Goal: Communication & Community: Answer question/provide support

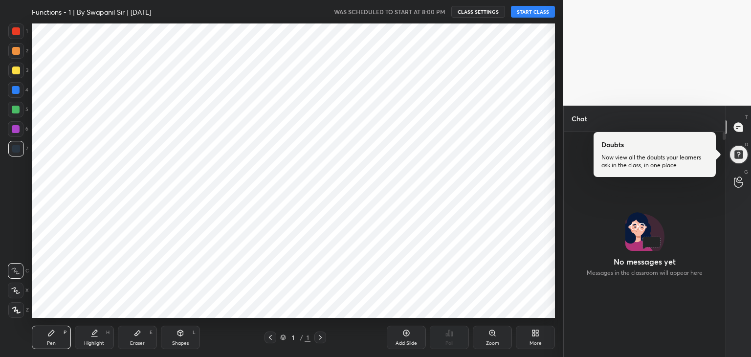
scroll to position [48612, 48383]
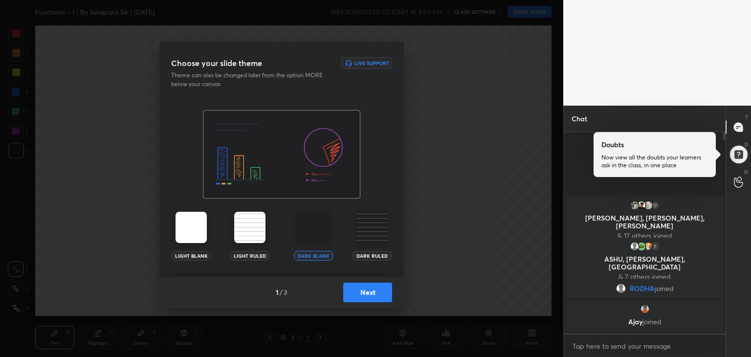
click at [362, 291] on button "Next" at bounding box center [367, 293] width 49 height 20
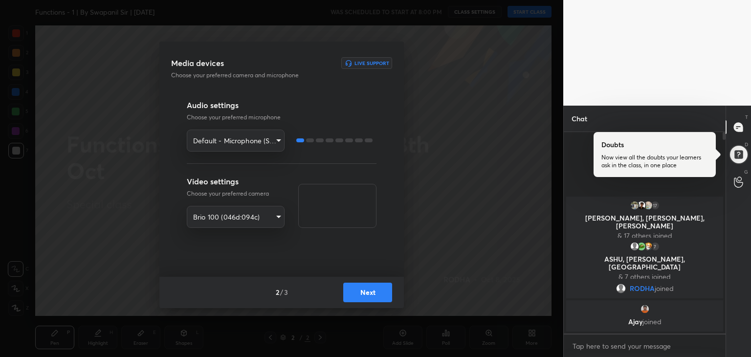
click at [370, 296] on button "Next" at bounding box center [367, 293] width 49 height 20
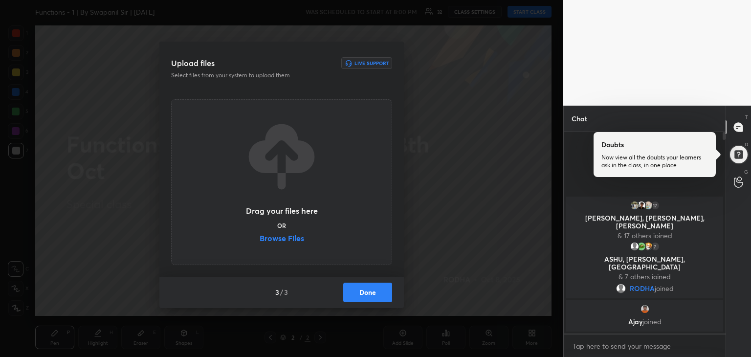
click at [274, 235] on label "Browse Files" at bounding box center [282, 239] width 45 height 10
click at [260, 235] on input "Browse Files" at bounding box center [260, 239] width 0 height 10
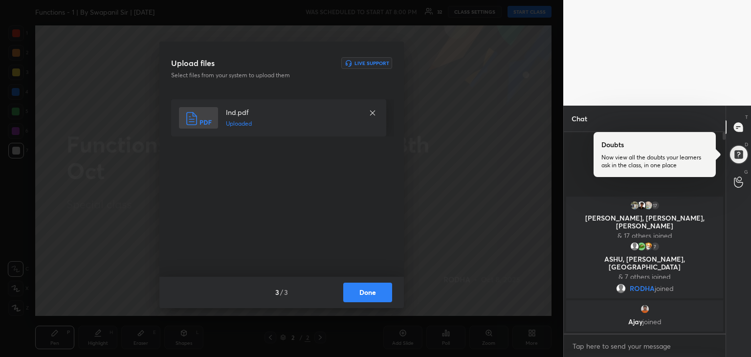
click at [365, 294] on button "Done" at bounding box center [367, 293] width 49 height 20
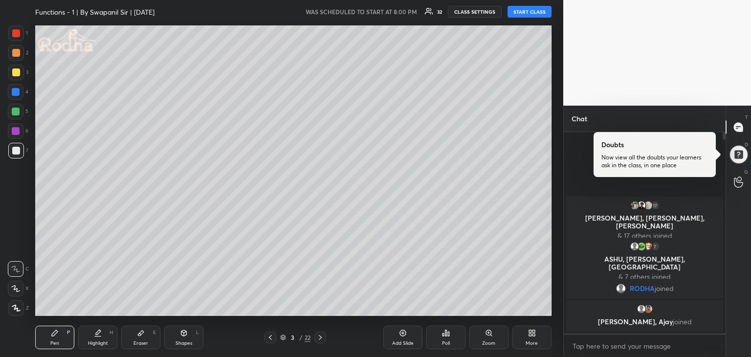
drag, startPoint x: 530, startPoint y: 13, endPoint x: 544, endPoint y: 16, distance: 14.0
click at [530, 14] on button "START CLASS" at bounding box center [530, 12] width 44 height 12
click at [748, 155] on div at bounding box center [739, 155] width 20 height 20
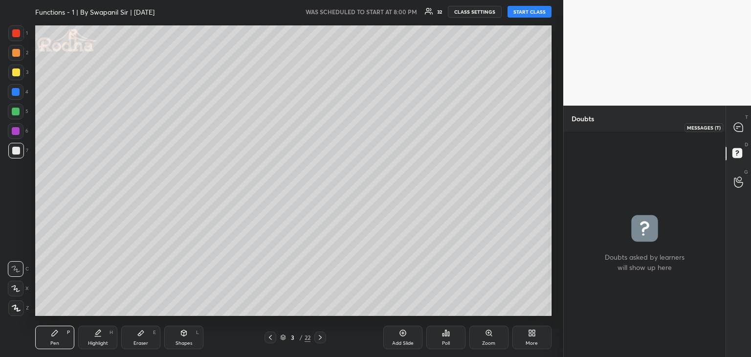
click at [739, 129] on icon at bounding box center [738, 127] width 9 height 9
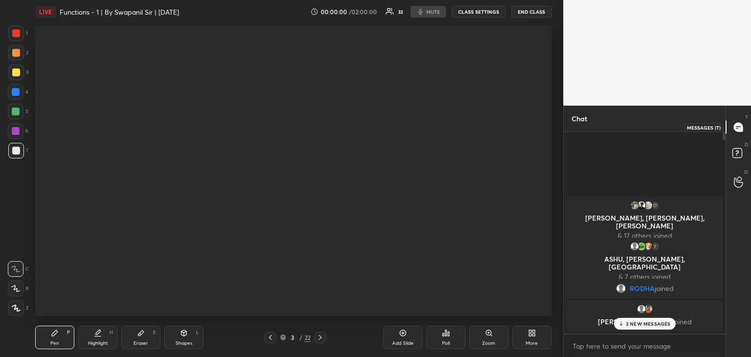
scroll to position [199, 159]
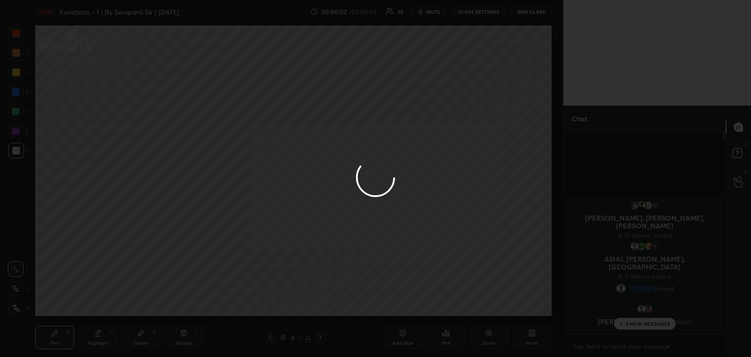
click at [647, 321] on div at bounding box center [375, 178] width 751 height 357
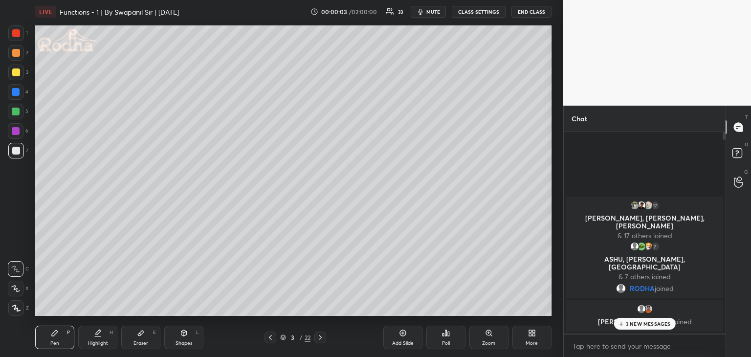
click at [631, 326] on p "3 NEW MESSAGES" at bounding box center [648, 324] width 45 height 6
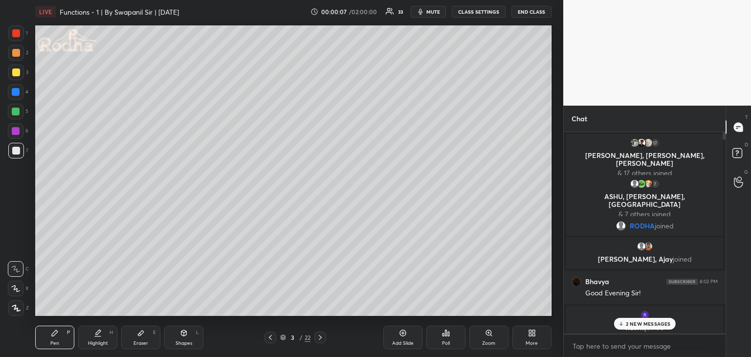
click at [644, 324] on p "2 NEW MESSAGES" at bounding box center [648, 324] width 45 height 6
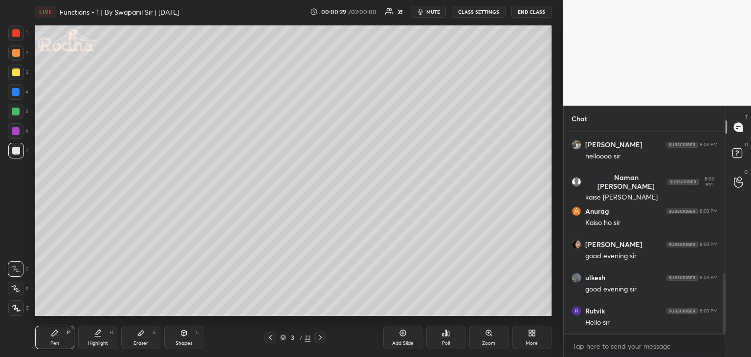
scroll to position [473, 0]
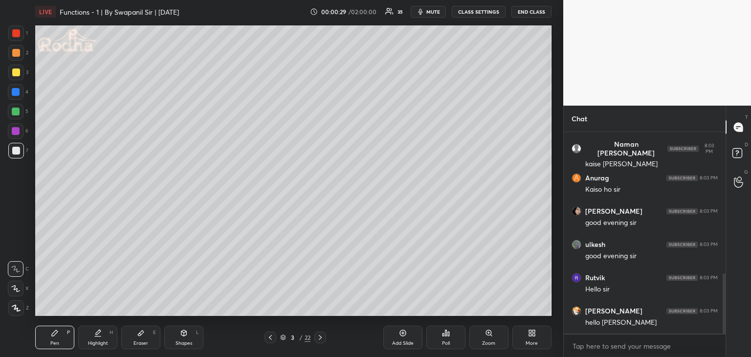
click at [14, 75] on div at bounding box center [16, 72] width 8 height 8
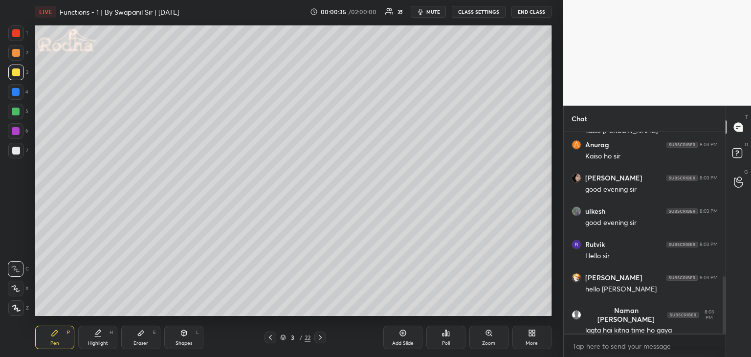
drag, startPoint x: 14, startPoint y: 290, endPoint x: 23, endPoint y: 269, distance: 21.9
click at [15, 290] on icon at bounding box center [16, 289] width 8 height 6
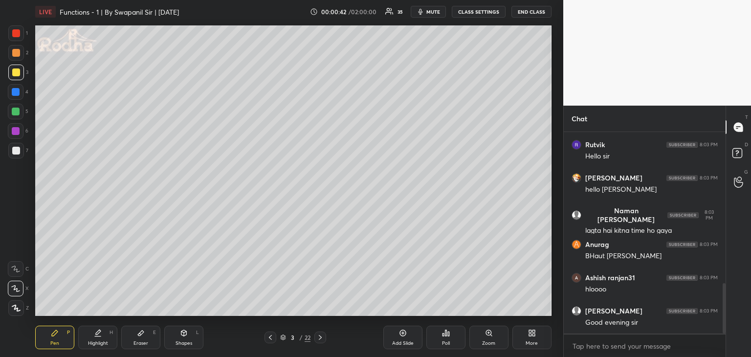
scroll to position [640, 0]
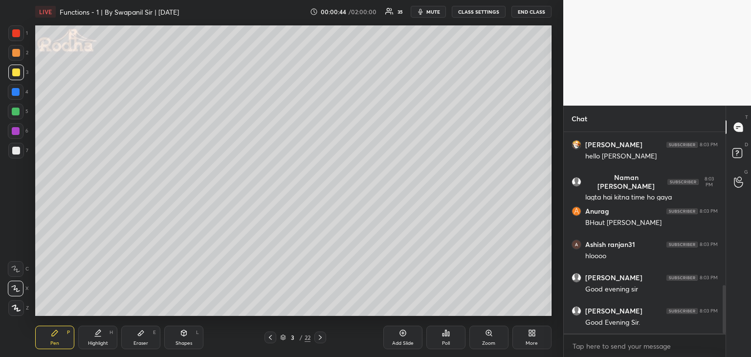
drag, startPoint x: 139, startPoint y: 336, endPoint x: 142, endPoint y: 326, distance: 10.6
click at [139, 335] on icon at bounding box center [141, 333] width 6 height 5
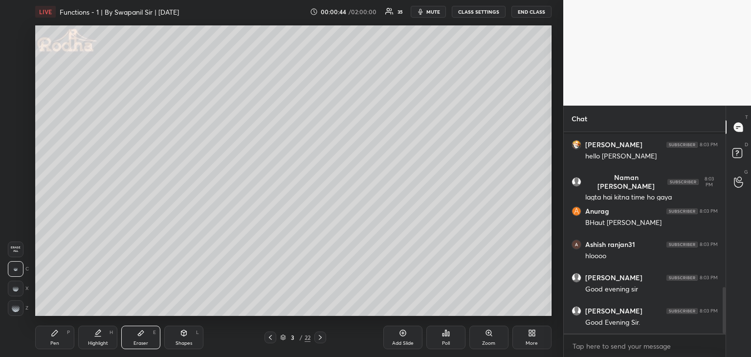
scroll to position [675, 0]
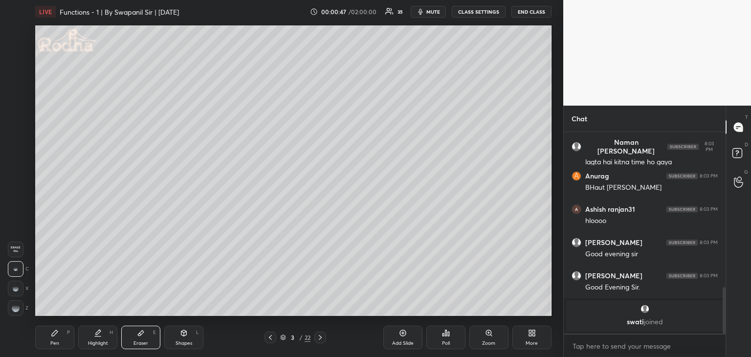
click at [61, 339] on div "Pen P" at bounding box center [54, 337] width 39 height 23
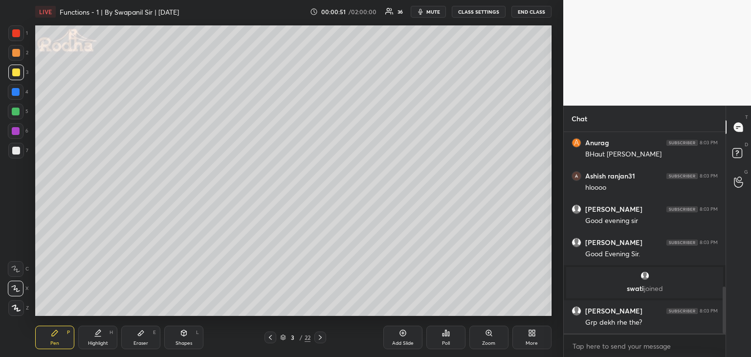
scroll to position [663, 0]
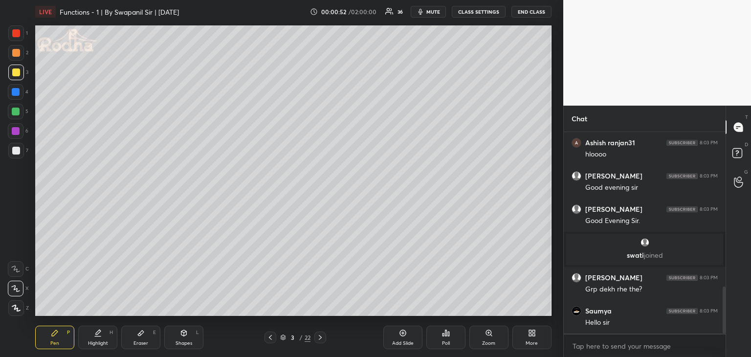
click at [17, 291] on icon at bounding box center [15, 288] width 9 height 7
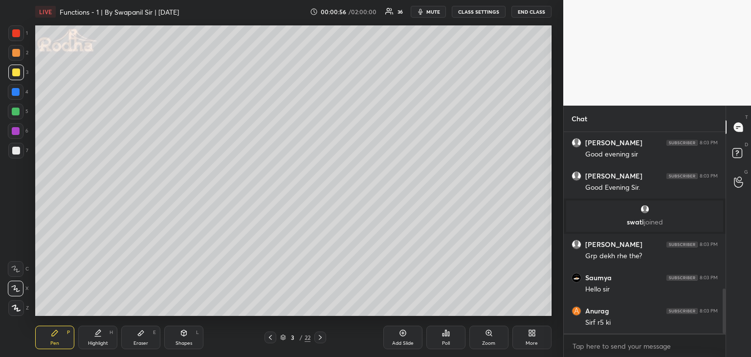
click at [13, 290] on icon at bounding box center [15, 288] width 9 height 7
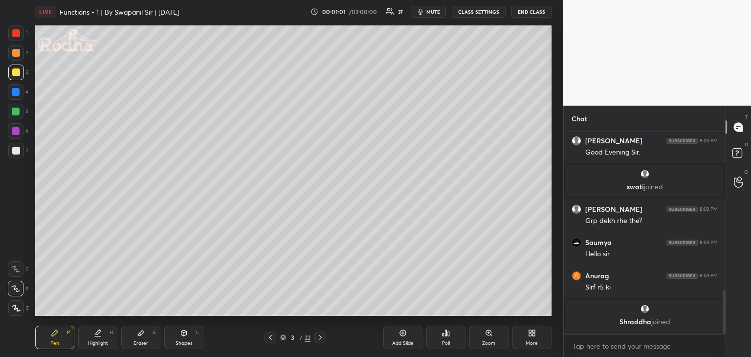
click at [189, 341] on div "Shapes" at bounding box center [184, 343] width 17 height 5
click at [17, 246] on rect at bounding box center [16, 249] width 7 height 7
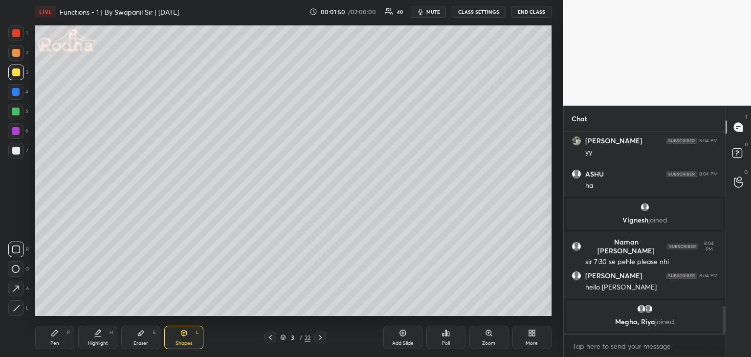
scroll to position [1292, 0]
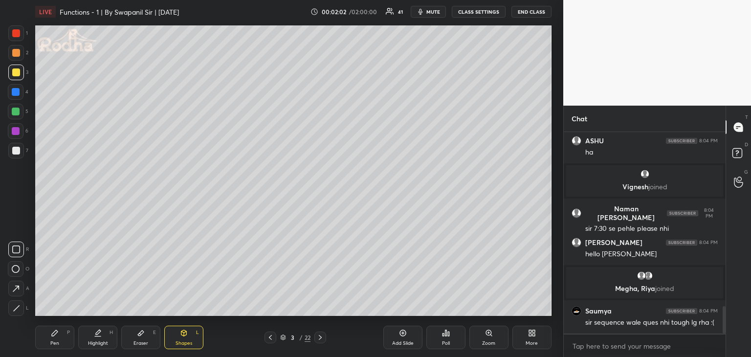
click at [18, 268] on icon at bounding box center [16, 269] width 8 height 8
drag, startPoint x: 14, startPoint y: 291, endPoint x: 19, endPoint y: 292, distance: 5.1
click at [15, 291] on icon at bounding box center [16, 289] width 10 height 10
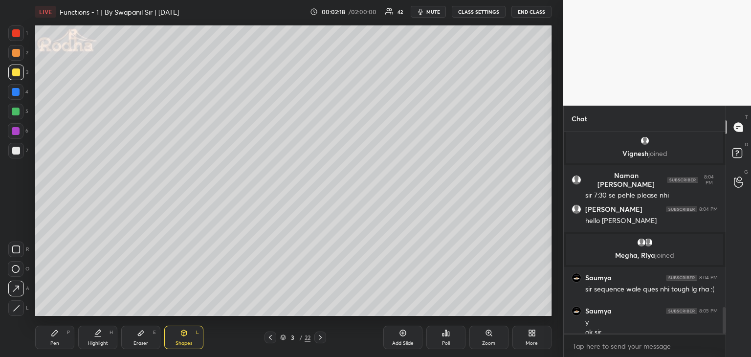
scroll to position [1335, 0]
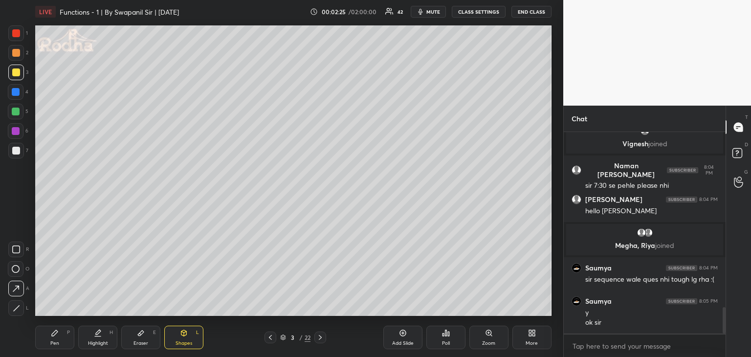
drag, startPoint x: 61, startPoint y: 343, endPoint x: 78, endPoint y: 317, distance: 30.7
click at [61, 343] on div "Pen P" at bounding box center [54, 337] width 39 height 23
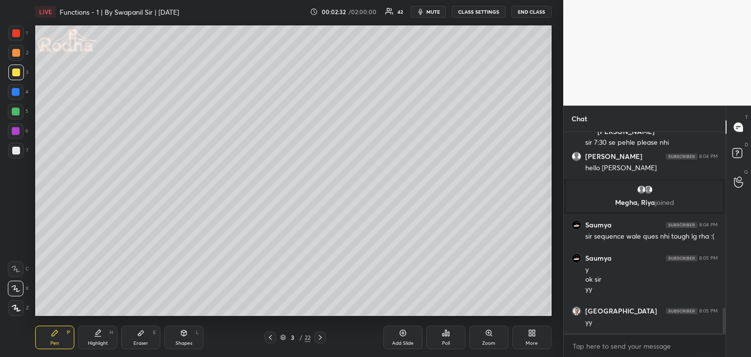
scroll to position [1445, 0]
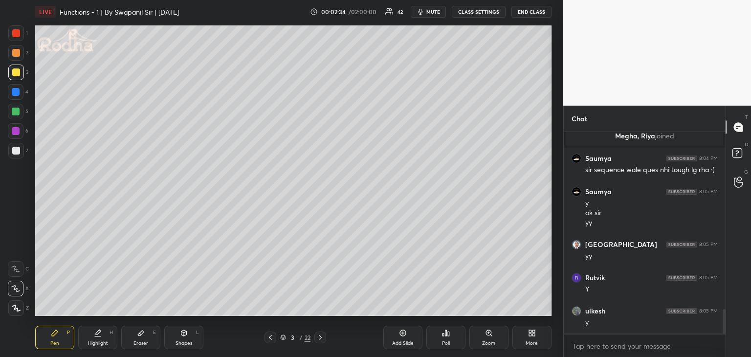
click at [184, 335] on icon at bounding box center [184, 333] width 8 height 8
click at [17, 290] on icon at bounding box center [16, 289] width 10 height 10
click at [57, 343] on div "Pen" at bounding box center [54, 343] width 9 height 5
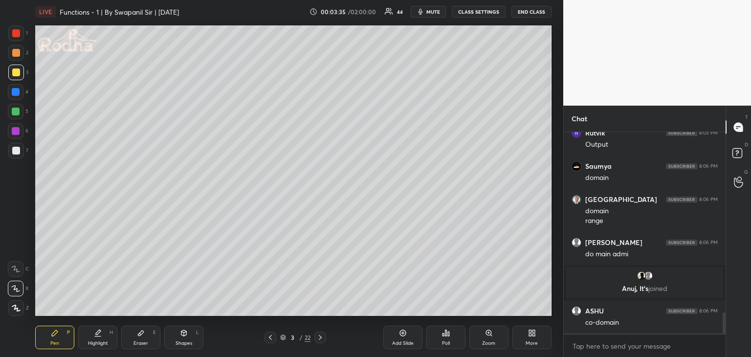
scroll to position [1708, 0]
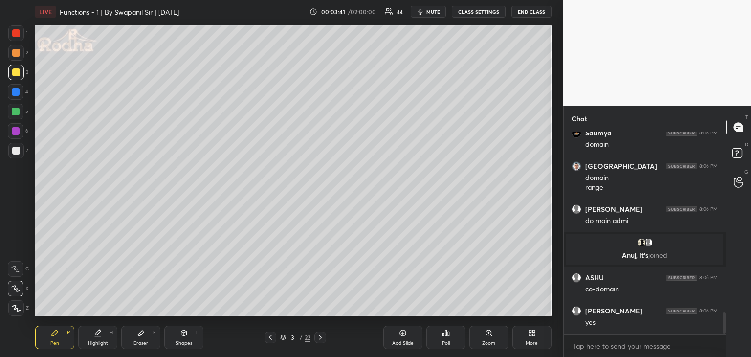
drag, startPoint x: 149, startPoint y: 341, endPoint x: 168, endPoint y: 316, distance: 31.7
click at [150, 341] on div "Eraser E" at bounding box center [140, 337] width 39 height 23
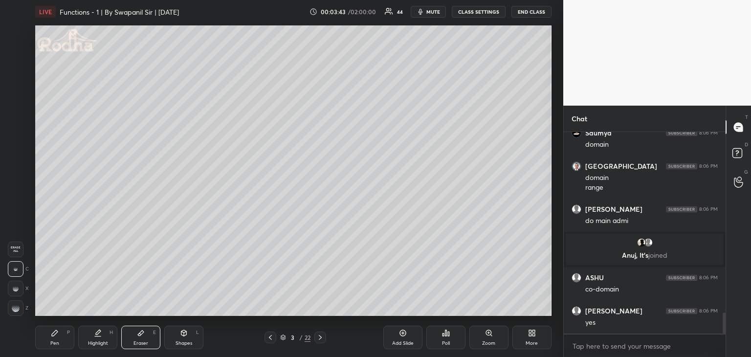
click at [55, 347] on div "Pen P" at bounding box center [54, 337] width 39 height 23
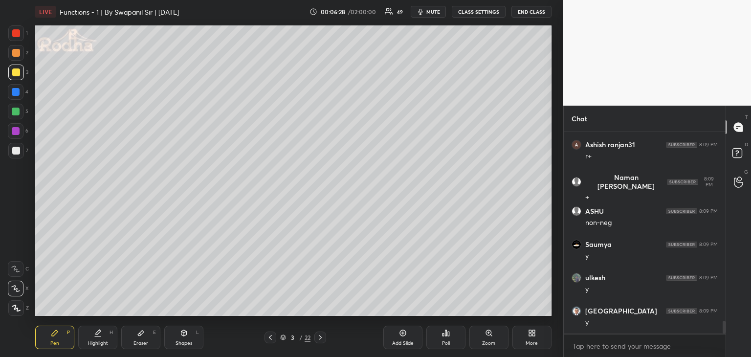
scroll to position [2965, 0]
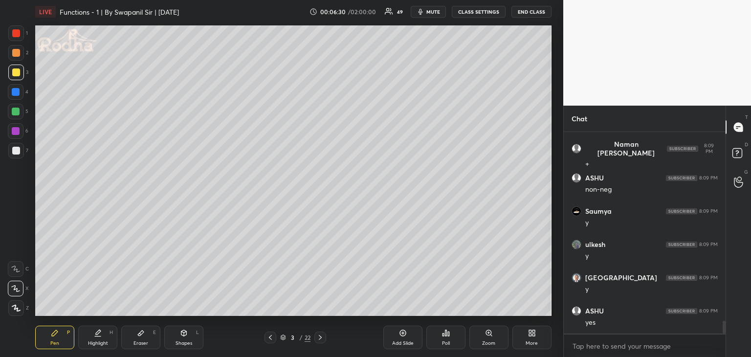
click at [184, 335] on icon at bounding box center [183, 333] width 5 height 6
click at [17, 312] on div at bounding box center [16, 308] width 16 height 16
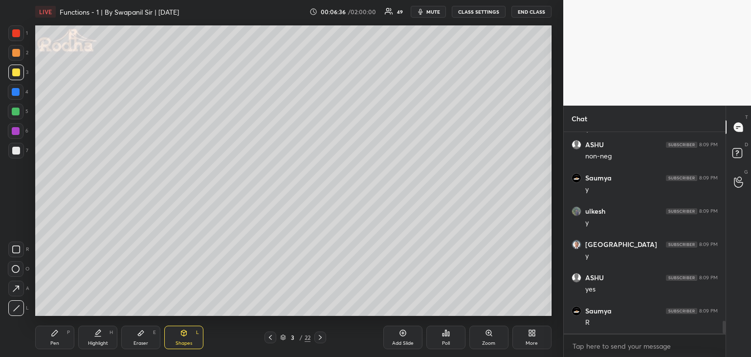
click at [52, 345] on div "Pen" at bounding box center [54, 343] width 9 height 5
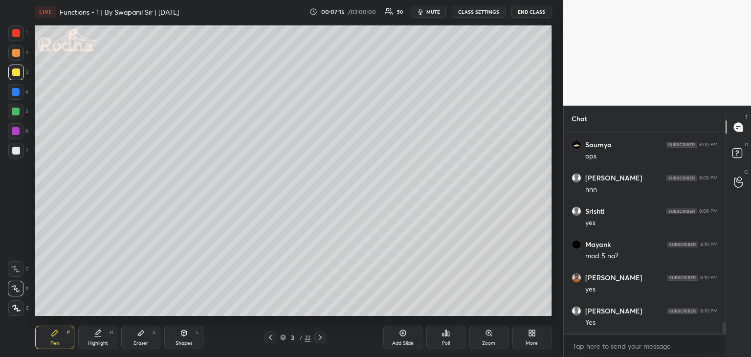
scroll to position [3219, 0]
drag, startPoint x: 146, startPoint y: 338, endPoint x: 151, endPoint y: 336, distance: 5.7
click at [147, 338] on div "Eraser E" at bounding box center [140, 337] width 39 height 23
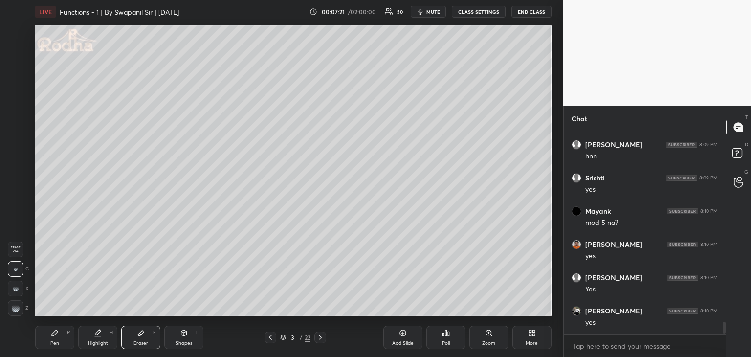
click at [16, 306] on rect at bounding box center [15, 305] width 1 height 1
click at [50, 338] on div "Pen P" at bounding box center [54, 337] width 39 height 23
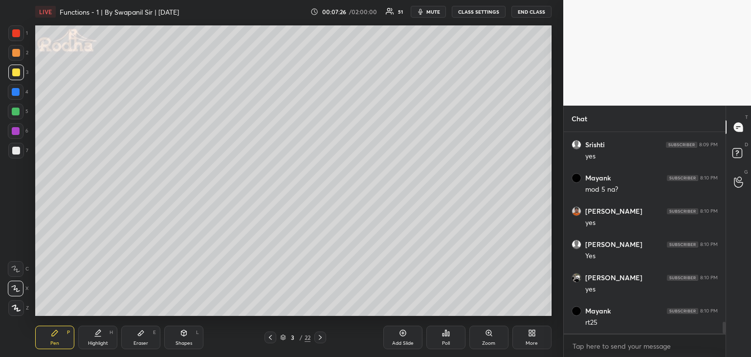
scroll to position [3286, 0]
click at [55, 337] on div "Pen P" at bounding box center [54, 337] width 39 height 23
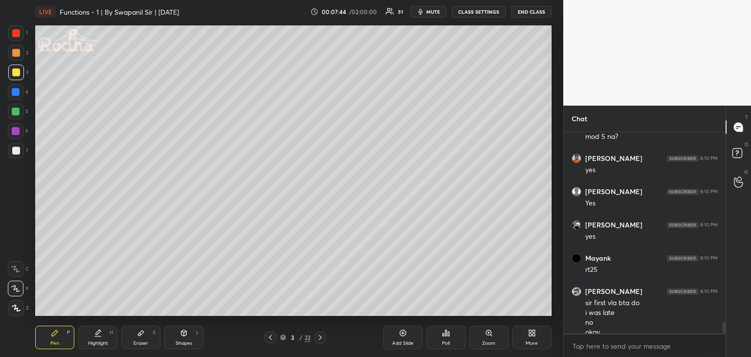
scroll to position [3315, 0]
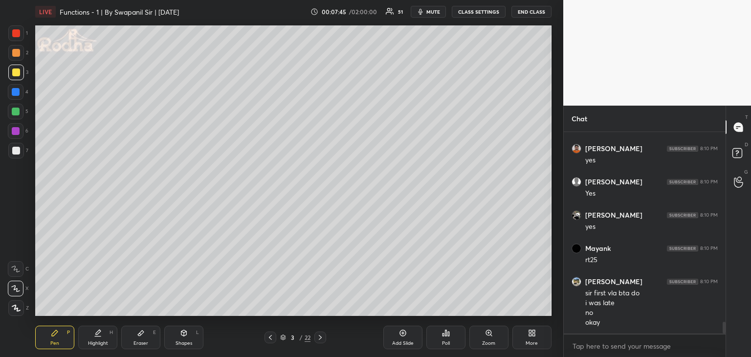
click at [145, 344] on div "Eraser" at bounding box center [141, 343] width 15 height 5
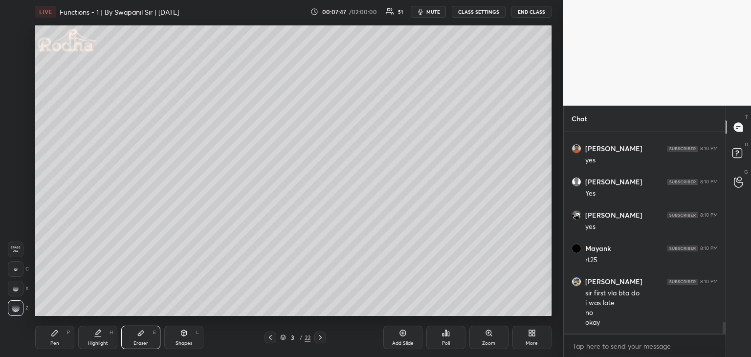
click at [15, 267] on icon at bounding box center [16, 269] width 4 height 4
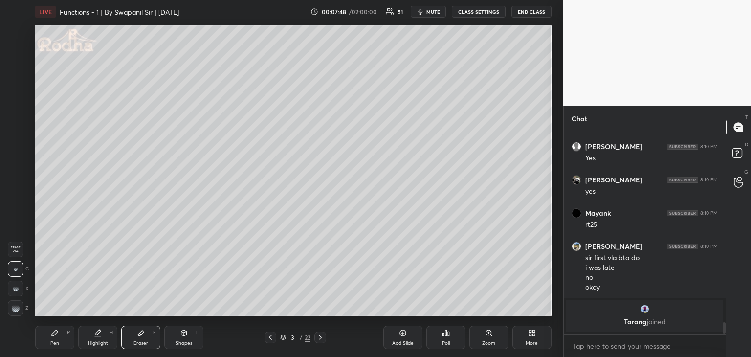
scroll to position [3243, 0]
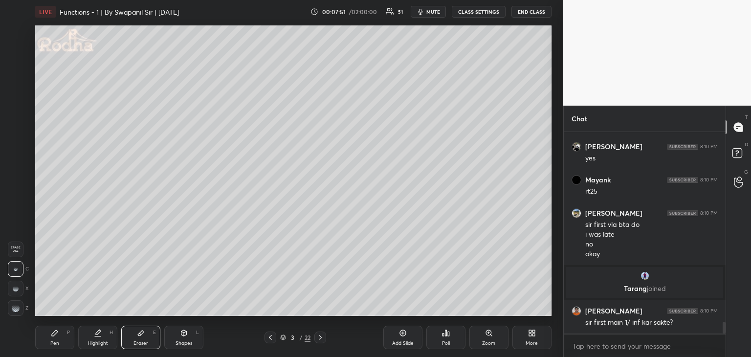
click at [59, 337] on div "Pen P" at bounding box center [54, 337] width 39 height 23
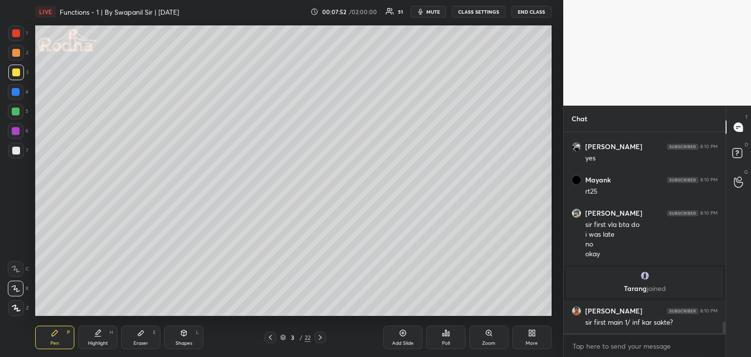
scroll to position [3276, 0]
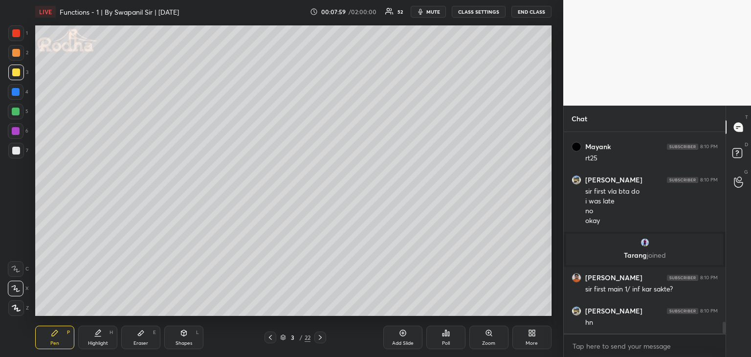
click at [144, 341] on div "Eraser" at bounding box center [141, 343] width 15 height 5
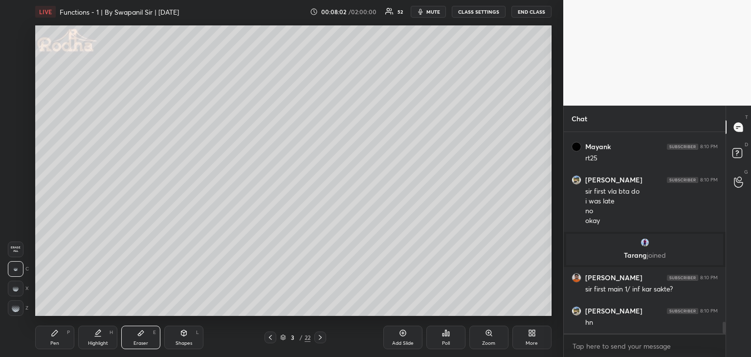
click at [63, 339] on div "Pen P" at bounding box center [54, 337] width 39 height 23
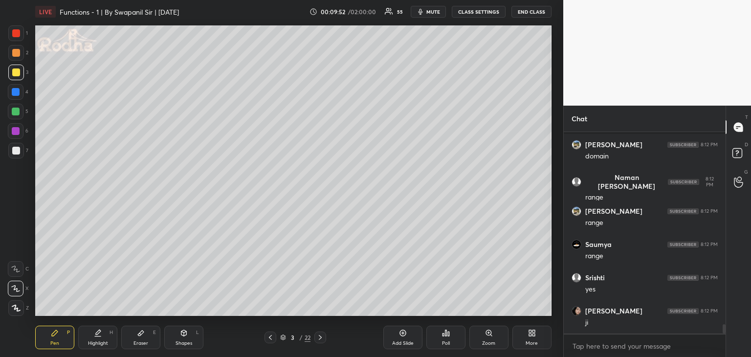
scroll to position [4189, 0]
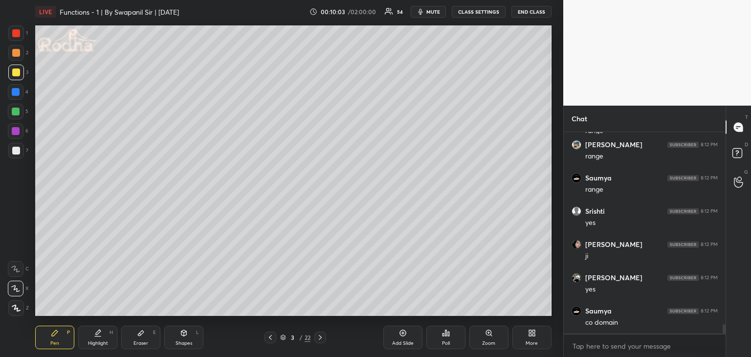
click at [143, 336] on icon at bounding box center [141, 333] width 8 height 8
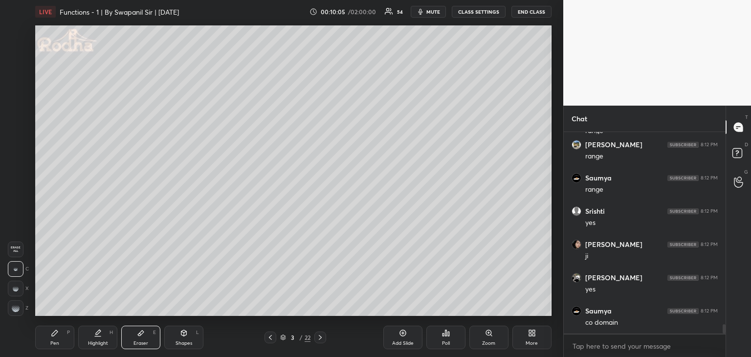
click at [15, 312] on rect at bounding box center [15, 311] width 1 height 1
click at [53, 343] on div "Pen" at bounding box center [54, 343] width 9 height 5
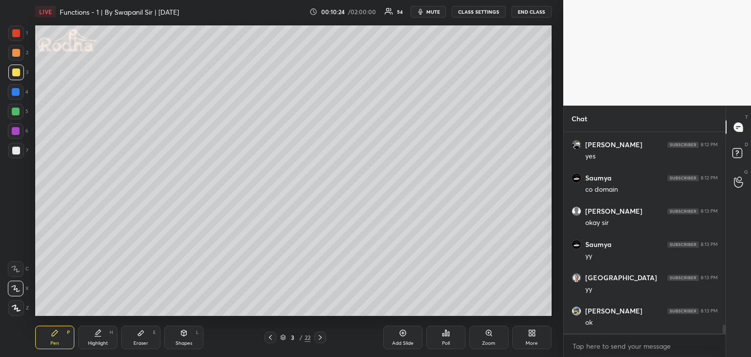
scroll to position [4356, 0]
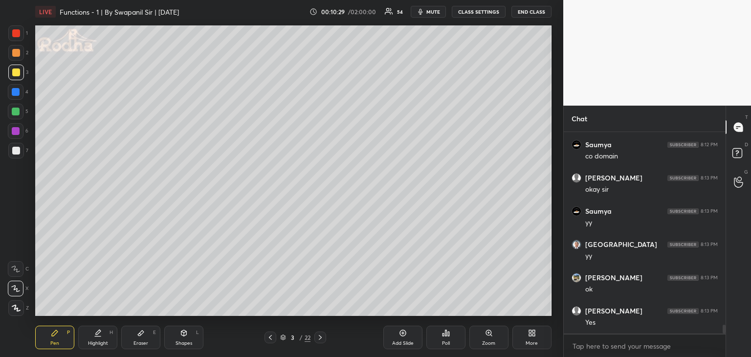
click at [321, 344] on div "Pen P Highlight H Eraser E Shapes L 3 / 22 Add Slide Poll Zoom More" at bounding box center [293, 337] width 516 height 39
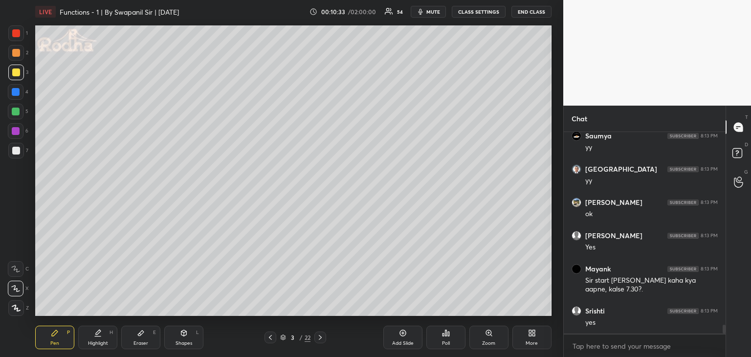
scroll to position [4464, 0]
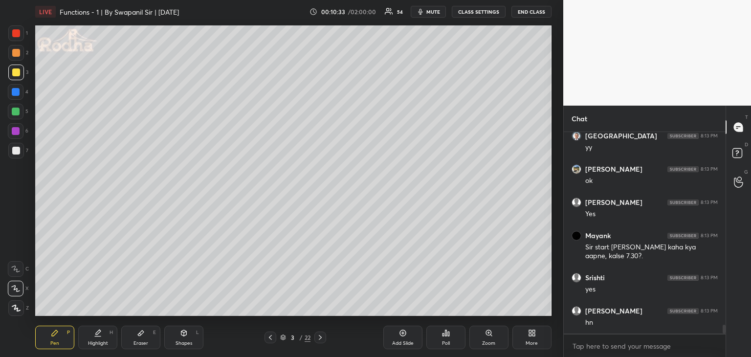
click at [321, 337] on icon at bounding box center [320, 337] width 3 height 5
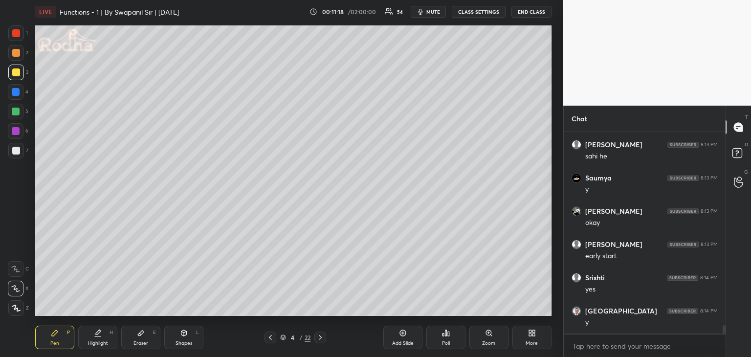
scroll to position [4797, 0]
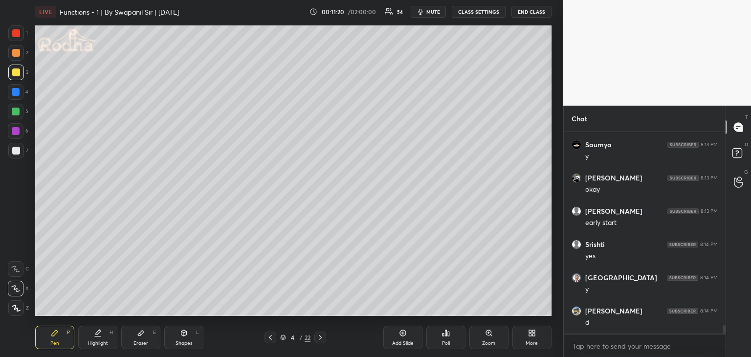
click at [191, 339] on div "Shapes L" at bounding box center [183, 337] width 39 height 23
drag, startPoint x: 20, startPoint y: 310, endPoint x: 23, endPoint y: 304, distance: 6.7
click at [20, 310] on icon at bounding box center [16, 308] width 7 height 7
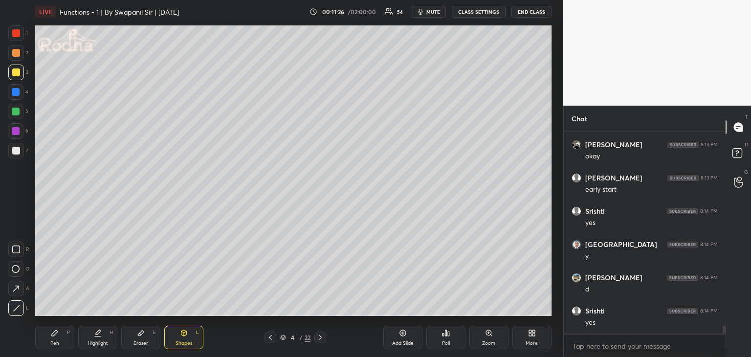
scroll to position [4863, 0]
click at [58, 340] on div "Pen P" at bounding box center [54, 337] width 39 height 23
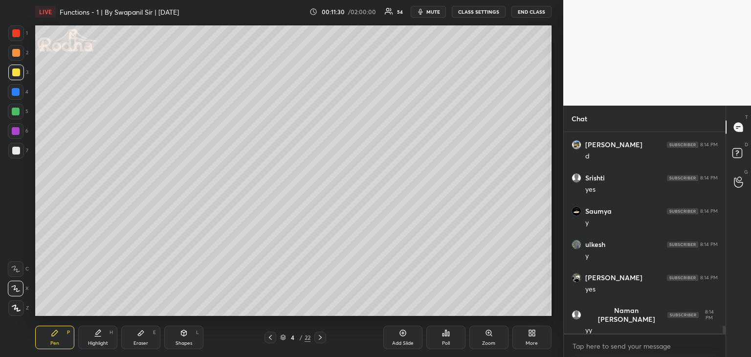
scroll to position [4996, 0]
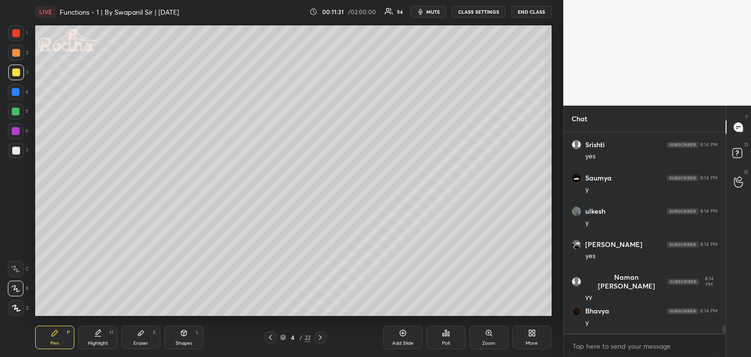
click at [138, 341] on div "Eraser" at bounding box center [141, 343] width 15 height 5
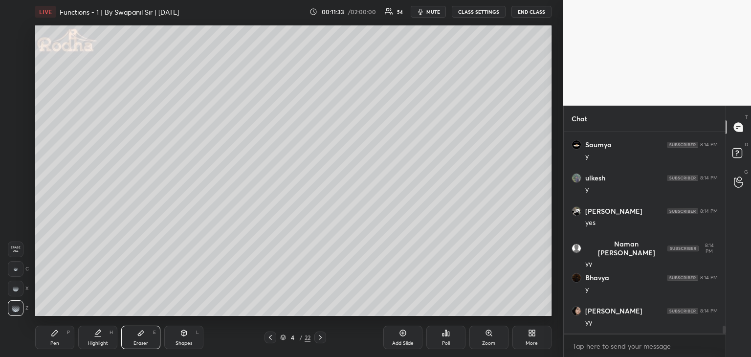
scroll to position [5063, 0]
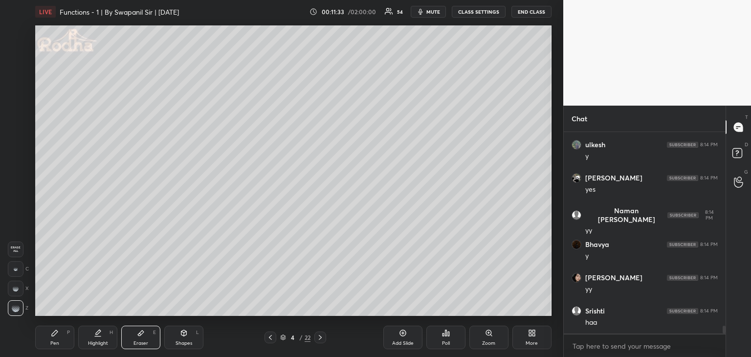
click at [49, 341] on div "Pen P" at bounding box center [54, 337] width 39 height 23
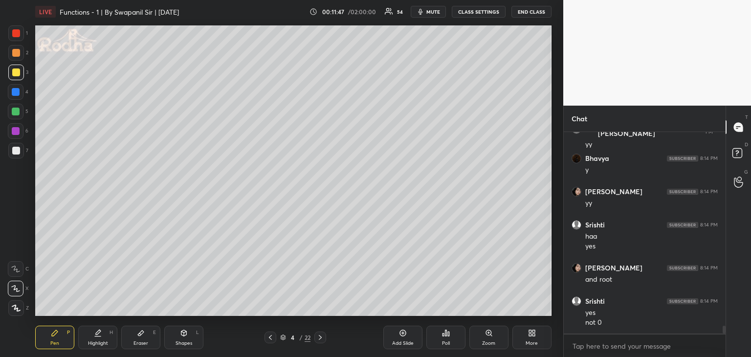
scroll to position [5182, 0]
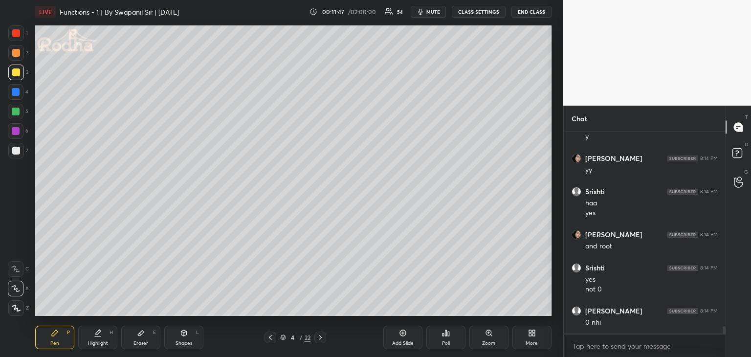
drag, startPoint x: 181, startPoint y: 335, endPoint x: 176, endPoint y: 321, distance: 14.1
click at [181, 335] on icon at bounding box center [183, 333] width 5 height 6
click at [16, 270] on icon at bounding box center [16, 269] width 8 height 8
drag, startPoint x: 14, startPoint y: 249, endPoint x: 20, endPoint y: 242, distance: 9.0
click at [14, 249] on icon at bounding box center [16, 250] width 8 height 8
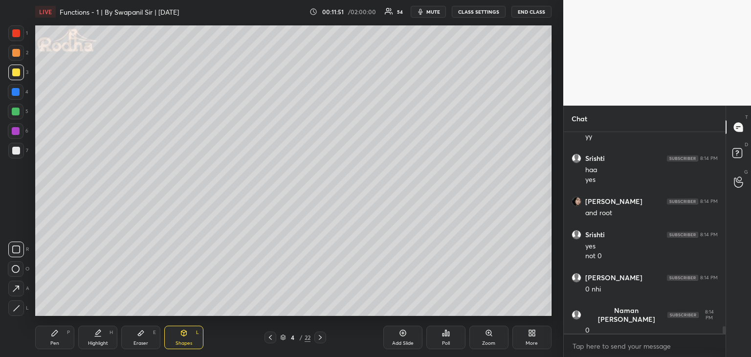
scroll to position [5282, 0]
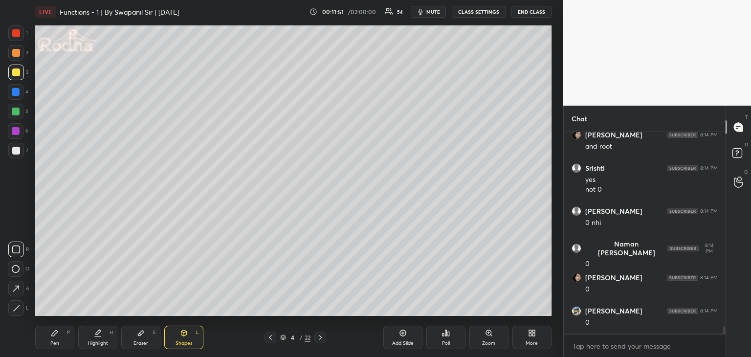
click at [52, 344] on div "Pen" at bounding box center [54, 343] width 9 height 5
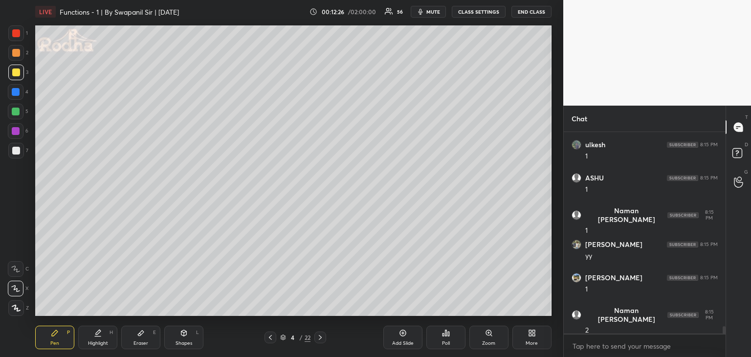
scroll to position [5533, 0]
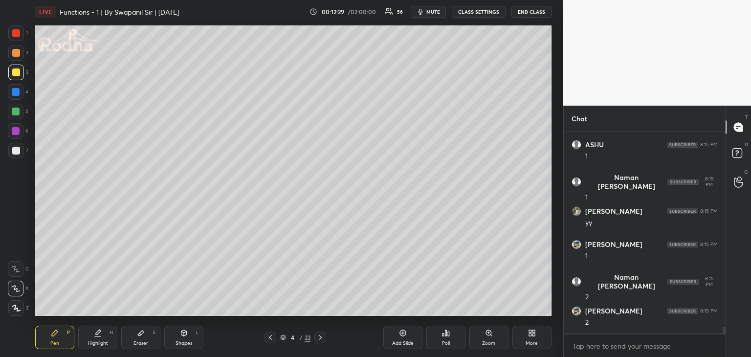
click at [14, 133] on div at bounding box center [16, 131] width 8 height 8
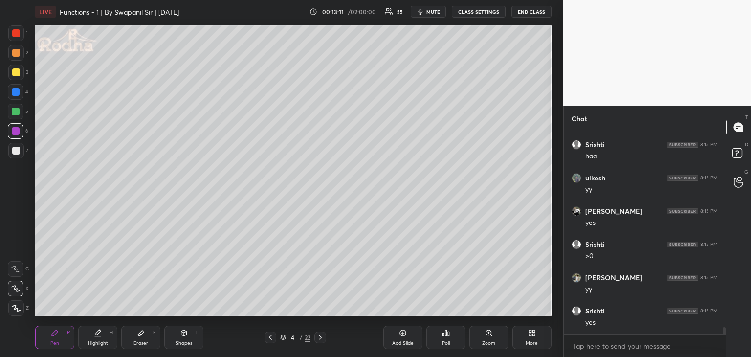
scroll to position [6009, 0]
click at [18, 114] on div at bounding box center [16, 112] width 8 height 8
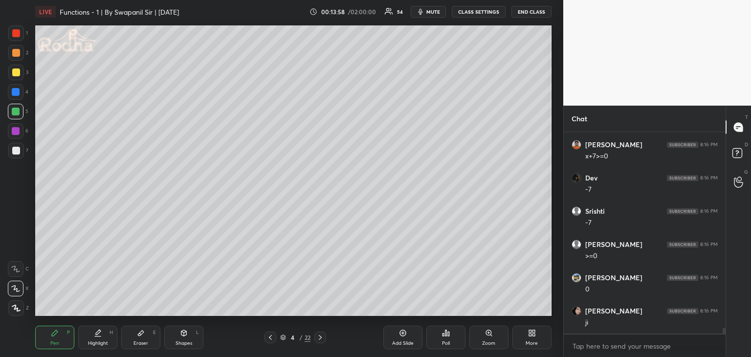
scroll to position [6674, 0]
click at [17, 69] on div at bounding box center [16, 73] width 16 height 16
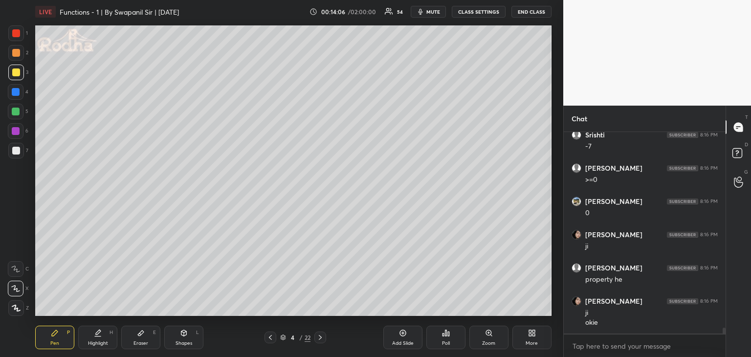
scroll to position [6750, 0]
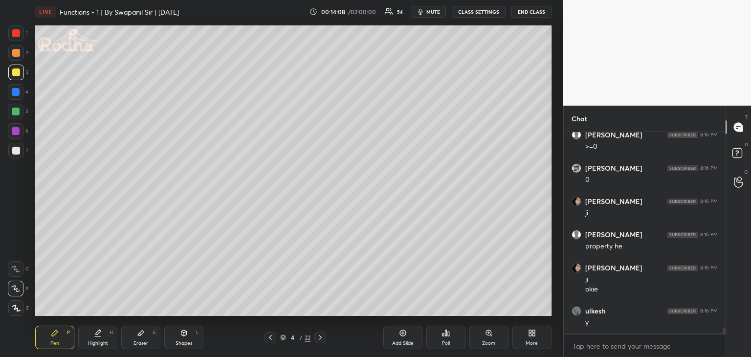
click at [13, 110] on div at bounding box center [16, 112] width 8 height 8
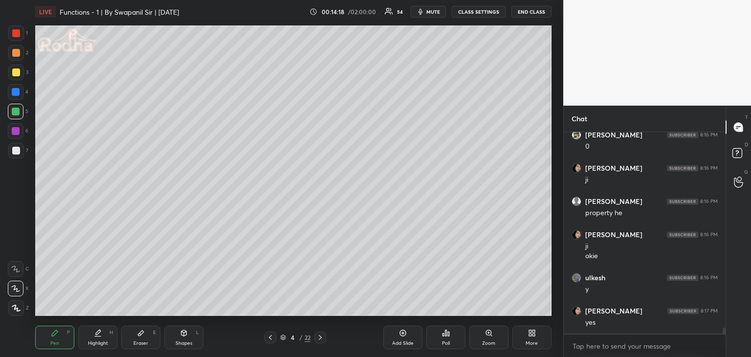
scroll to position [6817, 0]
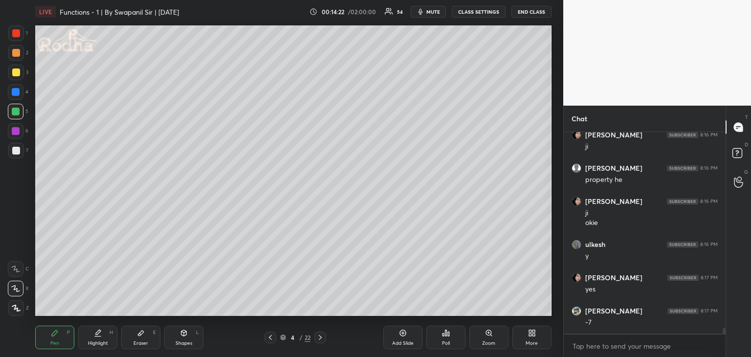
click at [147, 337] on div "Eraser E" at bounding box center [140, 337] width 39 height 23
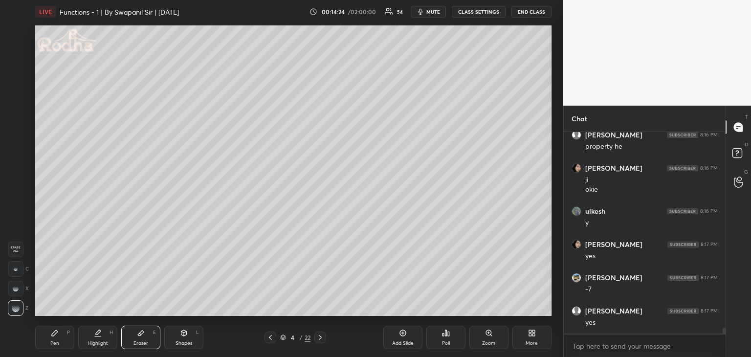
click at [51, 347] on div "Pen P" at bounding box center [54, 337] width 39 height 23
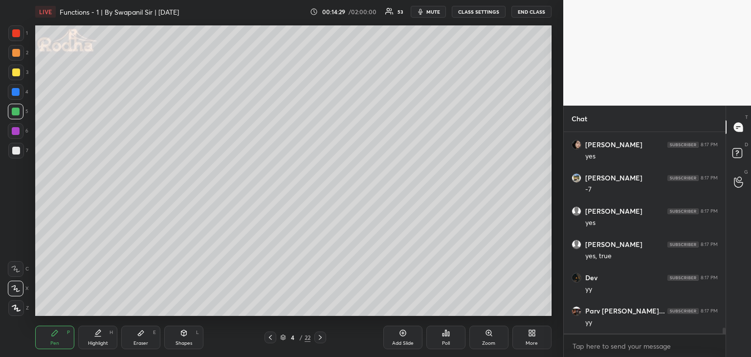
scroll to position [6983, 0]
click at [15, 152] on div at bounding box center [16, 151] width 8 height 8
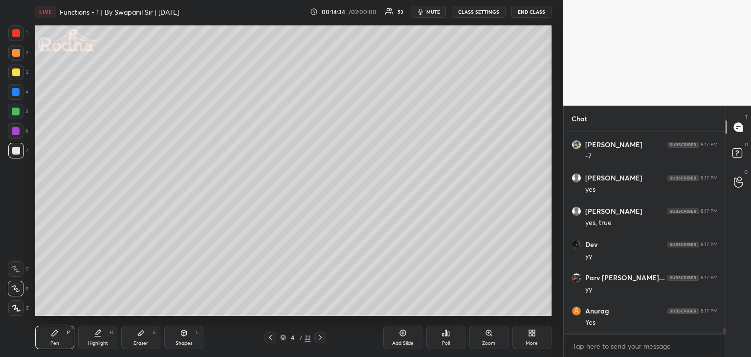
click at [185, 339] on div "Shapes L" at bounding box center [183, 337] width 39 height 23
click at [15, 93] on div at bounding box center [16, 92] width 8 height 8
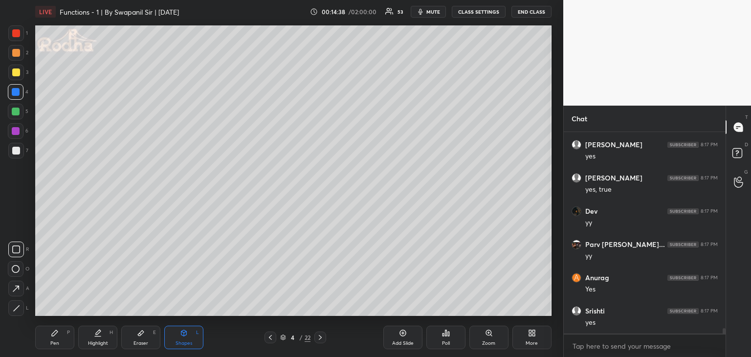
click at [20, 312] on div at bounding box center [16, 308] width 16 height 16
drag, startPoint x: 50, startPoint y: 339, endPoint x: 85, endPoint y: 326, distance: 37.6
click at [51, 341] on div "Pen P" at bounding box center [54, 337] width 39 height 23
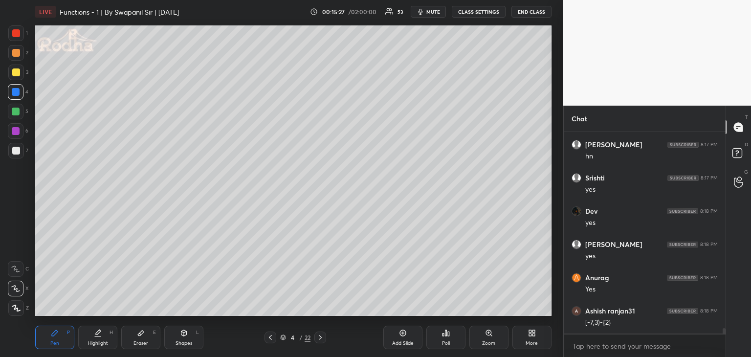
scroll to position [7449, 0]
click at [147, 335] on div "Eraser E" at bounding box center [140, 337] width 39 height 23
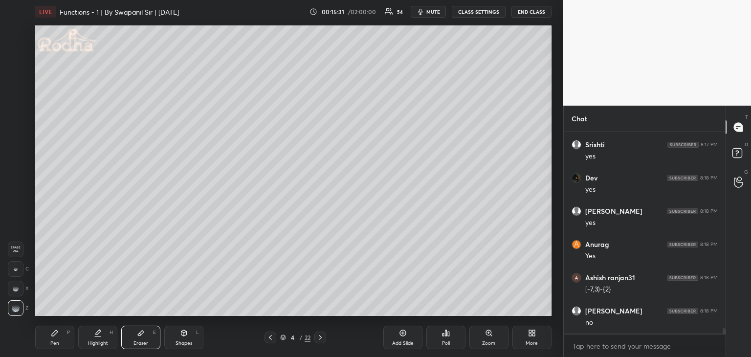
scroll to position [7482, 0]
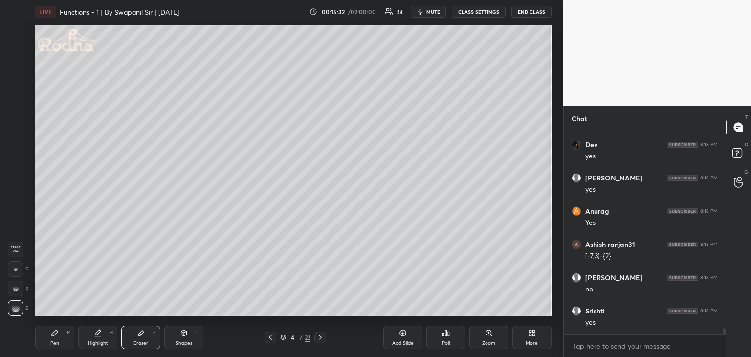
click at [54, 341] on div "Pen" at bounding box center [54, 343] width 9 height 5
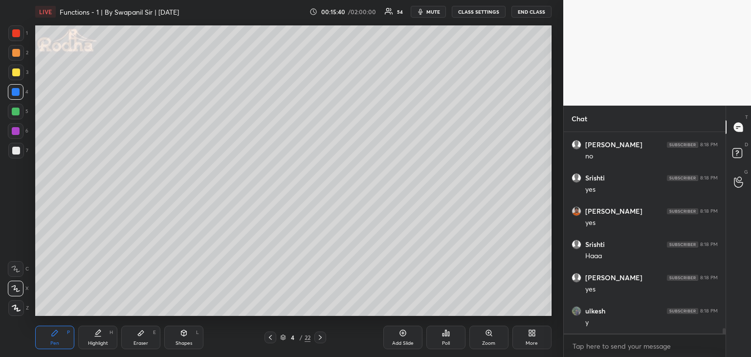
scroll to position [7648, 0]
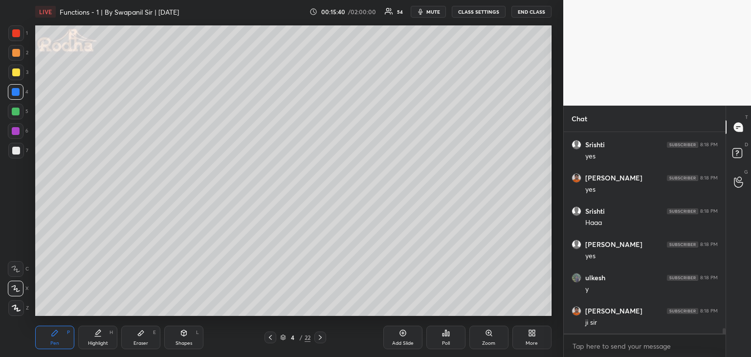
click at [141, 341] on div "Eraser" at bounding box center [141, 343] width 15 height 5
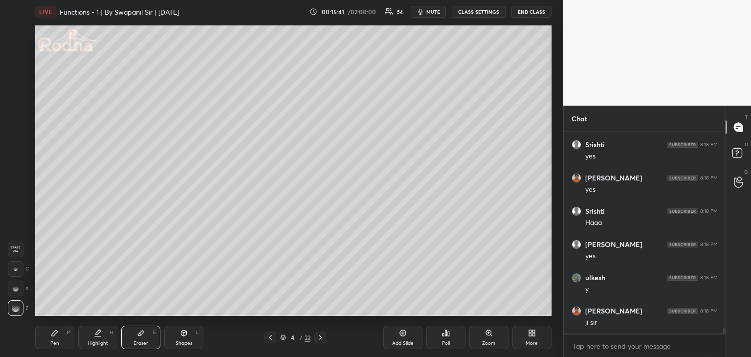
click at [46, 340] on div "Pen P" at bounding box center [54, 337] width 39 height 23
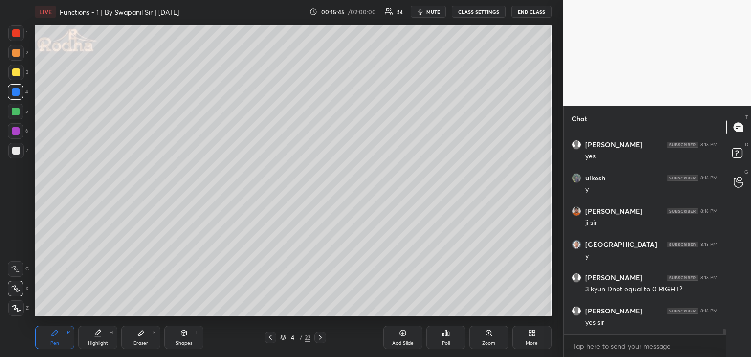
scroll to position [7781, 0]
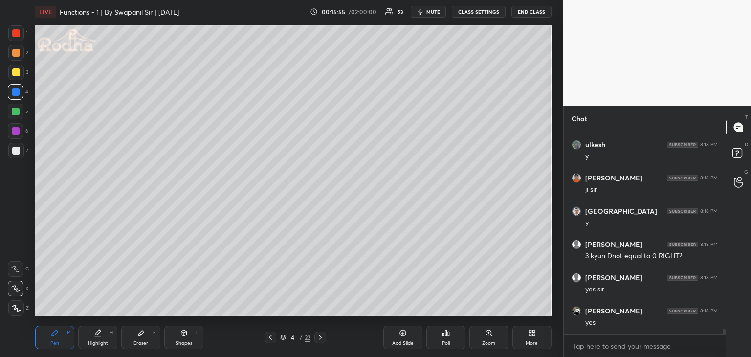
click at [14, 132] on div at bounding box center [16, 131] width 8 height 8
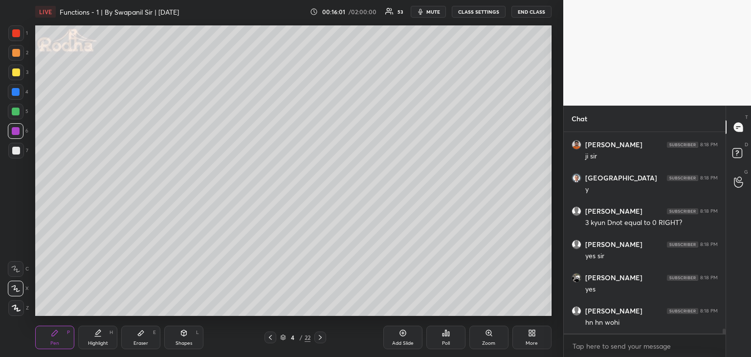
click at [139, 335] on icon at bounding box center [141, 333] width 6 height 5
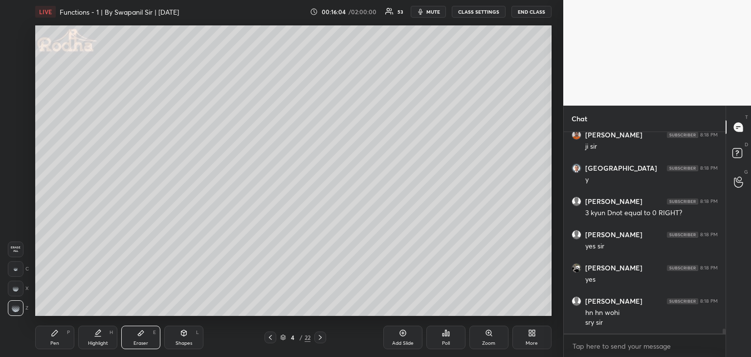
click at [56, 337] on div "Pen P" at bounding box center [54, 337] width 39 height 23
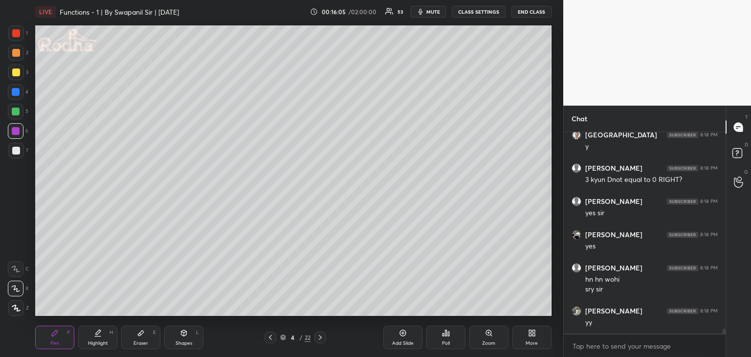
scroll to position [7891, 0]
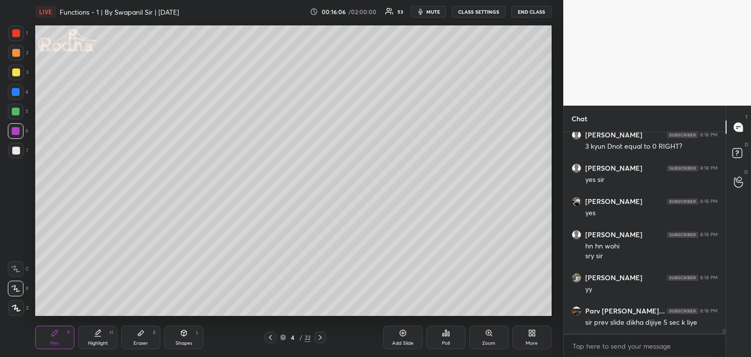
click at [18, 90] on div at bounding box center [16, 92] width 8 height 8
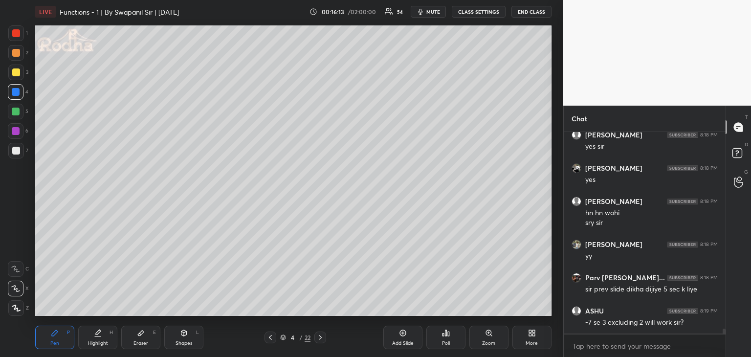
click at [153, 339] on div "Eraser E" at bounding box center [140, 337] width 39 height 23
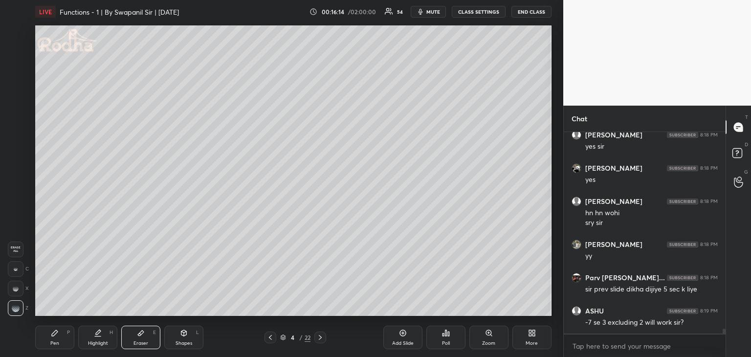
click at [58, 333] on icon at bounding box center [55, 333] width 8 height 8
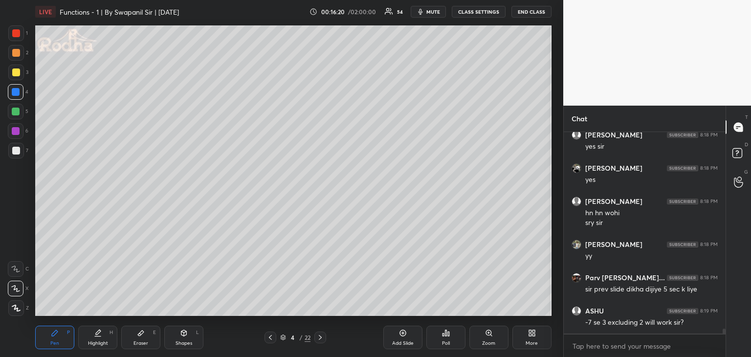
click at [319, 337] on icon at bounding box center [320, 338] width 8 height 8
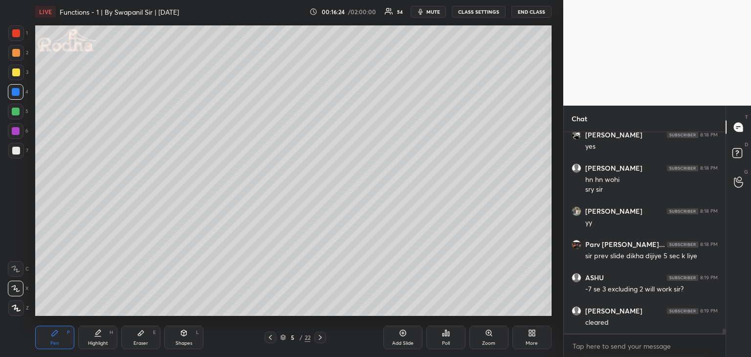
click at [269, 338] on icon at bounding box center [271, 338] width 8 height 8
click at [141, 343] on div "Eraser" at bounding box center [141, 343] width 15 height 5
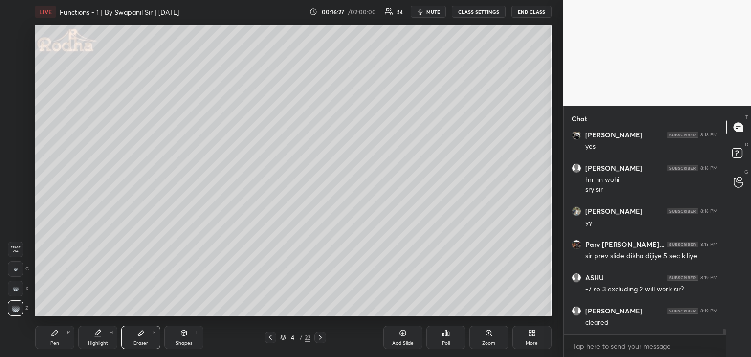
click at [11, 267] on div at bounding box center [16, 269] width 16 height 16
click at [52, 339] on div "Pen P" at bounding box center [54, 337] width 39 height 23
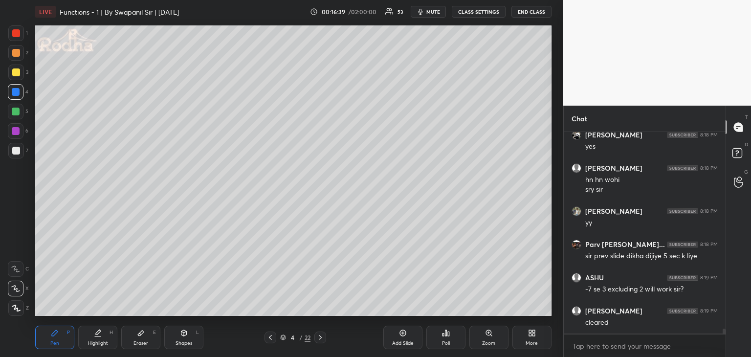
scroll to position [7990, 0]
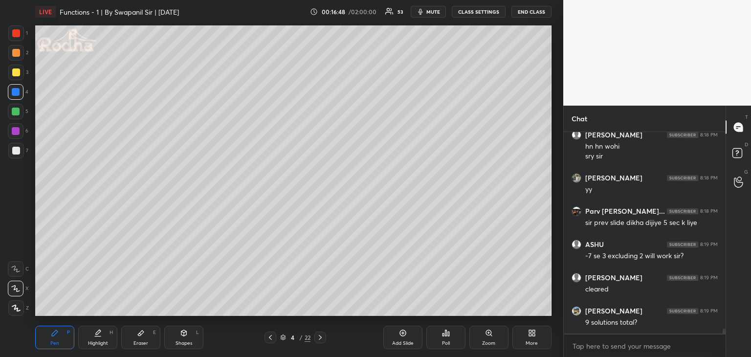
click at [318, 339] on icon at bounding box center [320, 338] width 8 height 8
click at [17, 74] on div at bounding box center [16, 72] width 8 height 8
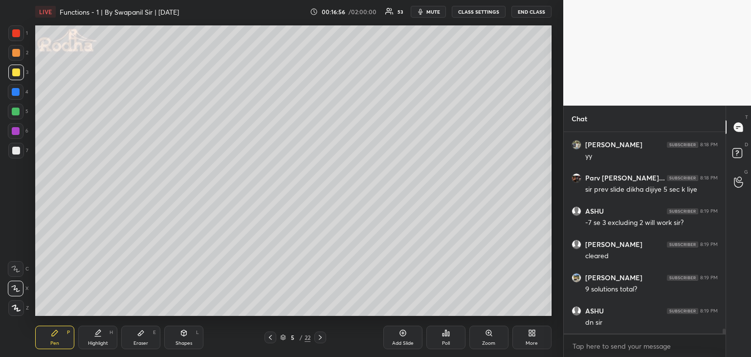
click at [271, 337] on icon at bounding box center [271, 338] width 8 height 8
click at [319, 339] on icon at bounding box center [320, 338] width 8 height 8
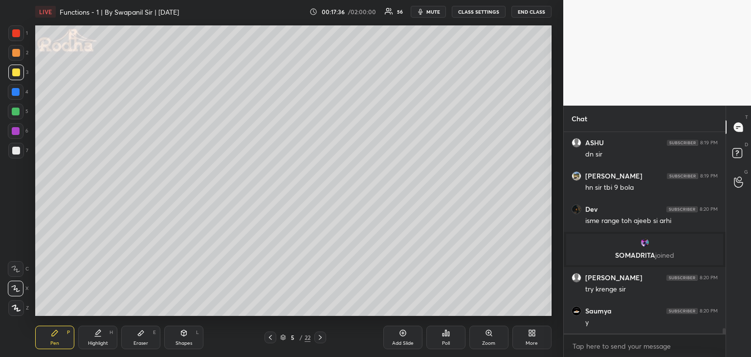
scroll to position [7453, 0]
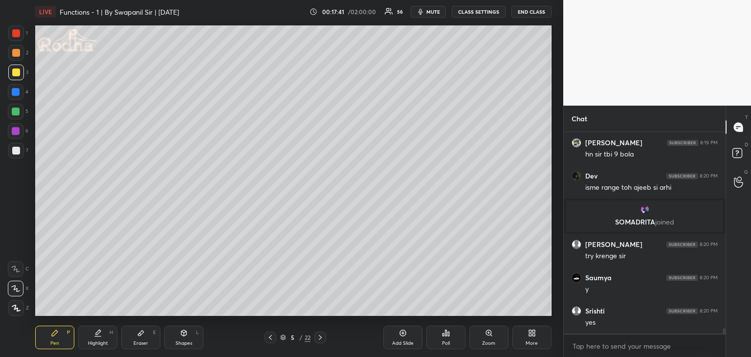
click at [14, 97] on div at bounding box center [16, 92] width 16 height 16
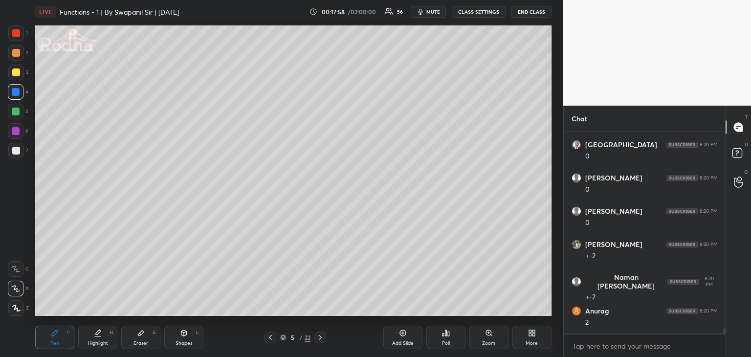
scroll to position [7952, 0]
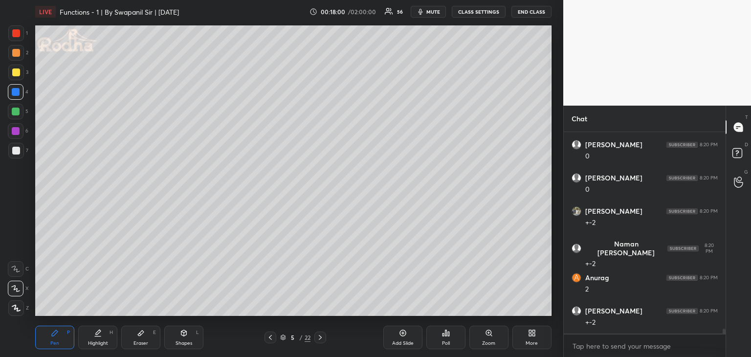
click at [16, 130] on div at bounding box center [16, 131] width 8 height 8
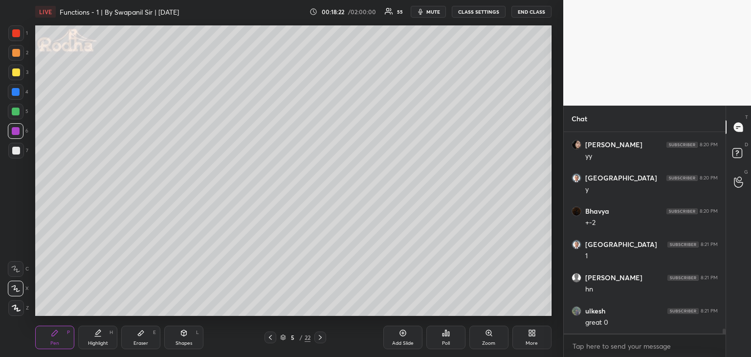
scroll to position [8185, 0]
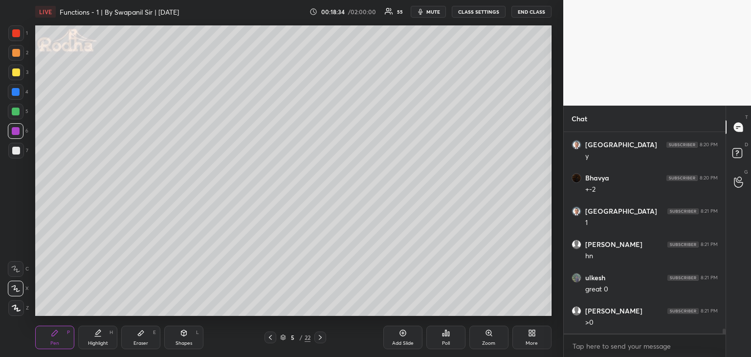
click at [187, 341] on div "Shapes" at bounding box center [184, 343] width 17 height 5
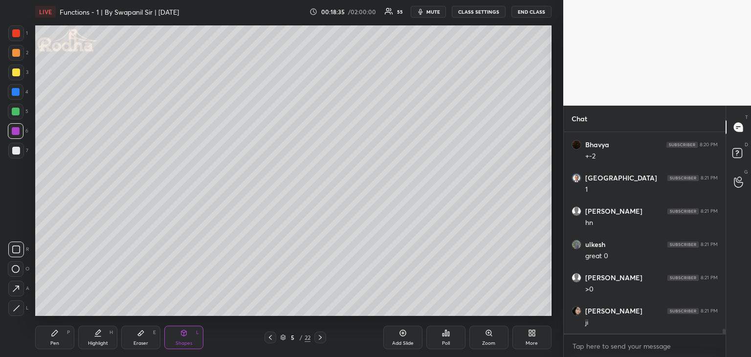
click at [20, 310] on div at bounding box center [16, 308] width 16 height 16
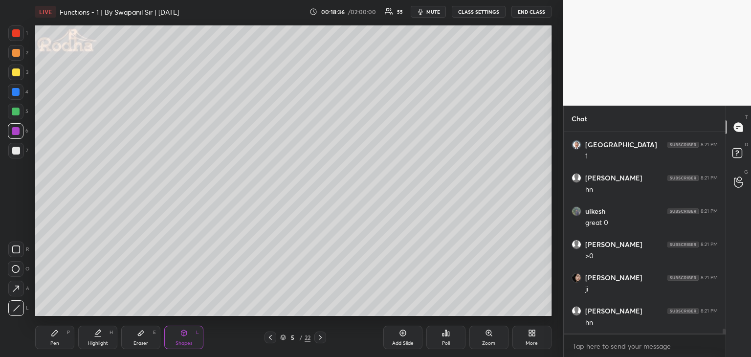
click at [13, 154] on div at bounding box center [16, 151] width 16 height 16
click at [46, 339] on div "Pen P" at bounding box center [54, 337] width 39 height 23
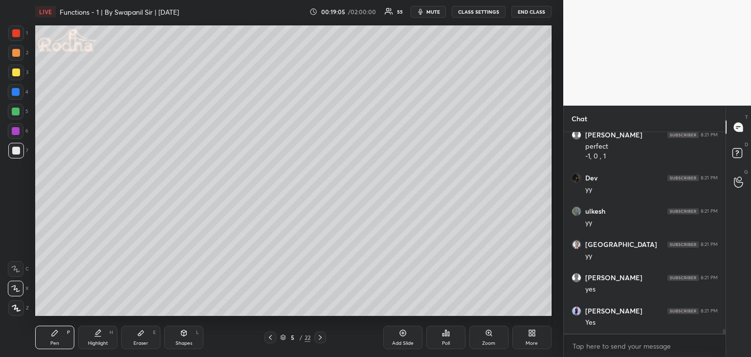
scroll to position [8594, 0]
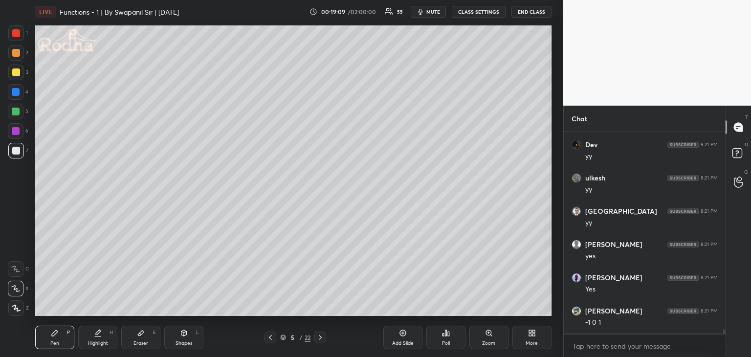
click at [16, 129] on div at bounding box center [16, 131] width 8 height 8
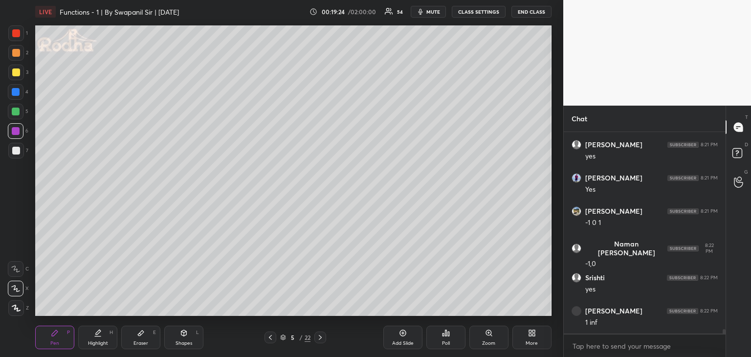
scroll to position [8727, 0]
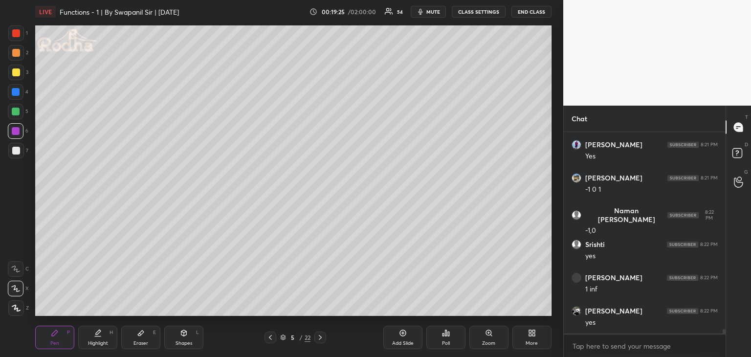
click at [12, 112] on div at bounding box center [16, 112] width 8 height 8
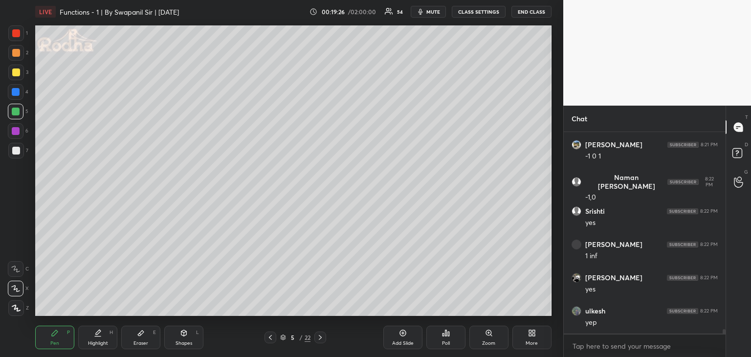
click at [186, 345] on div "Shapes" at bounding box center [184, 343] width 17 height 5
click at [8, 304] on div "R O A L" at bounding box center [19, 277] width 22 height 78
drag, startPoint x: 16, startPoint y: 307, endPoint x: 28, endPoint y: 298, distance: 14.8
click at [16, 307] on icon at bounding box center [16, 308] width 7 height 7
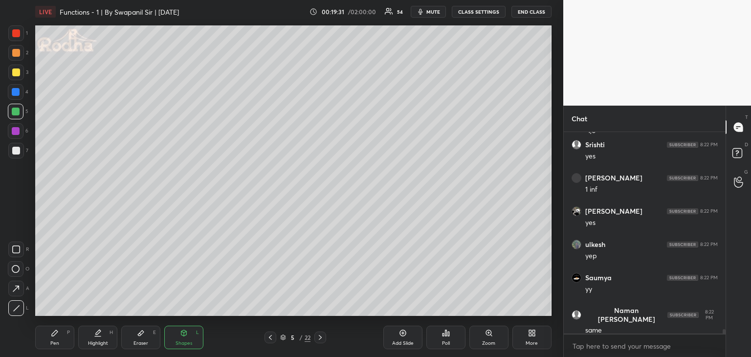
scroll to position [8860, 0]
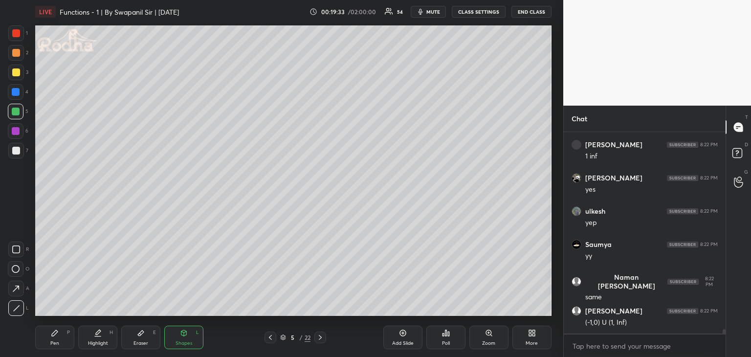
click at [54, 344] on div "Pen" at bounding box center [54, 343] width 9 height 5
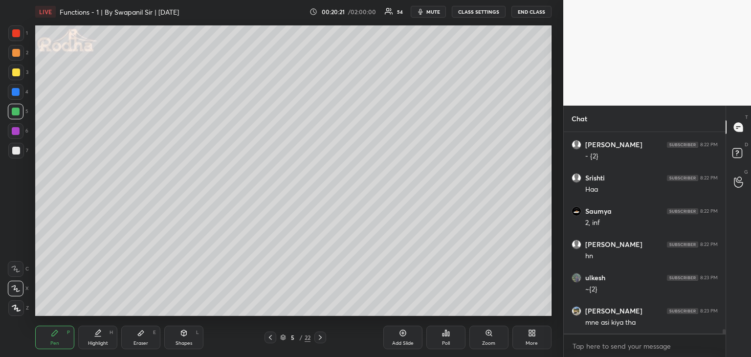
scroll to position [8942, 0]
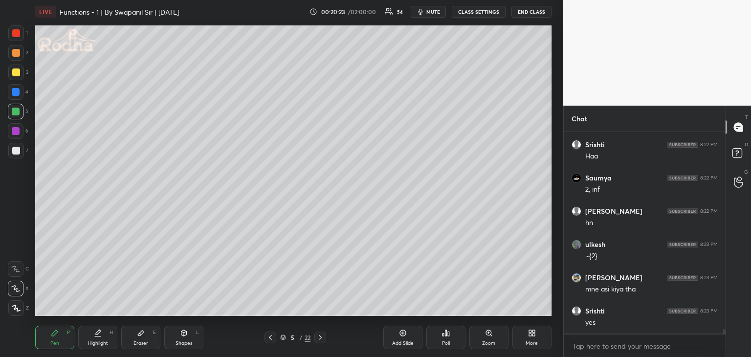
drag, startPoint x: 144, startPoint y: 341, endPoint x: 157, endPoint y: 331, distance: 17.0
click at [144, 341] on div "Eraser" at bounding box center [141, 343] width 15 height 5
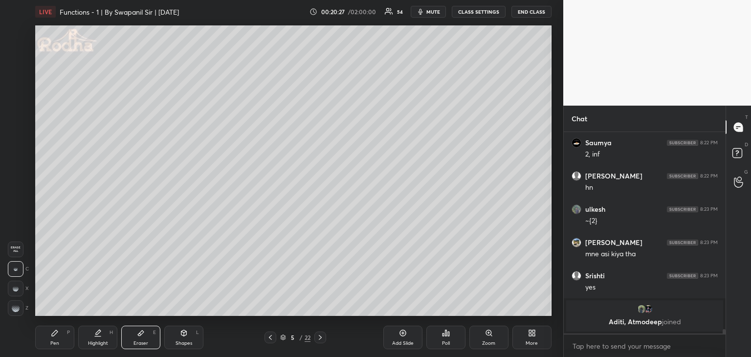
click at [189, 346] on div "Shapes L" at bounding box center [183, 337] width 39 height 23
click at [18, 305] on icon at bounding box center [16, 308] width 7 height 7
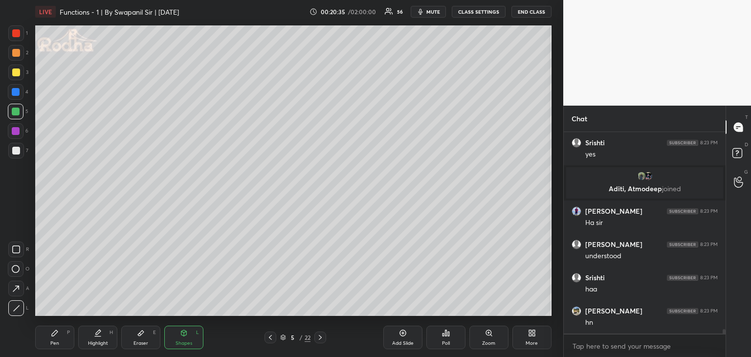
scroll to position [9038, 0]
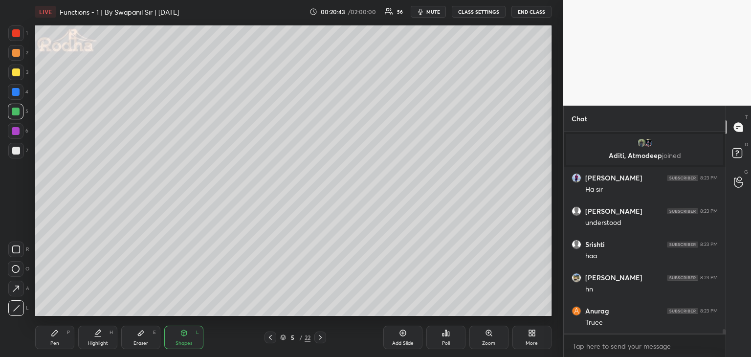
click at [141, 335] on icon at bounding box center [141, 333] width 8 height 8
click at [54, 337] on div "Pen P" at bounding box center [54, 337] width 39 height 23
click at [197, 334] on div "L" at bounding box center [197, 332] width 3 height 5
click at [20, 307] on icon at bounding box center [16, 308] width 7 height 7
click at [321, 337] on icon at bounding box center [320, 338] width 8 height 8
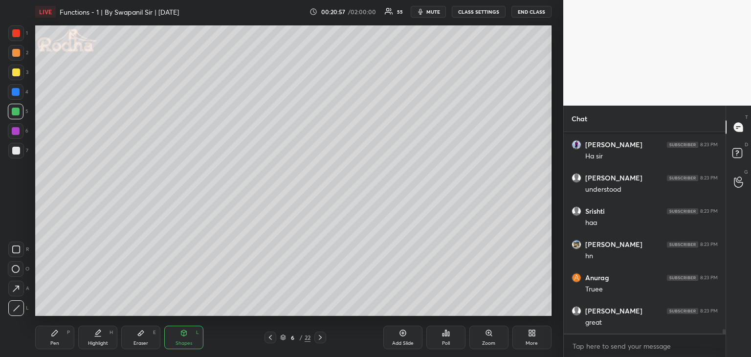
scroll to position [9105, 0]
click at [51, 341] on div "Pen" at bounding box center [54, 343] width 9 height 5
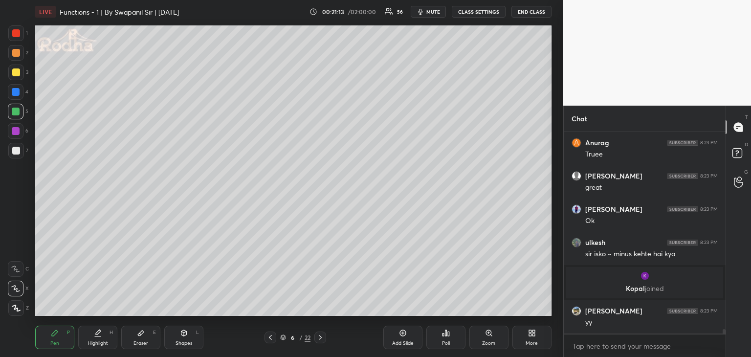
scroll to position [9149, 0]
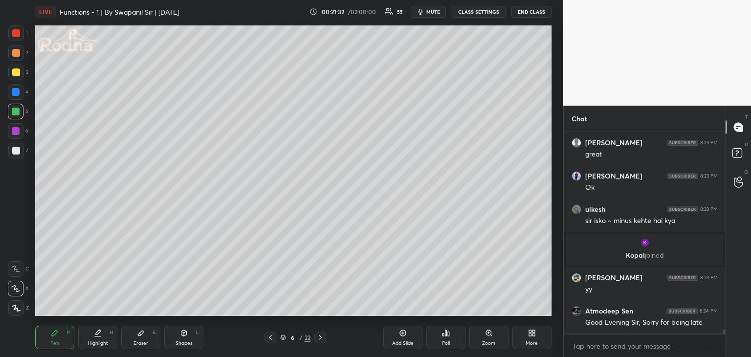
click at [144, 338] on div "Eraser E" at bounding box center [140, 337] width 39 height 23
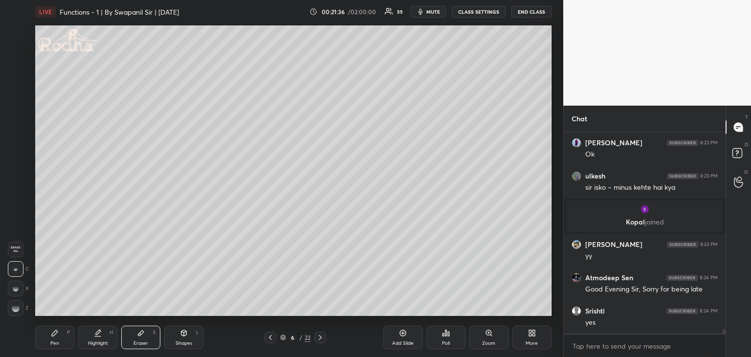
click at [53, 341] on div "Pen" at bounding box center [54, 343] width 9 height 5
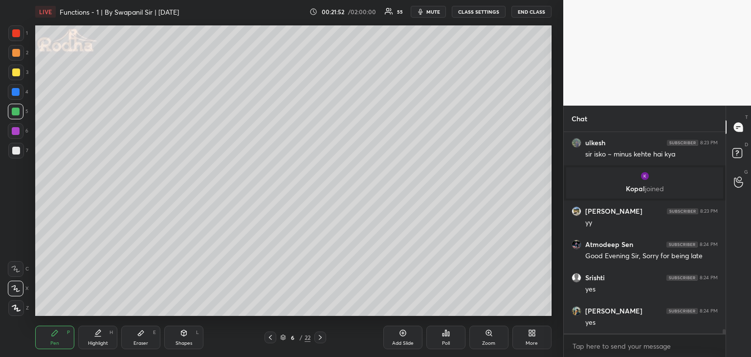
click at [143, 339] on div "Eraser E" at bounding box center [140, 337] width 39 height 23
drag, startPoint x: 190, startPoint y: 337, endPoint x: 188, endPoint y: 330, distance: 7.6
click at [191, 335] on div "Shapes L" at bounding box center [183, 337] width 39 height 23
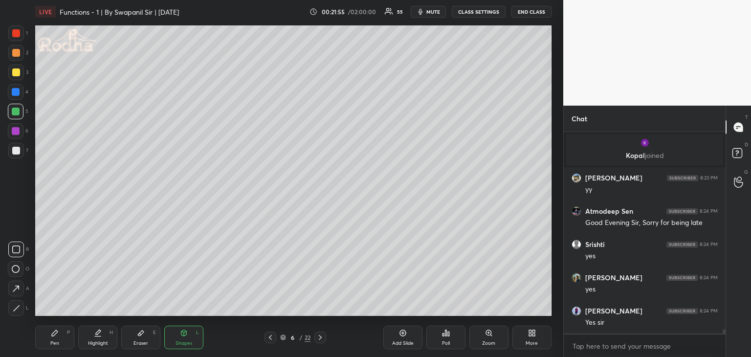
click at [20, 308] on icon at bounding box center [16, 308] width 7 height 7
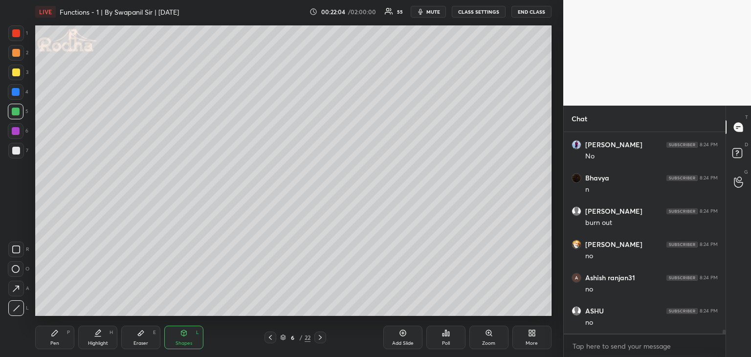
scroll to position [9681, 0]
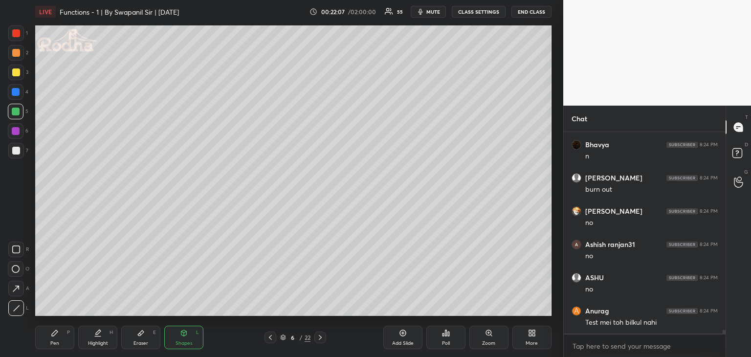
click at [55, 342] on div "Pen" at bounding box center [54, 343] width 9 height 5
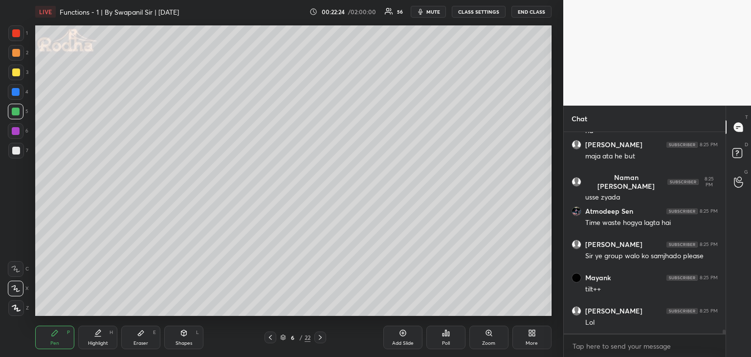
scroll to position [9947, 0]
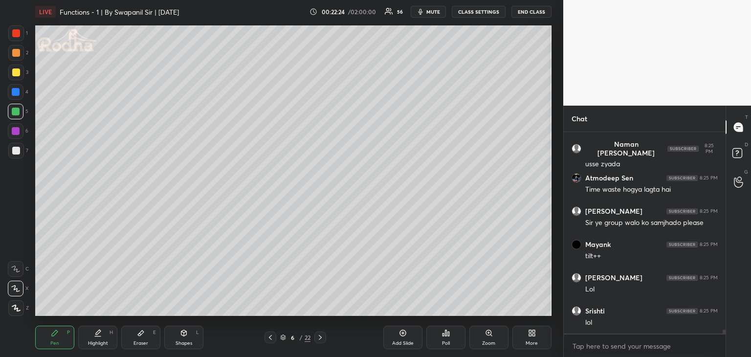
click at [17, 73] on div at bounding box center [16, 72] width 8 height 8
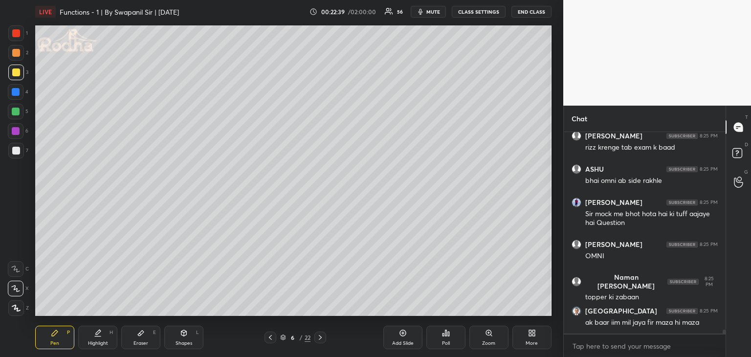
scroll to position [10288, 0]
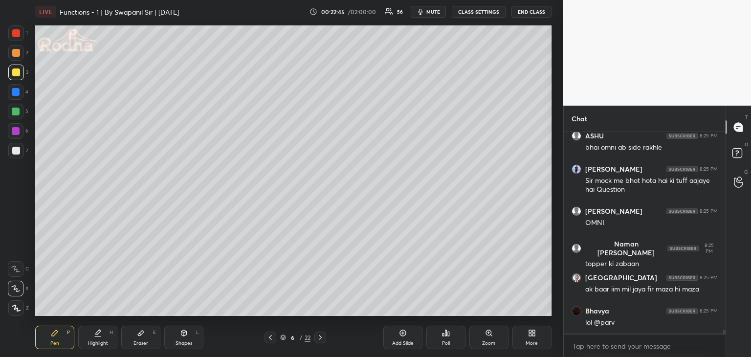
click at [16, 152] on div at bounding box center [16, 151] width 8 height 8
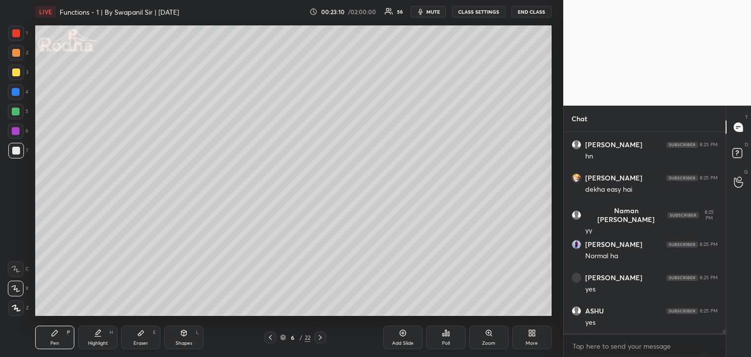
scroll to position [10621, 0]
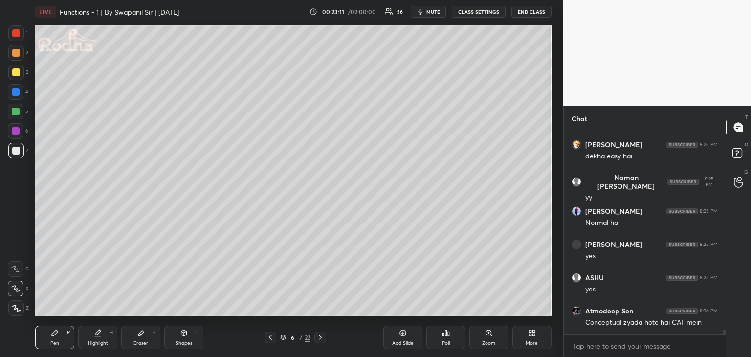
drag, startPoint x: 179, startPoint y: 343, endPoint x: 174, endPoint y: 337, distance: 7.3
click at [178, 341] on div "Shapes" at bounding box center [184, 343] width 17 height 5
click at [19, 308] on icon at bounding box center [16, 308] width 7 height 7
click at [58, 339] on div "Pen P" at bounding box center [54, 337] width 39 height 23
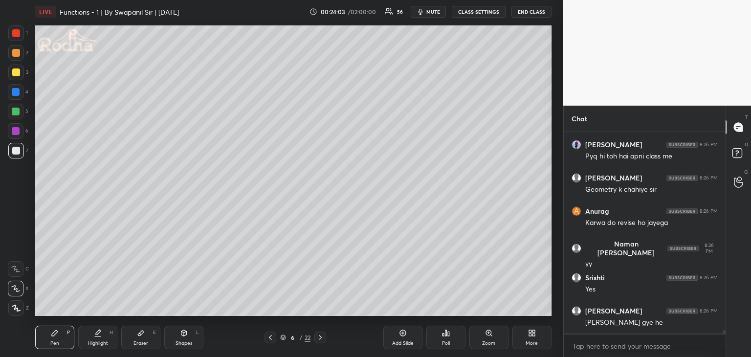
scroll to position [11005, 0]
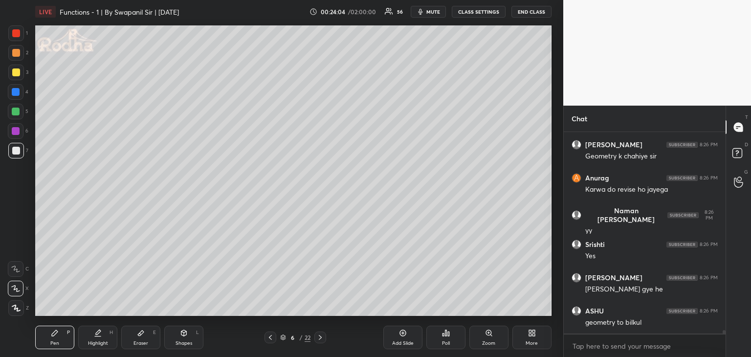
drag, startPoint x: 142, startPoint y: 336, endPoint x: 131, endPoint y: 316, distance: 23.4
click at [141, 336] on icon at bounding box center [141, 333] width 8 height 8
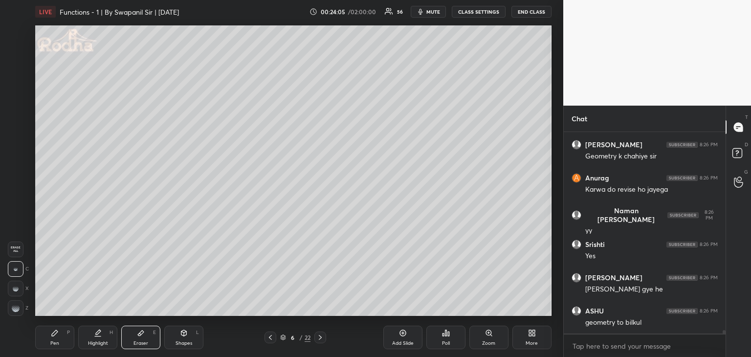
drag, startPoint x: 16, startPoint y: 268, endPoint x: 27, endPoint y: 258, distance: 14.9
click at [17, 267] on g at bounding box center [16, 269] width 4 height 4
click at [54, 341] on div "Pen" at bounding box center [54, 343] width 9 height 5
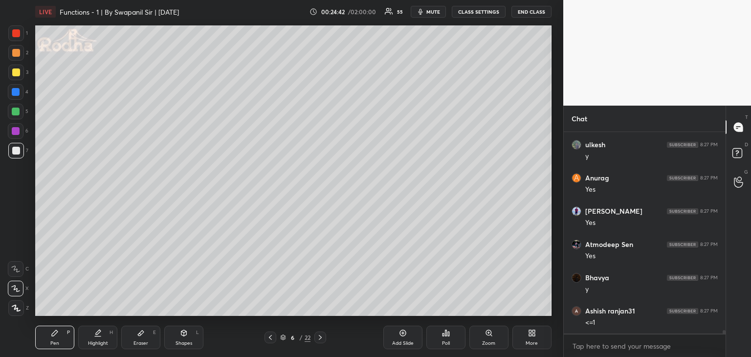
scroll to position [11537, 0]
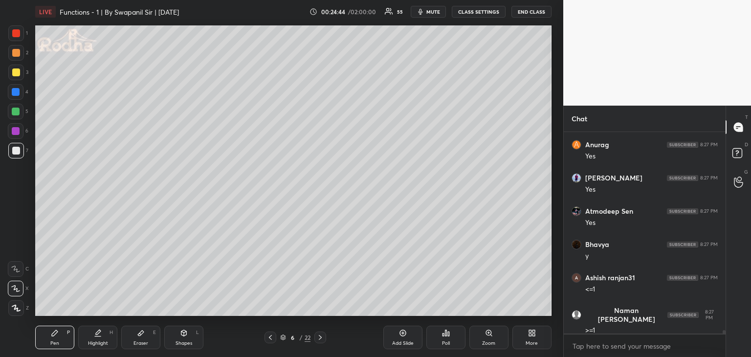
click at [187, 339] on div "Shapes L" at bounding box center [183, 337] width 39 height 23
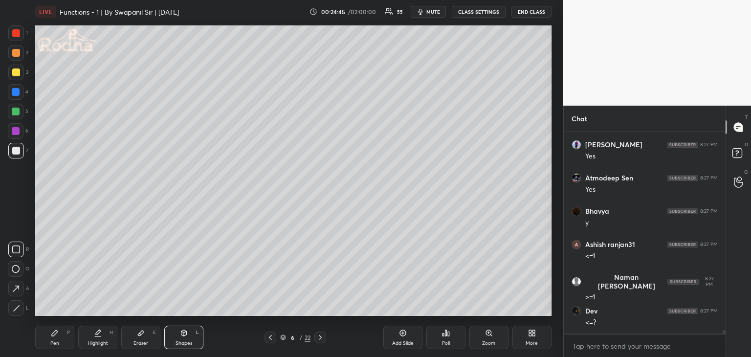
click at [21, 310] on div at bounding box center [16, 308] width 16 height 16
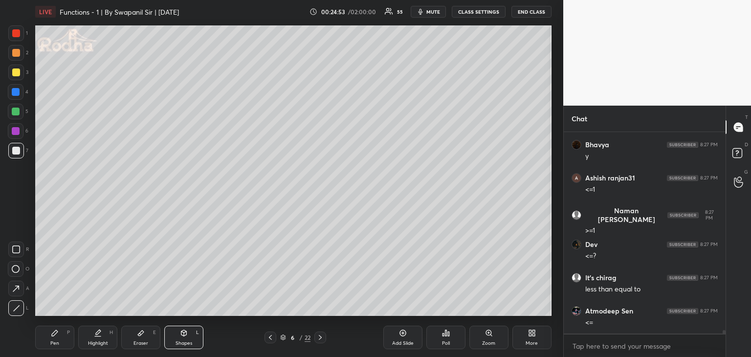
scroll to position [11670, 0]
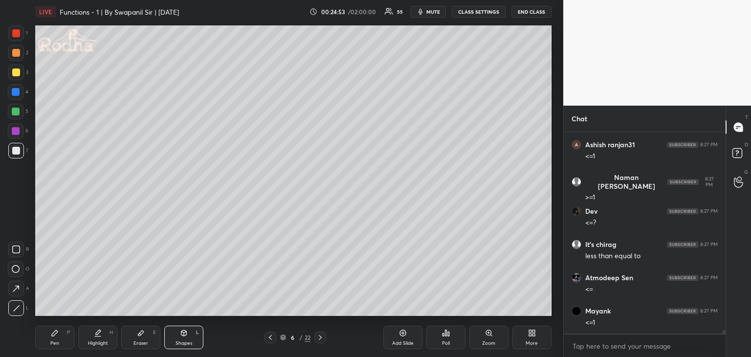
drag, startPoint x: 61, startPoint y: 342, endPoint x: 76, endPoint y: 318, distance: 28.4
click at [62, 341] on div "Pen P" at bounding box center [54, 337] width 39 height 23
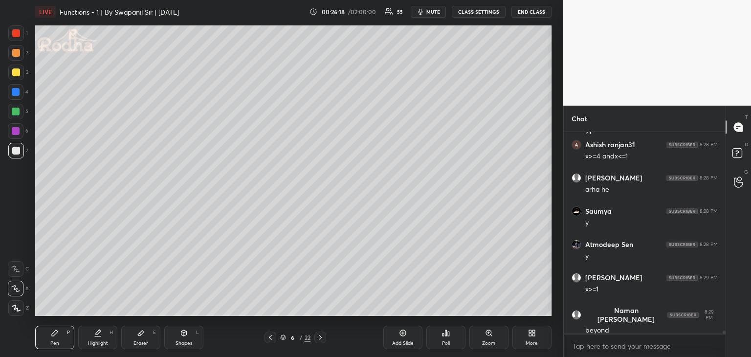
scroll to position [12934, 0]
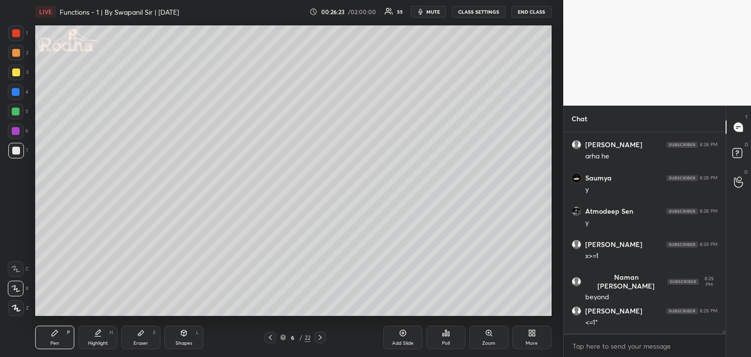
click at [12, 72] on div at bounding box center [16, 72] width 8 height 8
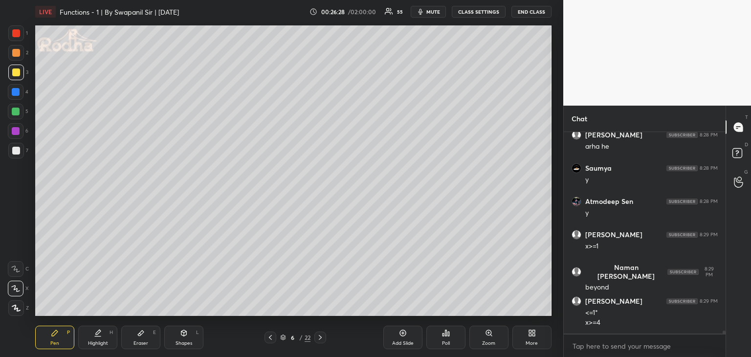
click at [16, 148] on div at bounding box center [16, 151] width 8 height 8
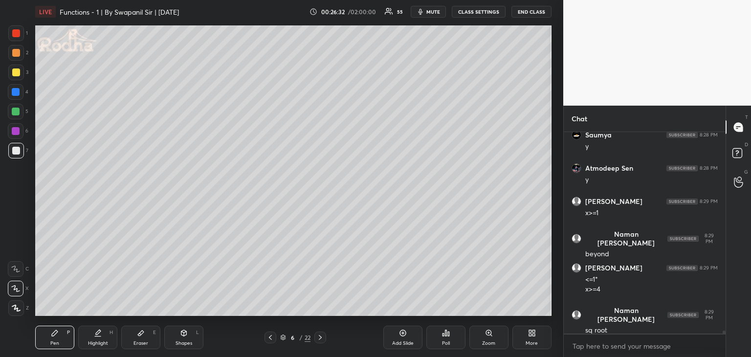
click at [13, 69] on div at bounding box center [16, 72] width 8 height 8
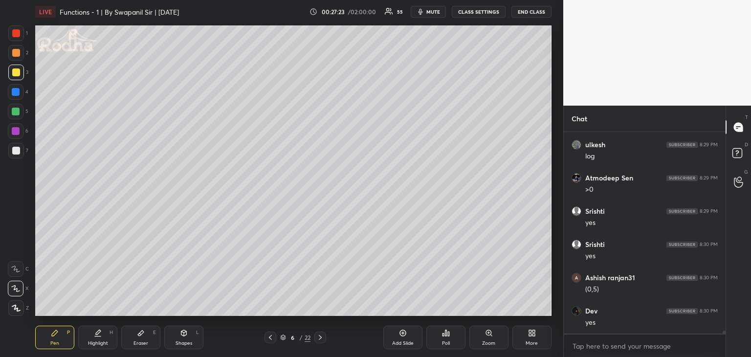
scroll to position [13376, 0]
click at [14, 92] on div at bounding box center [16, 92] width 8 height 8
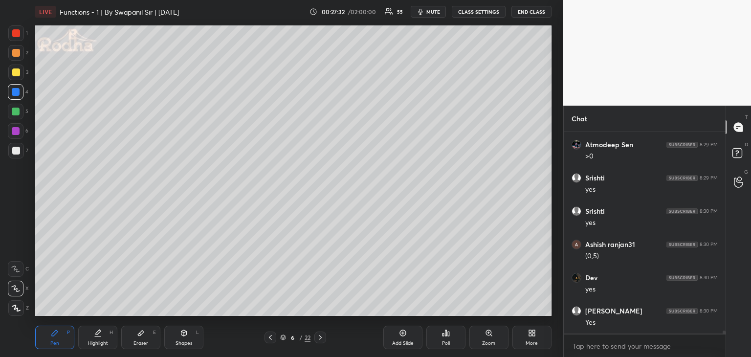
click at [187, 337] on div "Shapes L" at bounding box center [183, 337] width 39 height 23
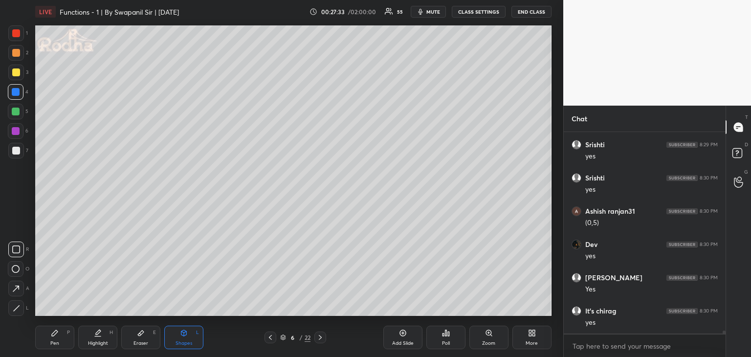
click at [20, 303] on div at bounding box center [16, 308] width 16 height 16
click at [54, 342] on div "Pen" at bounding box center [54, 343] width 9 height 5
click at [16, 93] on div at bounding box center [16, 92] width 8 height 8
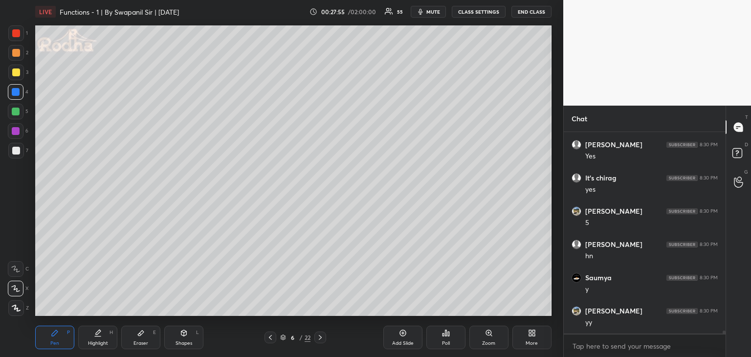
scroll to position [13576, 0]
click at [176, 341] on div "Shapes" at bounding box center [184, 343] width 17 height 5
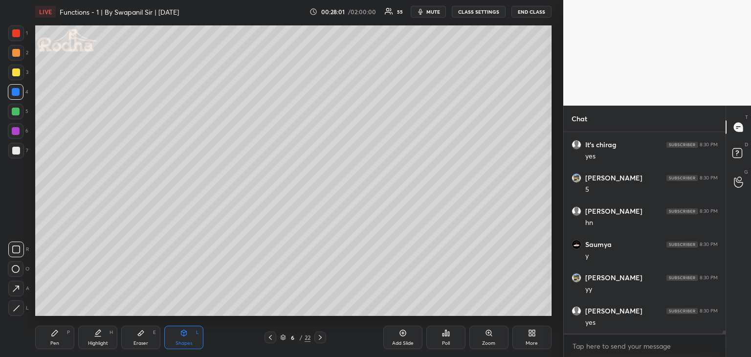
click at [15, 307] on icon at bounding box center [16, 308] width 7 height 7
click at [15, 130] on div at bounding box center [16, 131] width 8 height 8
drag, startPoint x: 53, startPoint y: 345, endPoint x: 61, endPoint y: 343, distance: 8.4
click at [53, 346] on div "Pen" at bounding box center [54, 343] width 9 height 5
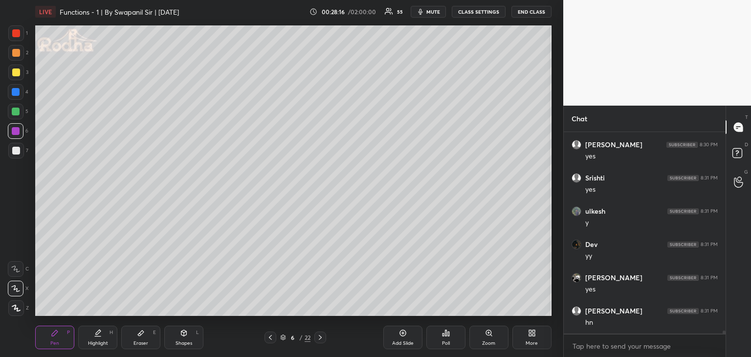
scroll to position [13775, 0]
click at [15, 128] on div at bounding box center [16, 131] width 8 height 8
click at [321, 339] on icon at bounding box center [320, 338] width 8 height 8
click at [17, 96] on div at bounding box center [16, 92] width 16 height 16
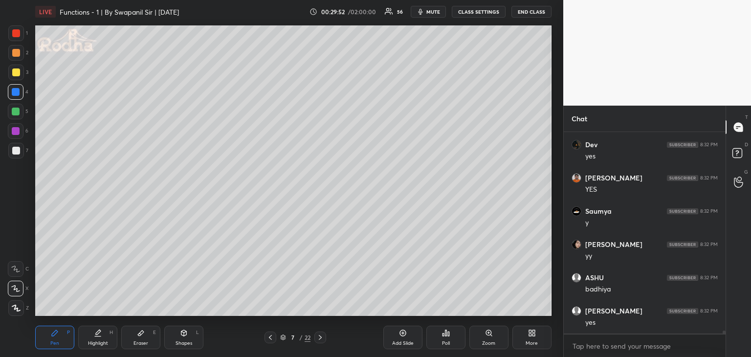
scroll to position [13644, 0]
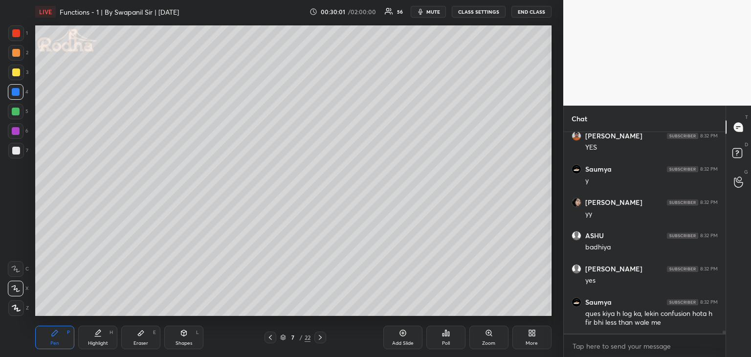
click at [192, 340] on div "Shapes L" at bounding box center [183, 337] width 39 height 23
click at [18, 308] on icon at bounding box center [16, 308] width 7 height 7
click at [53, 341] on div "Pen P" at bounding box center [54, 337] width 39 height 23
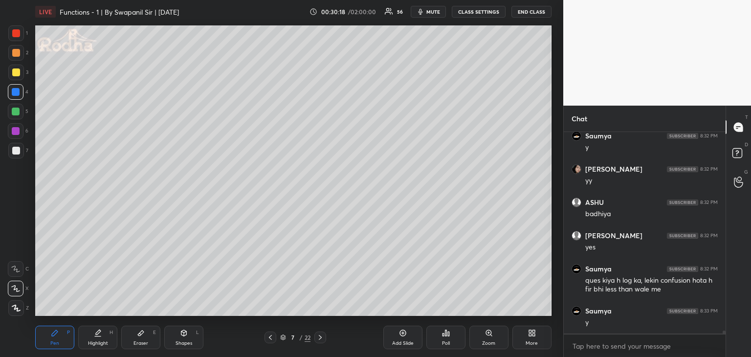
click at [275, 337] on div at bounding box center [271, 338] width 12 height 12
click at [273, 337] on icon at bounding box center [271, 338] width 8 height 8
click at [271, 339] on icon at bounding box center [271, 338] width 8 height 8
click at [321, 337] on icon at bounding box center [320, 338] width 8 height 8
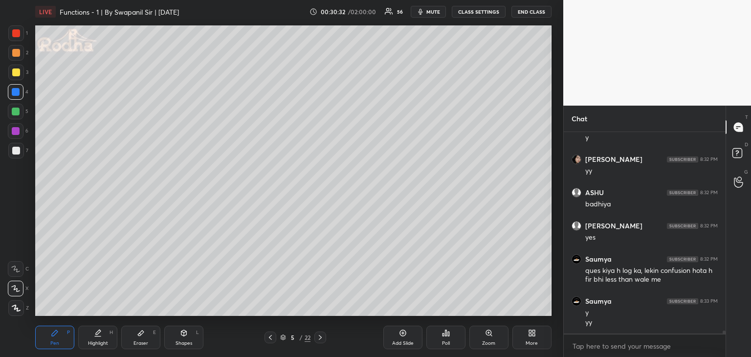
click at [321, 338] on icon at bounding box center [320, 337] width 3 height 5
click at [321, 338] on icon at bounding box center [320, 338] width 8 height 8
click at [147, 336] on div "Eraser E" at bounding box center [140, 337] width 39 height 23
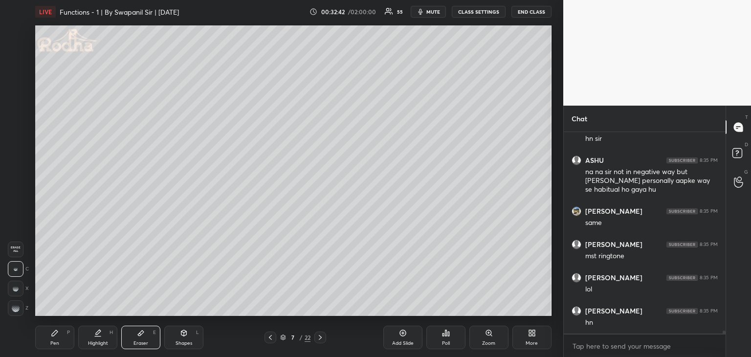
scroll to position [13835, 0]
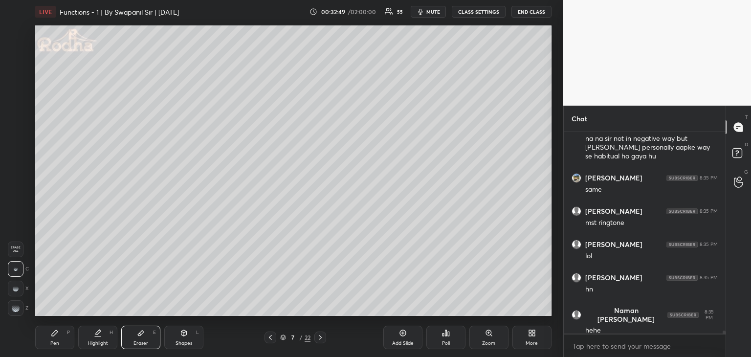
drag, startPoint x: 59, startPoint y: 338, endPoint x: 70, endPoint y: 333, distance: 12.0
click at [60, 338] on div "Pen P" at bounding box center [54, 337] width 39 height 23
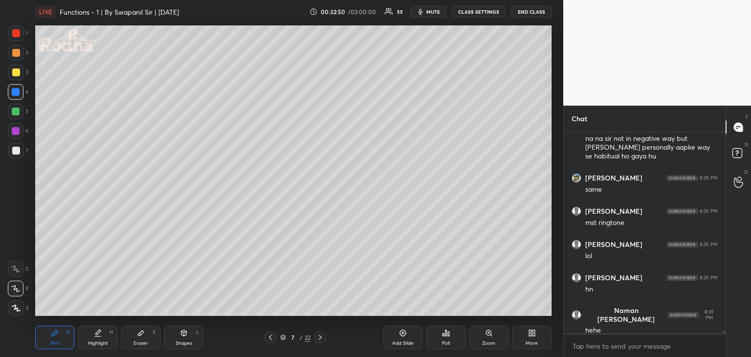
click at [13, 112] on div at bounding box center [16, 112] width 8 height 8
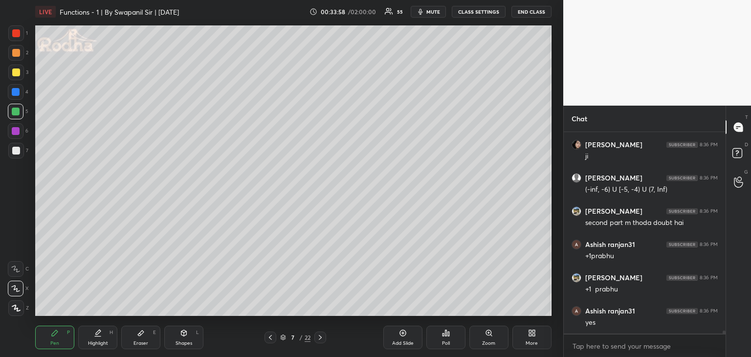
scroll to position [14799, 0]
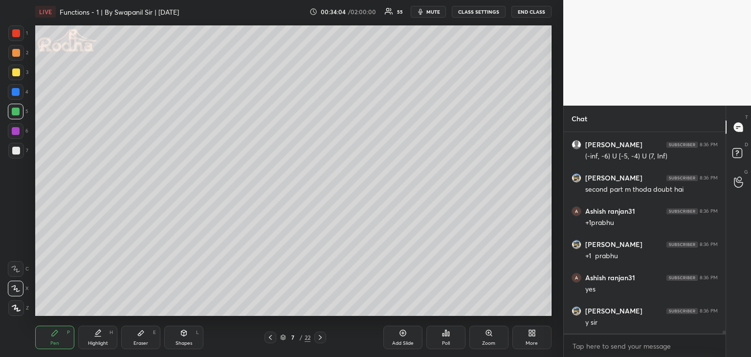
click at [14, 94] on div at bounding box center [16, 92] width 8 height 8
click at [15, 132] on div at bounding box center [16, 131] width 8 height 8
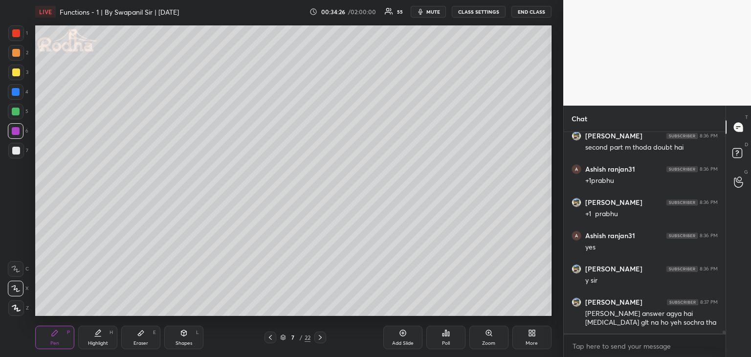
click at [145, 339] on div "Eraser E" at bounding box center [140, 337] width 39 height 23
drag, startPoint x: 53, startPoint y: 341, endPoint x: 65, endPoint y: 319, distance: 24.5
click at [54, 341] on div "Pen" at bounding box center [54, 343] width 9 height 5
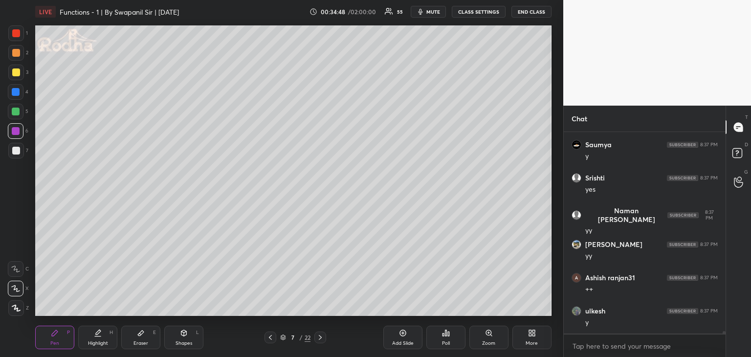
scroll to position [15207, 0]
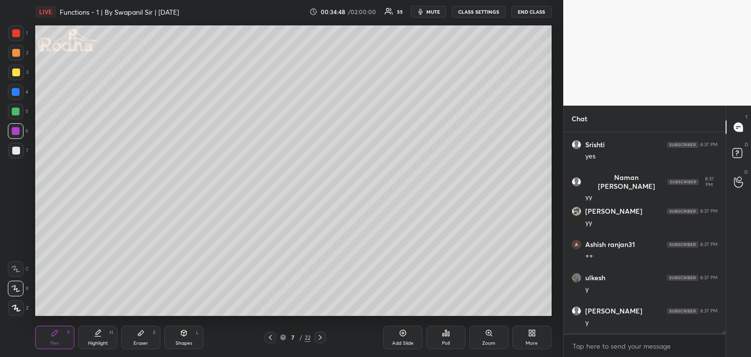
click at [16, 111] on div at bounding box center [16, 112] width 8 height 8
click at [15, 94] on div at bounding box center [16, 92] width 8 height 8
drag, startPoint x: 15, startPoint y: 53, endPoint x: 27, endPoint y: 57, distance: 13.2
click at [15, 55] on div at bounding box center [16, 53] width 8 height 8
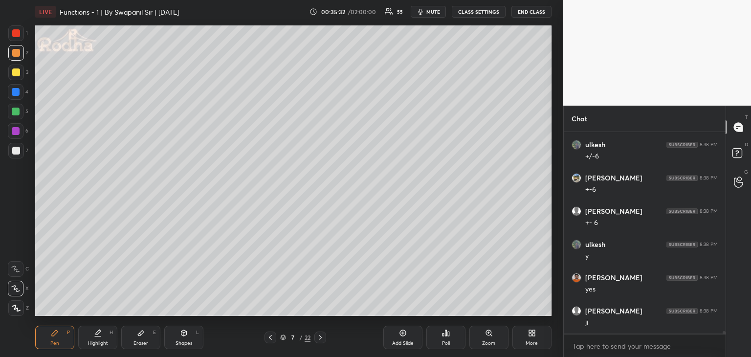
click at [17, 112] on div at bounding box center [16, 112] width 8 height 8
drag, startPoint x: 16, startPoint y: 132, endPoint x: 25, endPoint y: 131, distance: 9.8
click at [15, 132] on div at bounding box center [16, 131] width 8 height 8
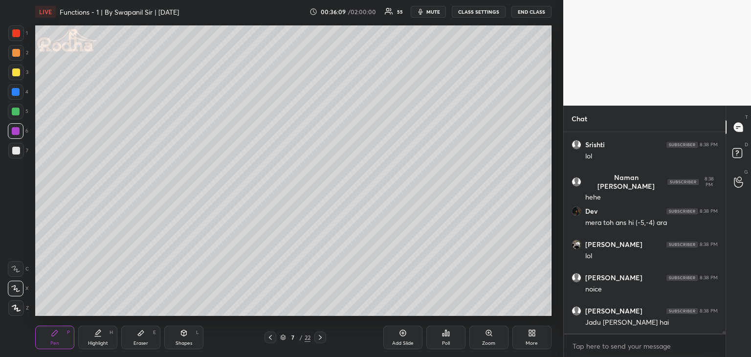
scroll to position [15939, 0]
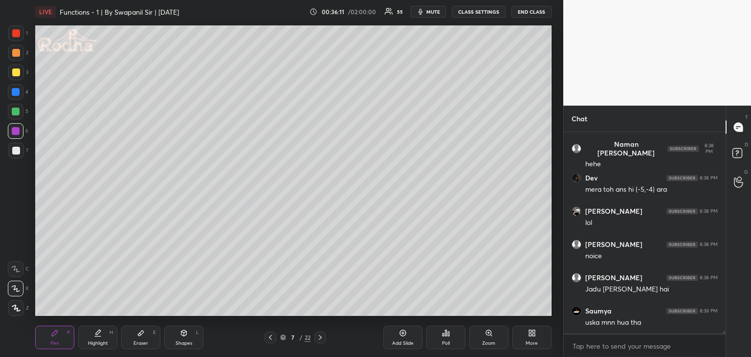
click at [183, 341] on div "Shapes" at bounding box center [184, 343] width 17 height 5
drag, startPoint x: 14, startPoint y: 308, endPoint x: 21, endPoint y: 304, distance: 7.5
click at [15, 308] on icon at bounding box center [16, 308] width 7 height 7
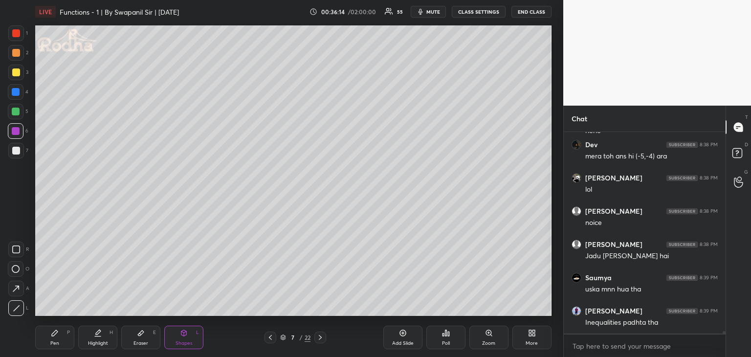
click at [57, 345] on div "Pen" at bounding box center [54, 343] width 9 height 5
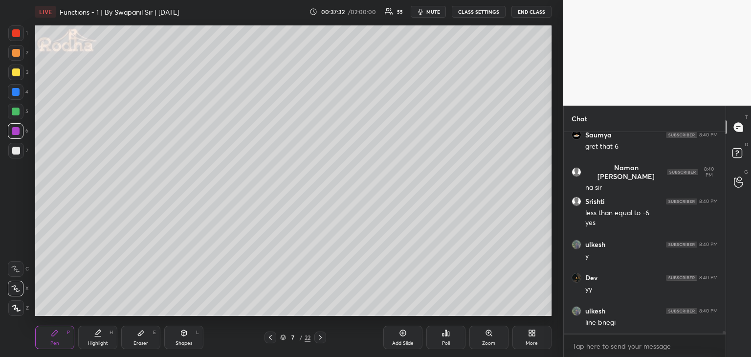
scroll to position [16946, 0]
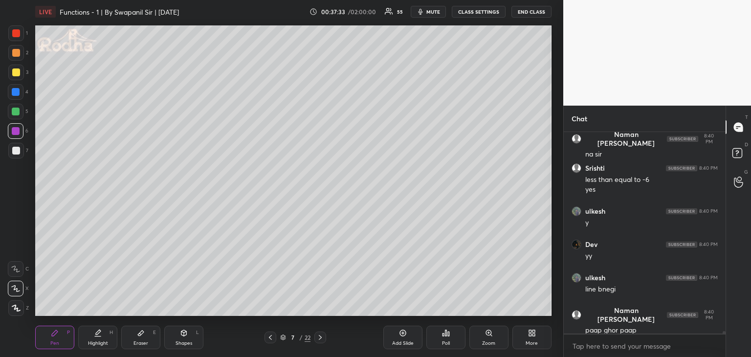
click at [146, 338] on div "Eraser E" at bounding box center [140, 337] width 39 height 23
click at [65, 336] on div "Pen P" at bounding box center [54, 337] width 39 height 23
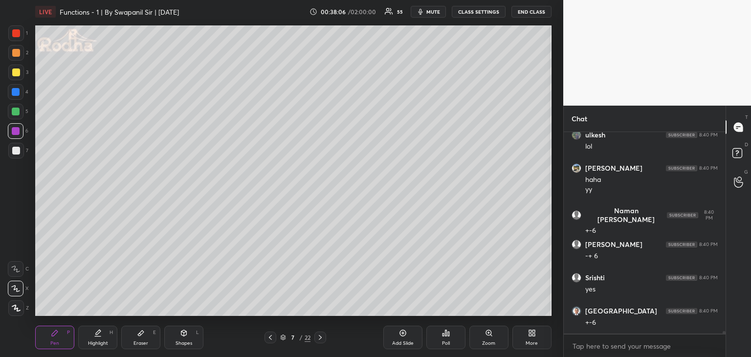
scroll to position [17199, 0]
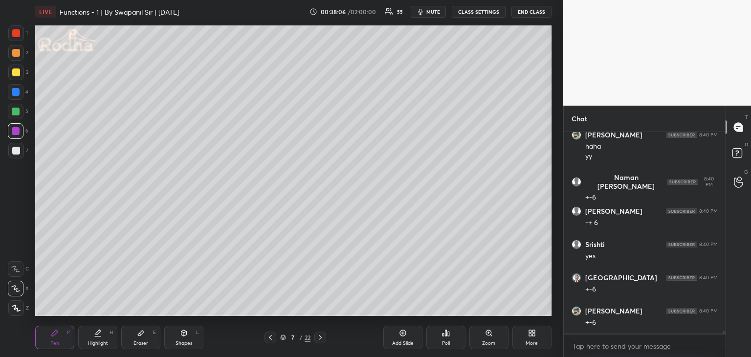
click at [182, 343] on div "Shapes" at bounding box center [184, 343] width 17 height 5
drag, startPoint x: 15, startPoint y: 308, endPoint x: 23, endPoint y: 304, distance: 9.0
click at [16, 308] on icon at bounding box center [16, 308] width 7 height 7
click at [18, 90] on div at bounding box center [16, 92] width 8 height 8
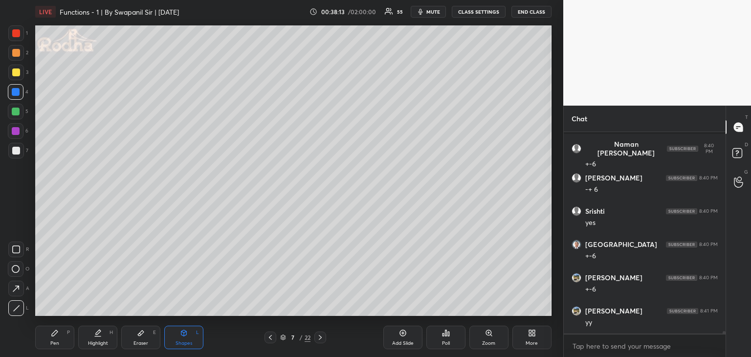
scroll to position [17298, 0]
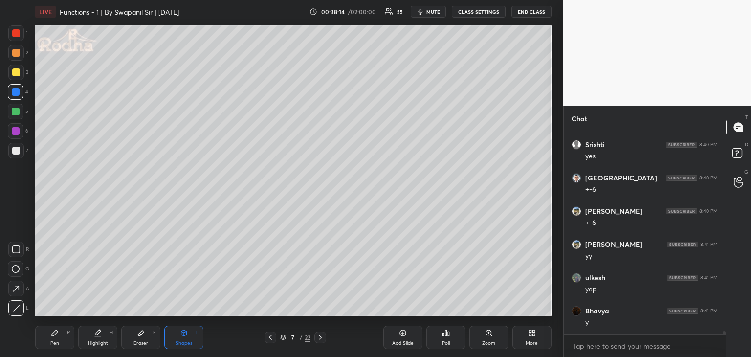
click at [58, 341] on div "Pen" at bounding box center [54, 343] width 9 height 5
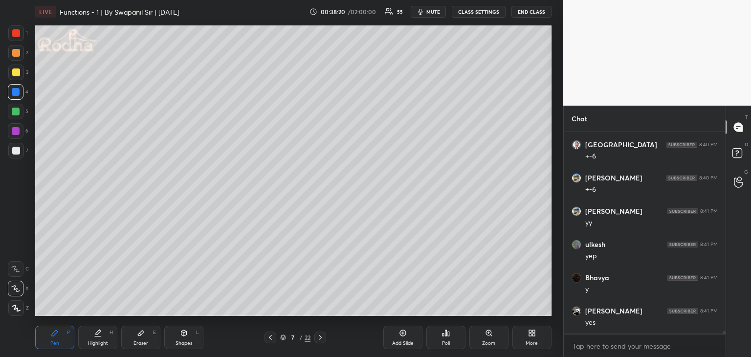
click at [15, 113] on div at bounding box center [16, 112] width 8 height 8
drag, startPoint x: 180, startPoint y: 343, endPoint x: 177, endPoint y: 338, distance: 6.0
click at [179, 343] on div "Shapes" at bounding box center [184, 343] width 17 height 5
click at [18, 306] on icon at bounding box center [16, 308] width 7 height 7
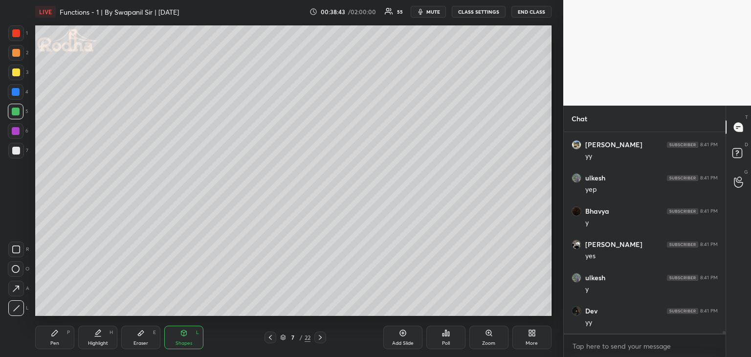
scroll to position [17431, 0]
click at [18, 153] on div at bounding box center [16, 151] width 8 height 8
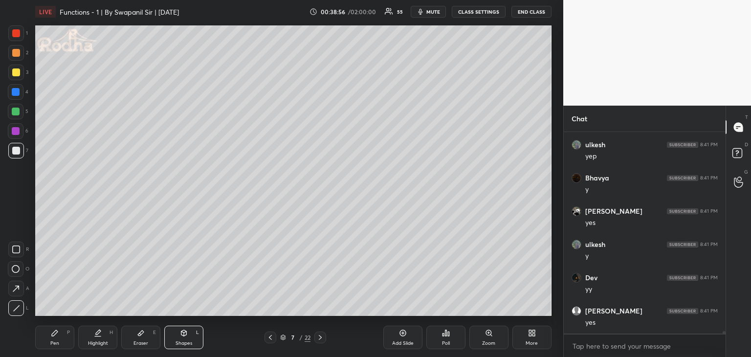
click at [16, 132] on div at bounding box center [16, 131] width 8 height 8
click at [62, 339] on div "Pen P" at bounding box center [54, 337] width 39 height 23
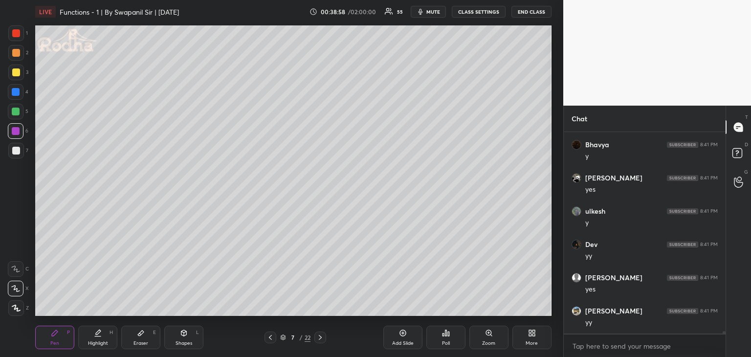
scroll to position [17498, 0]
click at [18, 291] on icon at bounding box center [16, 289] width 8 height 6
click at [15, 150] on div at bounding box center [16, 151] width 8 height 8
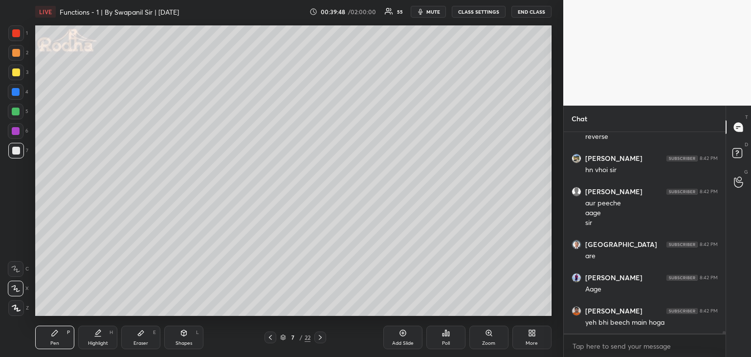
scroll to position [17983, 0]
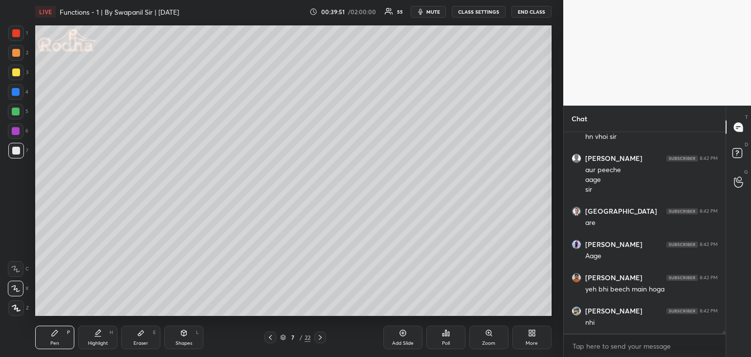
click at [190, 341] on div "Shapes" at bounding box center [184, 343] width 17 height 5
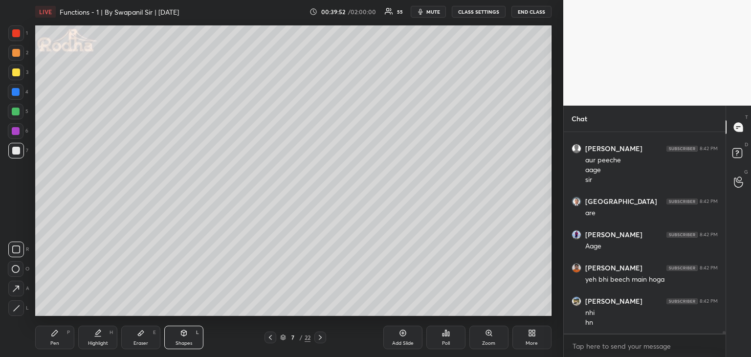
click at [16, 305] on icon at bounding box center [16, 308] width 7 height 7
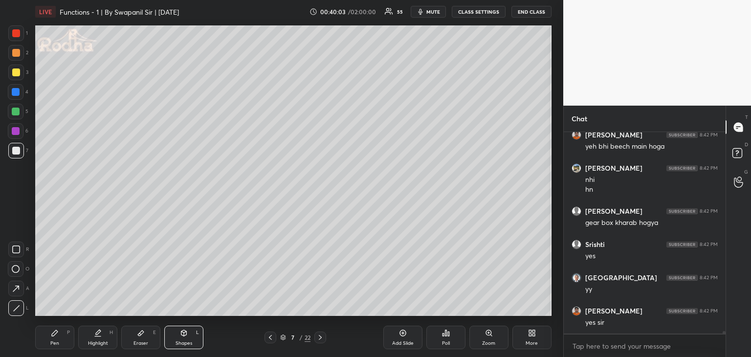
scroll to position [18159, 0]
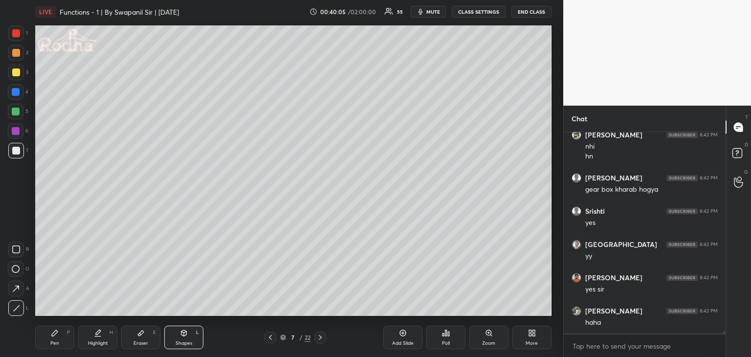
drag, startPoint x: 15, startPoint y: 130, endPoint x: 22, endPoint y: 134, distance: 7.7
click at [16, 131] on div at bounding box center [16, 131] width 8 height 8
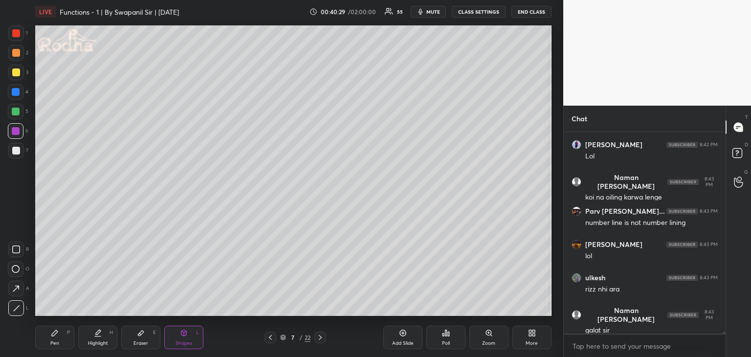
scroll to position [18368, 0]
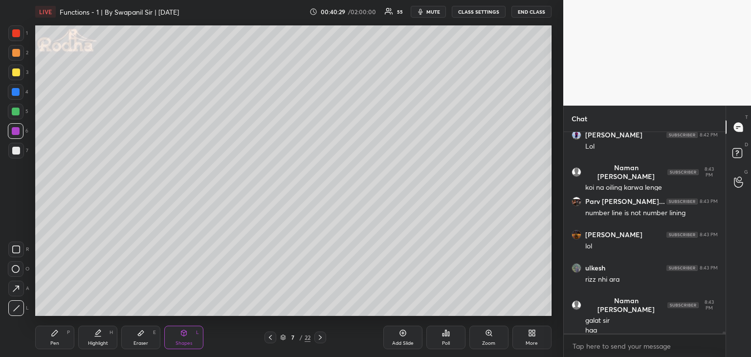
drag, startPoint x: 137, startPoint y: 342, endPoint x: 155, endPoint y: 335, distance: 18.9
click at [137, 342] on div "Eraser" at bounding box center [141, 343] width 15 height 5
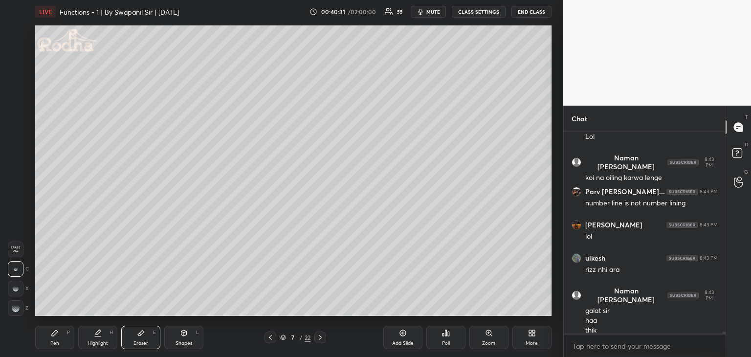
click at [182, 339] on div "Shapes L" at bounding box center [183, 337] width 39 height 23
click at [11, 307] on div "1 2 3 4 5 6 7 R O A L C X Z Erase all C X Z" at bounding box center [15, 170] width 31 height 291
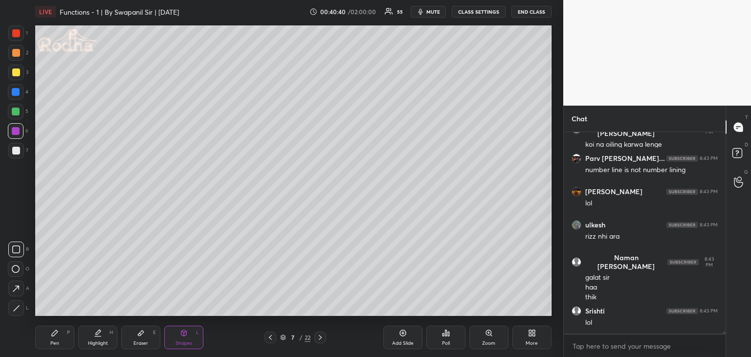
scroll to position [18445, 0]
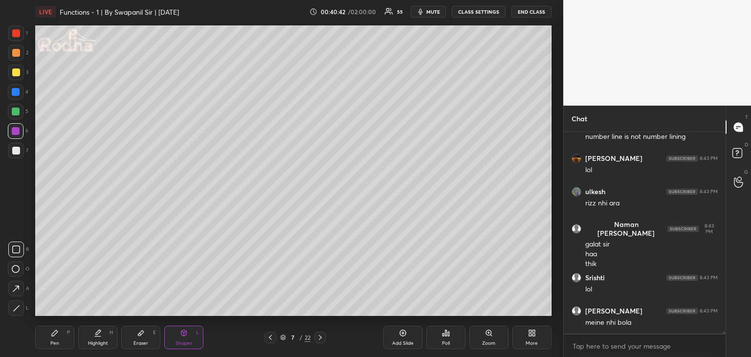
click at [139, 337] on icon at bounding box center [141, 333] width 8 height 8
click at [16, 266] on div at bounding box center [16, 269] width 16 height 16
drag, startPoint x: 51, startPoint y: 343, endPoint x: 58, endPoint y: 341, distance: 7.0
click at [52, 343] on div "Pen" at bounding box center [54, 343] width 9 height 5
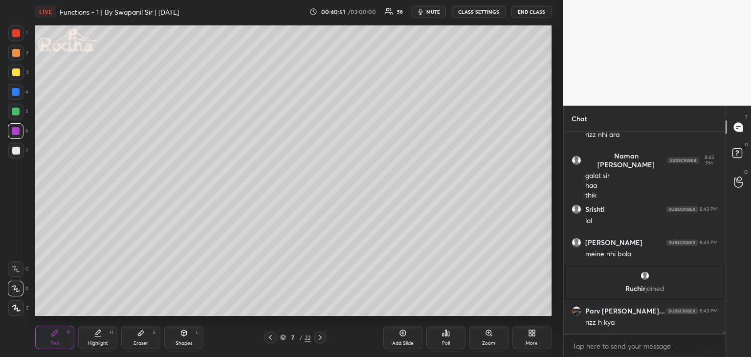
scroll to position [17148, 0]
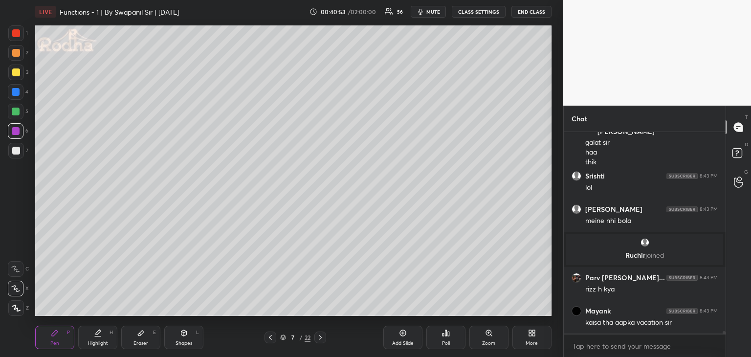
click at [143, 338] on div "Eraser E" at bounding box center [140, 337] width 39 height 23
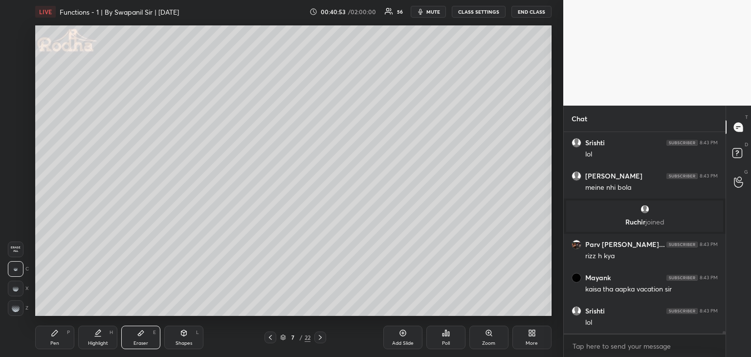
click at [12, 267] on div at bounding box center [16, 269] width 16 height 16
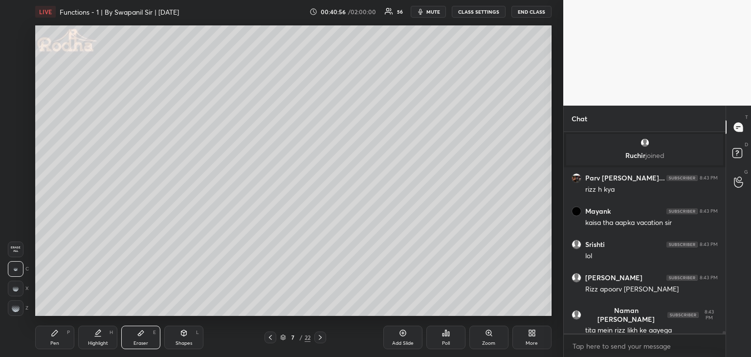
scroll to position [17281, 0]
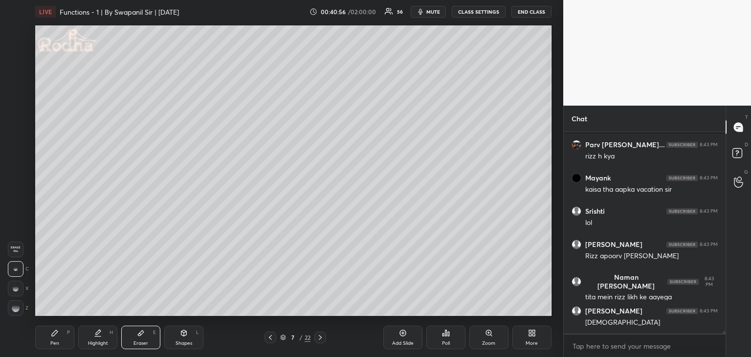
drag, startPoint x: 53, startPoint y: 341, endPoint x: 64, endPoint y: 327, distance: 17.4
click at [53, 341] on div "Pen" at bounding box center [54, 343] width 9 height 5
click at [18, 133] on div at bounding box center [16, 131] width 8 height 8
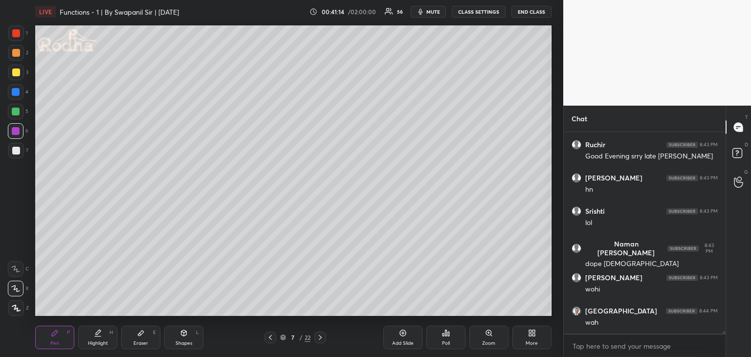
scroll to position [17846, 0]
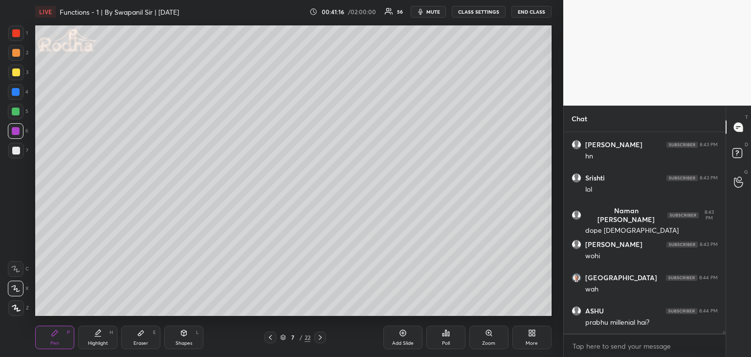
click at [17, 109] on div at bounding box center [16, 112] width 8 height 8
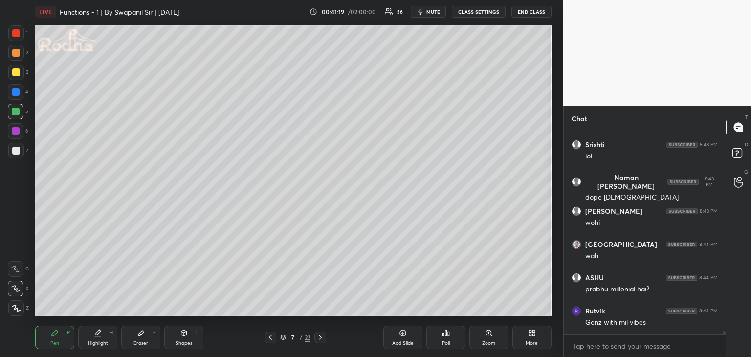
scroll to position [17913, 0]
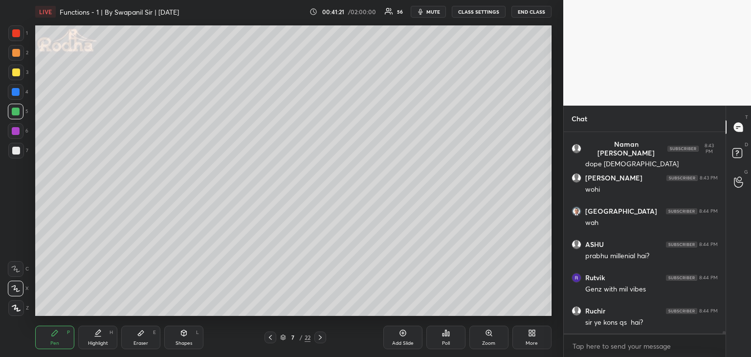
click at [14, 149] on div at bounding box center [16, 151] width 8 height 8
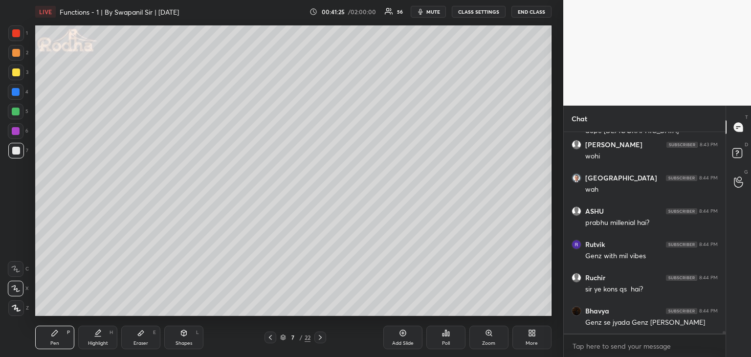
scroll to position [17979, 0]
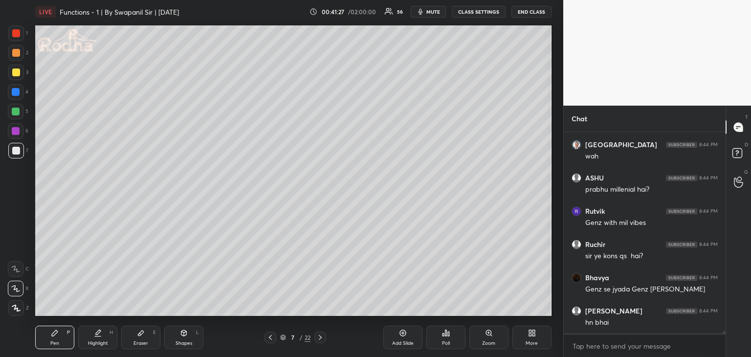
click at [14, 72] on div at bounding box center [16, 72] width 8 height 8
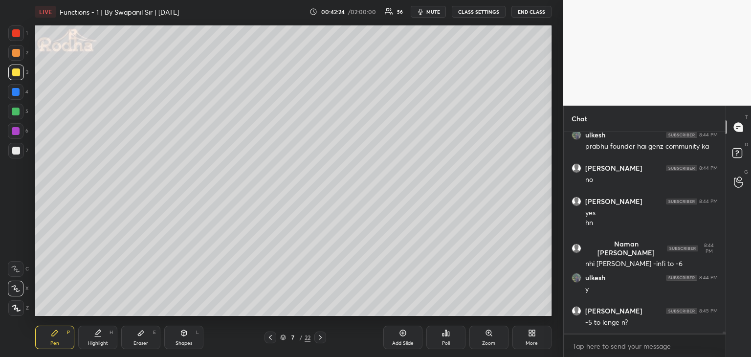
scroll to position [18431, 0]
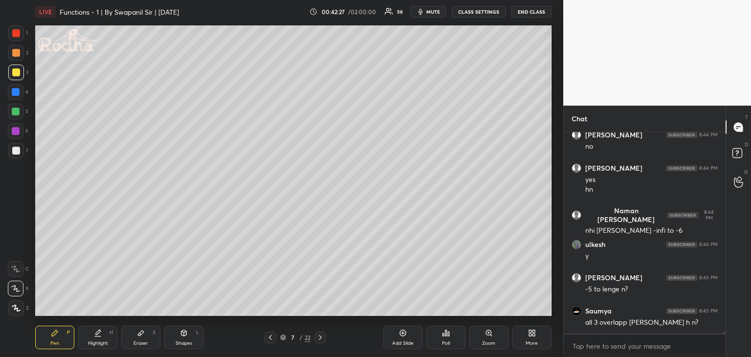
click at [141, 338] on div "Eraser E" at bounding box center [140, 337] width 39 height 23
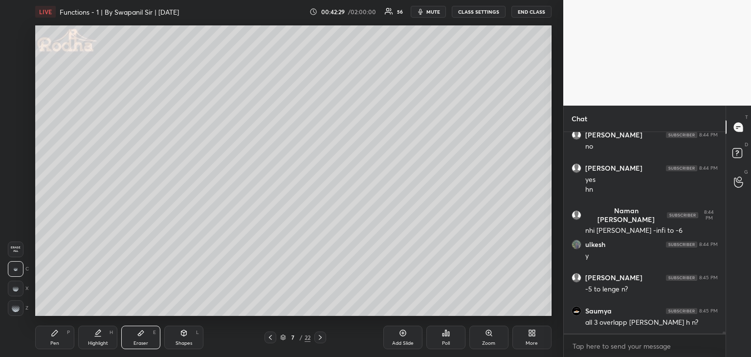
click at [17, 267] on rect at bounding box center [17, 267] width 1 height 1
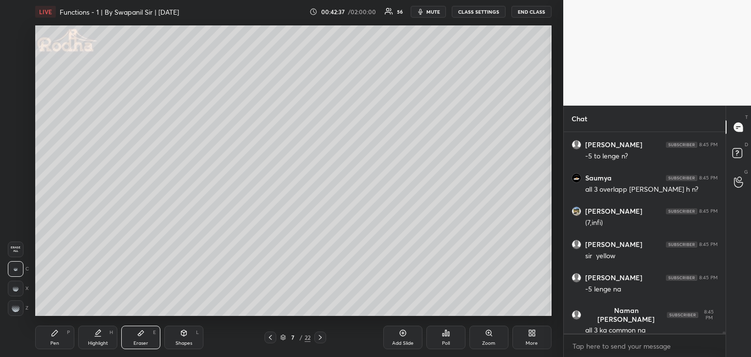
scroll to position [18597, 0]
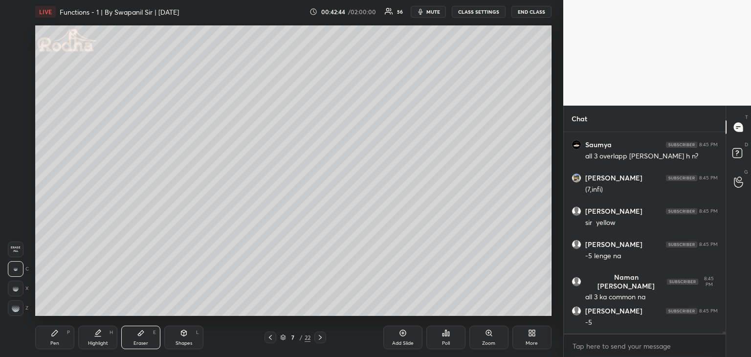
click at [16, 310] on rect at bounding box center [16, 309] width 1 height 1
click at [52, 343] on div "Pen" at bounding box center [54, 343] width 9 height 5
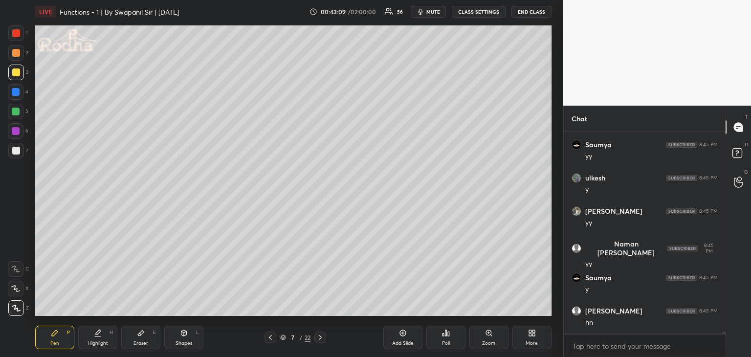
scroll to position [18863, 0]
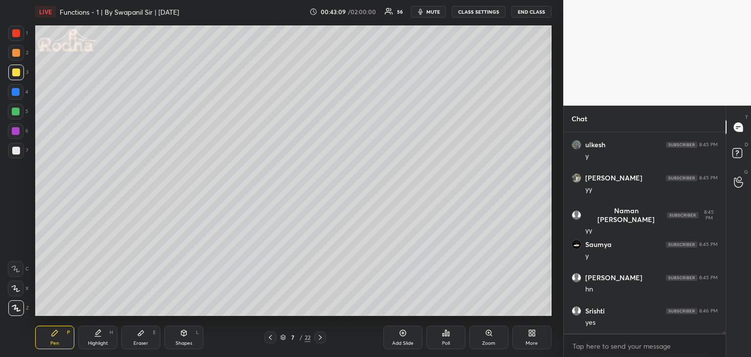
click at [12, 286] on icon at bounding box center [16, 289] width 8 height 6
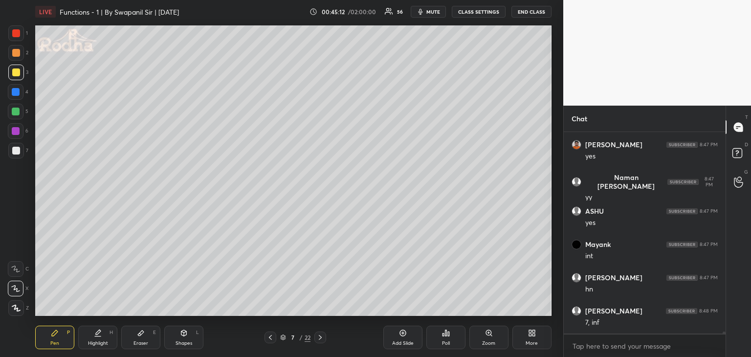
scroll to position [20137, 0]
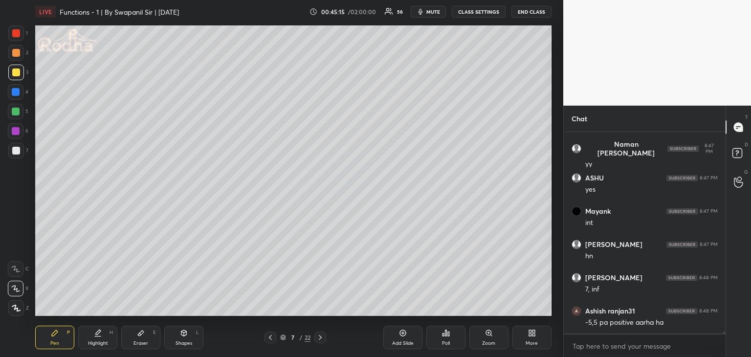
click at [149, 337] on div "Eraser E" at bounding box center [140, 337] width 39 height 23
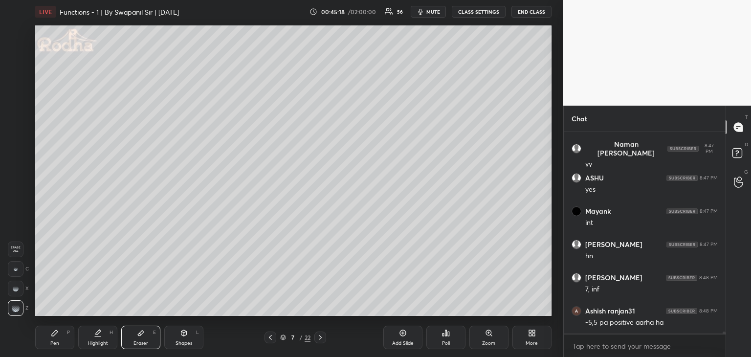
scroll to position [20170, 0]
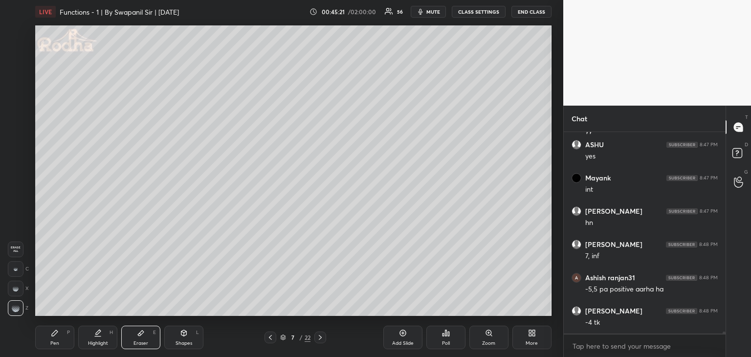
click at [137, 318] on div "LIVE Functions - 1 | By Swapanil Sir | [DATE] 00:45:21 / 02:00:00 56 mute CLASS…" at bounding box center [293, 178] width 524 height 357
click at [189, 341] on div "Shapes" at bounding box center [184, 343] width 17 height 5
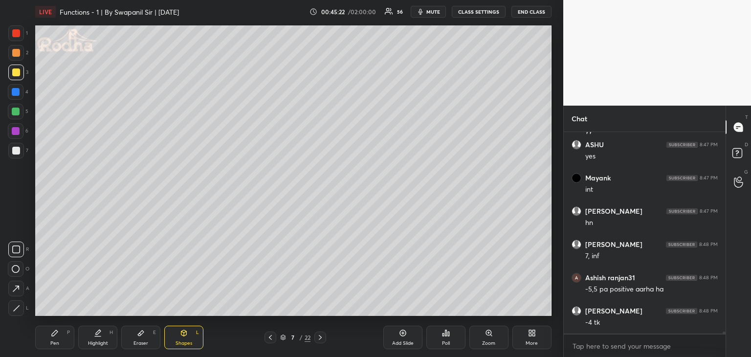
click at [22, 310] on div at bounding box center [16, 308] width 16 height 16
click at [18, 91] on div at bounding box center [16, 92] width 8 height 8
click at [14, 129] on div at bounding box center [16, 131] width 8 height 8
click at [56, 341] on div "Pen" at bounding box center [54, 343] width 9 height 5
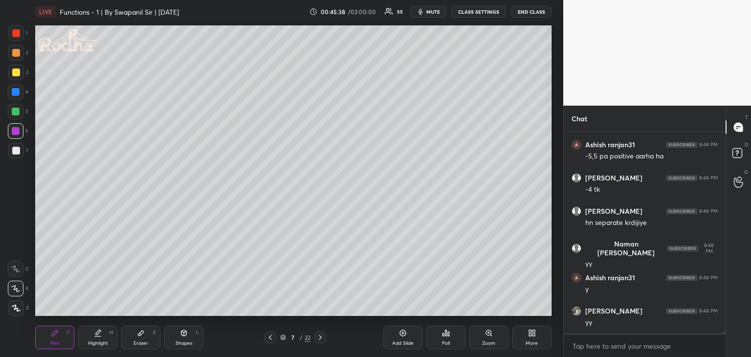
scroll to position [20337, 0]
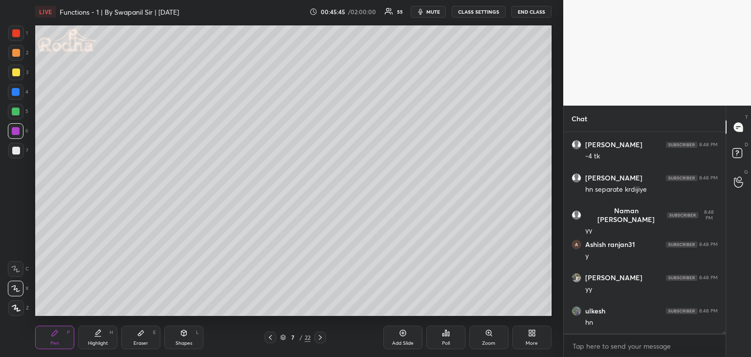
click at [138, 337] on div "Eraser E" at bounding box center [140, 337] width 39 height 23
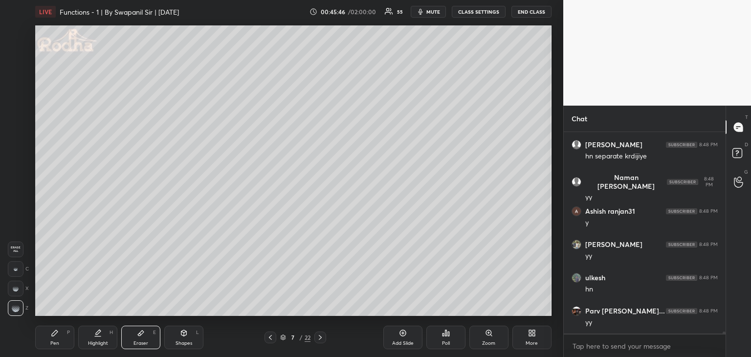
drag, startPoint x: 45, startPoint y: 341, endPoint x: 98, endPoint y: 336, distance: 53.1
click at [47, 341] on div "Pen P" at bounding box center [54, 337] width 39 height 23
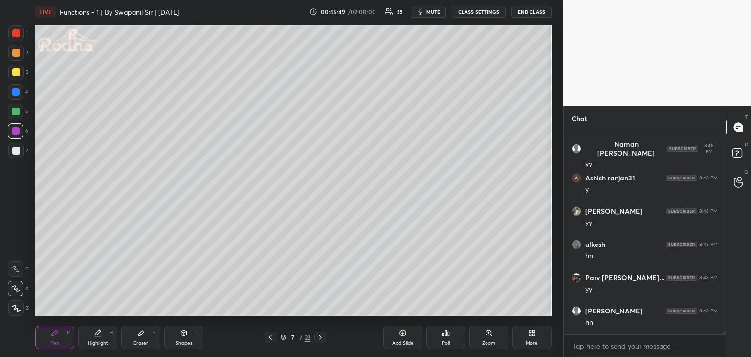
click at [182, 337] on div "Shapes L" at bounding box center [183, 337] width 39 height 23
click at [15, 308] on icon at bounding box center [16, 308] width 7 height 7
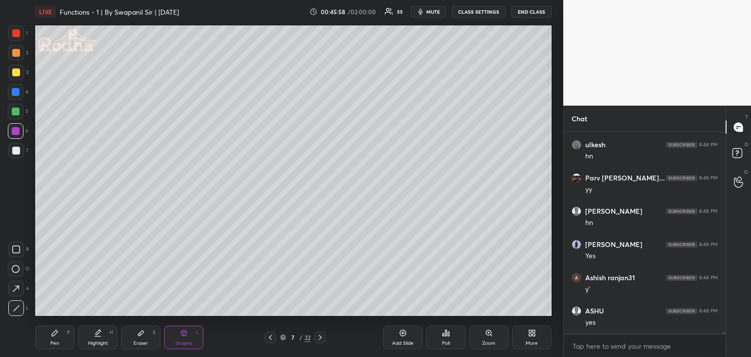
scroll to position [20569, 0]
click at [17, 94] on div at bounding box center [16, 92] width 8 height 8
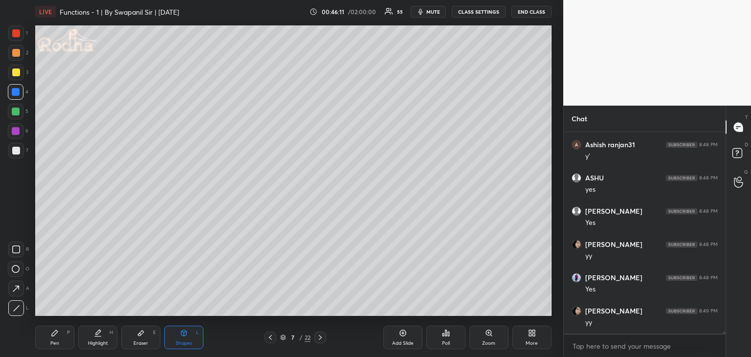
scroll to position [20669, 0]
click at [55, 339] on div "Pen P" at bounding box center [54, 337] width 39 height 23
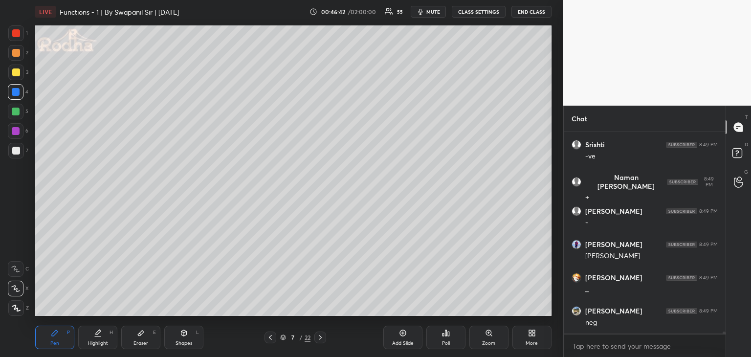
scroll to position [21301, 0]
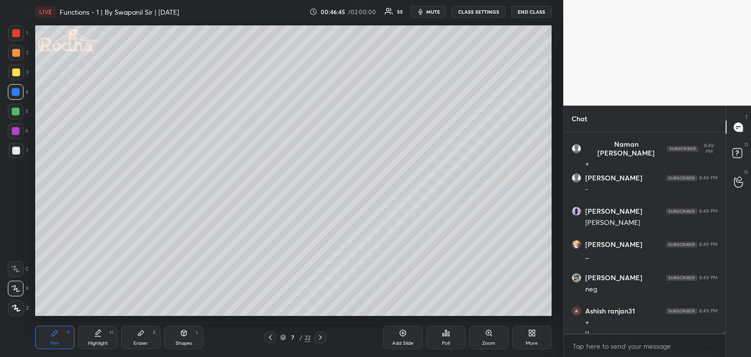
click at [143, 338] on div "Eraser E" at bounding box center [140, 337] width 39 height 23
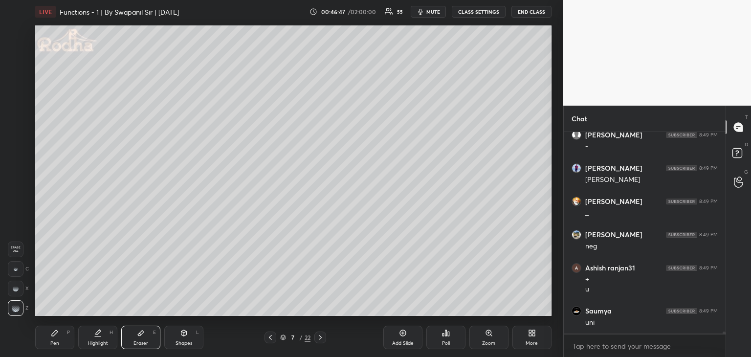
scroll to position [21377, 0]
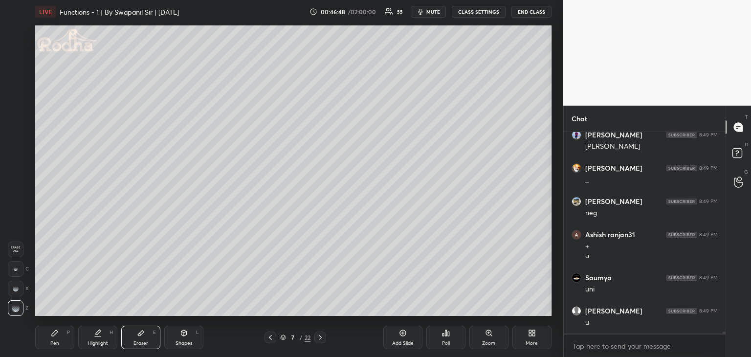
click at [182, 343] on div "Shapes" at bounding box center [184, 343] width 17 height 5
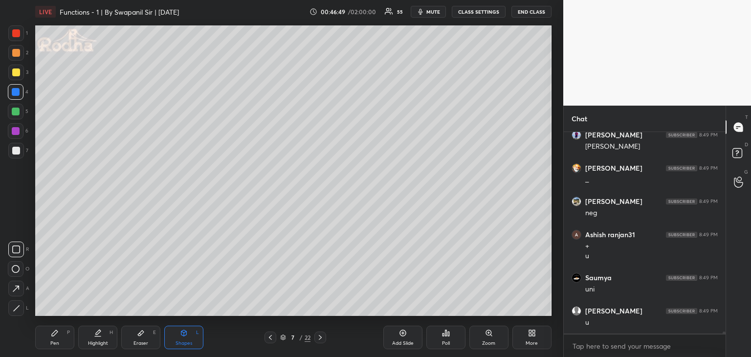
click at [19, 304] on div at bounding box center [16, 308] width 16 height 16
click at [17, 89] on div at bounding box center [16, 92] width 8 height 8
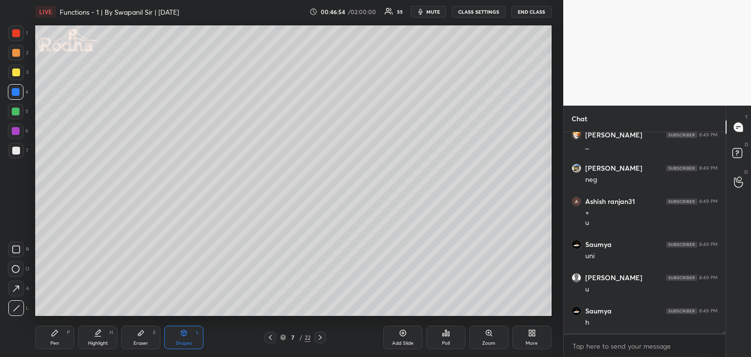
click at [53, 343] on div "Pen" at bounding box center [54, 343] width 9 height 5
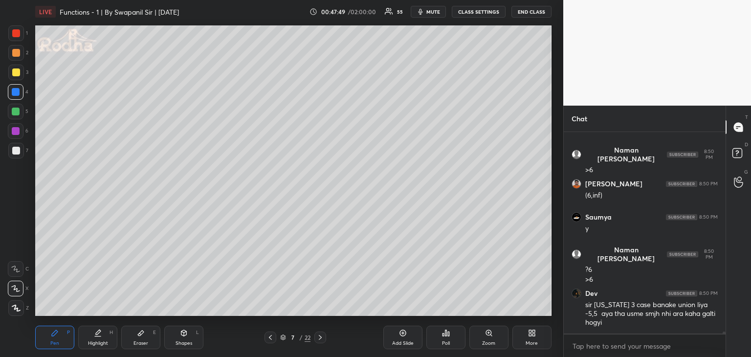
scroll to position [21837, 0]
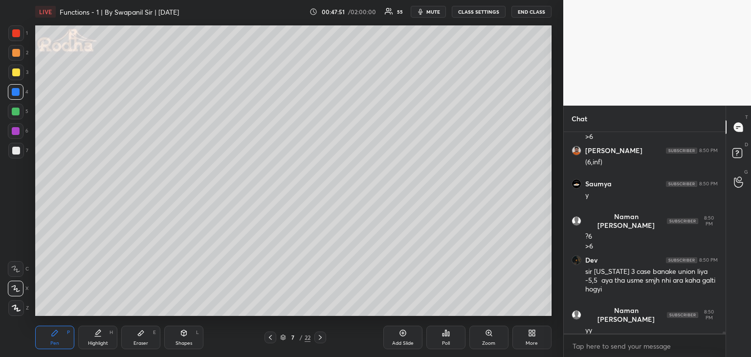
click at [14, 112] on div at bounding box center [16, 112] width 8 height 8
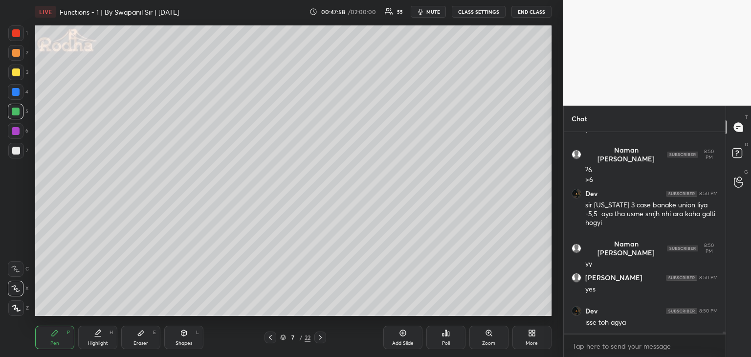
scroll to position [21937, 0]
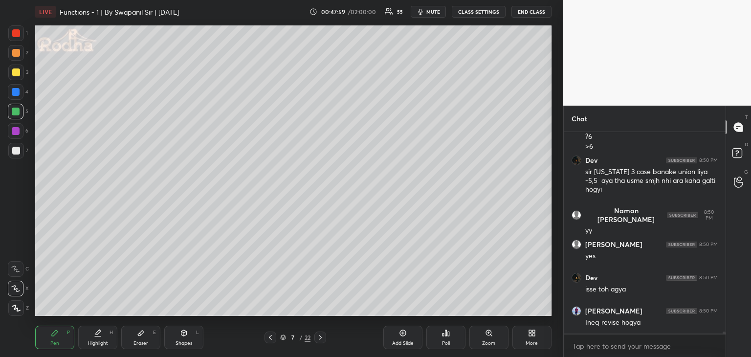
click at [184, 336] on icon at bounding box center [184, 334] width 0 height 3
click at [13, 133] on div at bounding box center [16, 131] width 8 height 8
drag, startPoint x: 20, startPoint y: 304, endPoint x: 27, endPoint y: 301, distance: 7.9
click at [21, 304] on div at bounding box center [16, 308] width 16 height 16
click at [54, 339] on div "Pen P" at bounding box center [54, 337] width 39 height 23
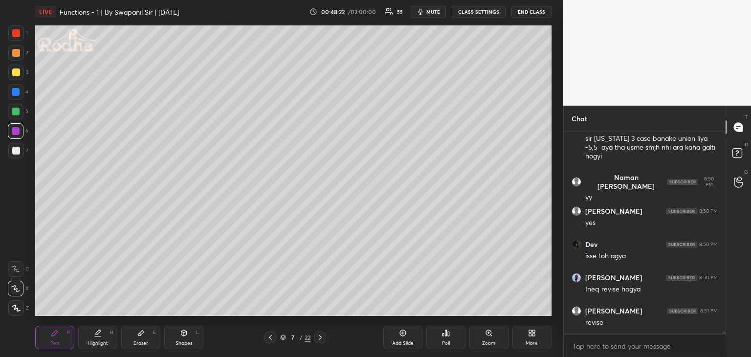
click at [16, 111] on div at bounding box center [16, 112] width 8 height 8
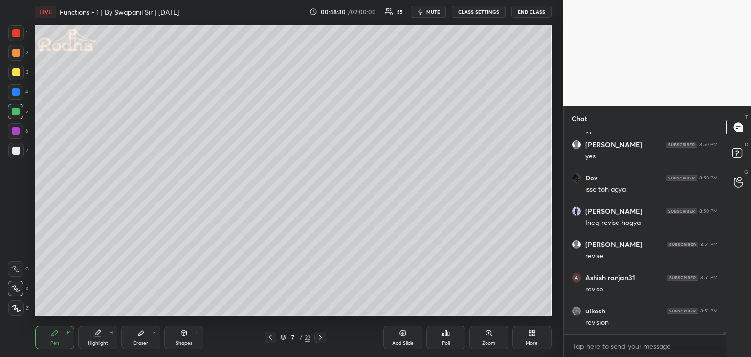
scroll to position [22070, 0]
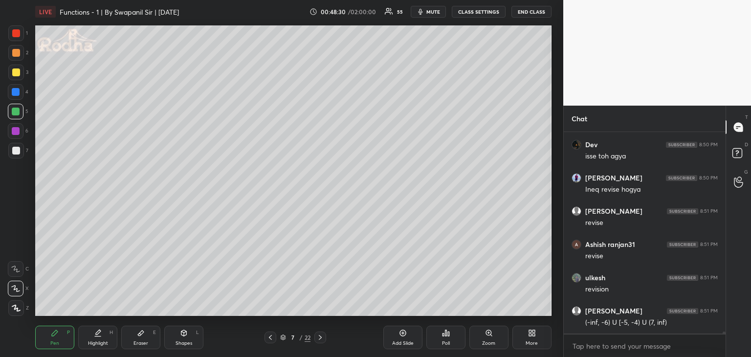
click at [180, 339] on div "Shapes L" at bounding box center [183, 337] width 39 height 23
click at [14, 309] on icon at bounding box center [16, 308] width 7 height 7
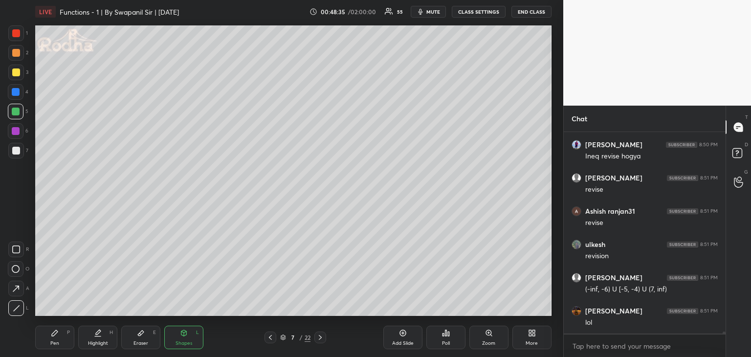
click at [14, 134] on div at bounding box center [16, 131] width 8 height 8
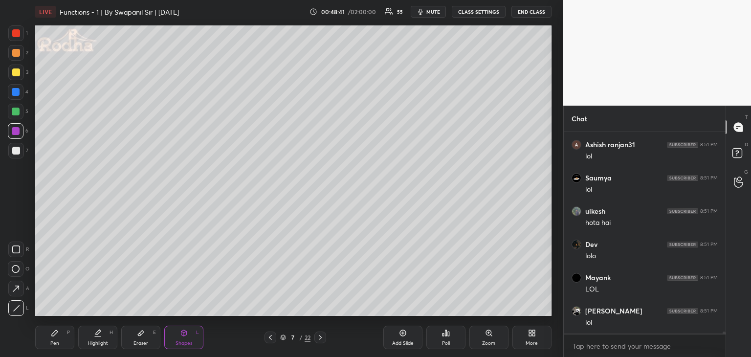
scroll to position [22402, 0]
click at [60, 342] on div "Pen P" at bounding box center [54, 337] width 39 height 23
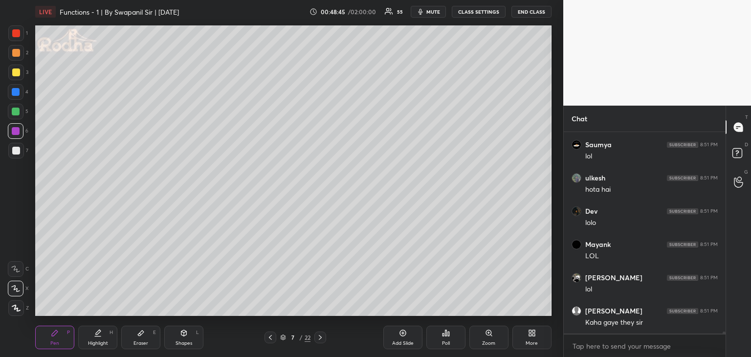
click at [18, 92] on div at bounding box center [16, 92] width 8 height 8
click at [174, 339] on div "Shapes L" at bounding box center [183, 337] width 39 height 23
drag, startPoint x: 11, startPoint y: 307, endPoint x: 31, endPoint y: 301, distance: 21.0
click at [16, 307] on div at bounding box center [16, 308] width 16 height 16
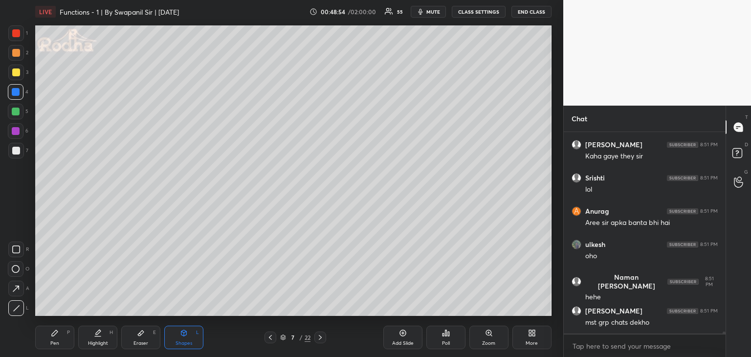
scroll to position [22602, 0]
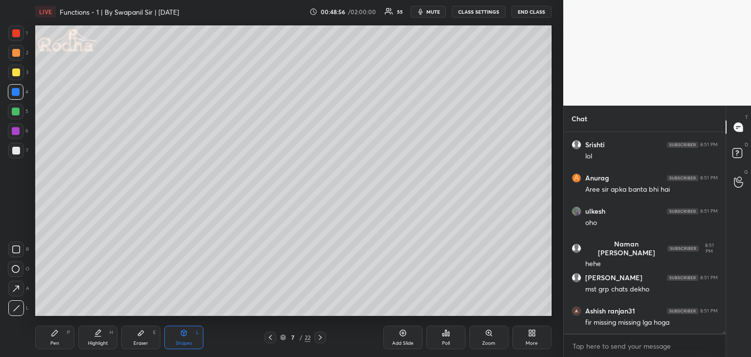
click at [131, 340] on div "Eraser E" at bounding box center [140, 337] width 39 height 23
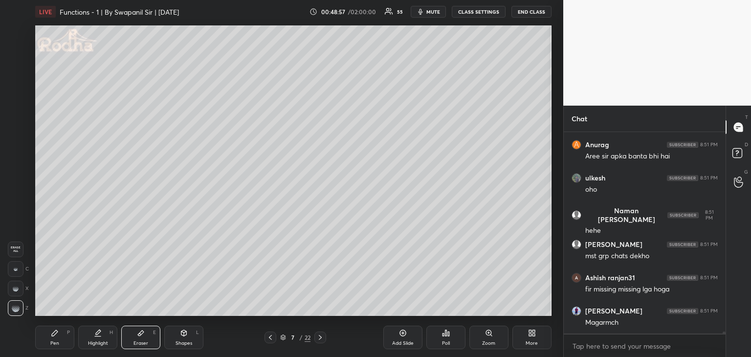
drag, startPoint x: 18, startPoint y: 268, endPoint x: 29, endPoint y: 268, distance: 11.3
click at [18, 268] on div at bounding box center [16, 269] width 16 height 16
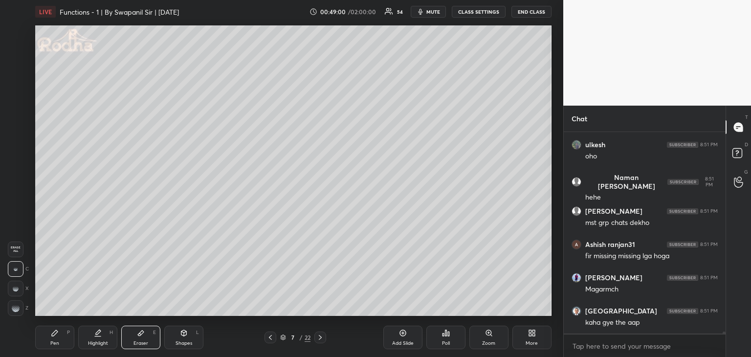
click at [50, 336] on div "Pen P" at bounding box center [54, 337] width 39 height 23
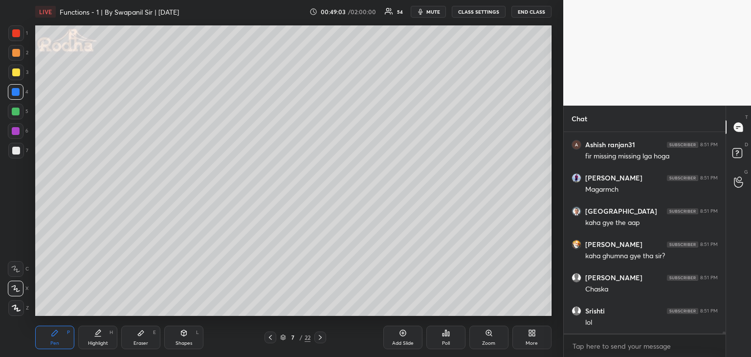
scroll to position [22801, 0]
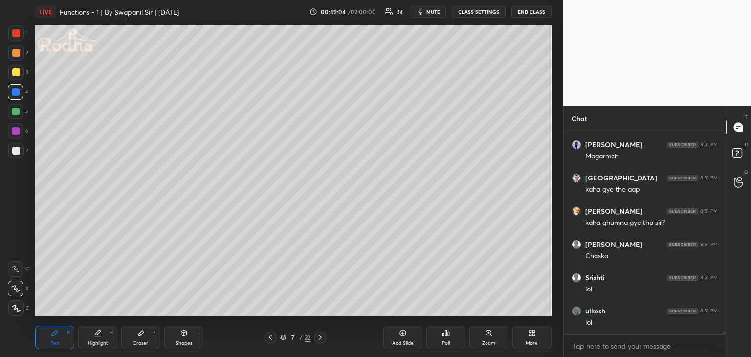
click at [14, 113] on div at bounding box center [16, 112] width 8 height 8
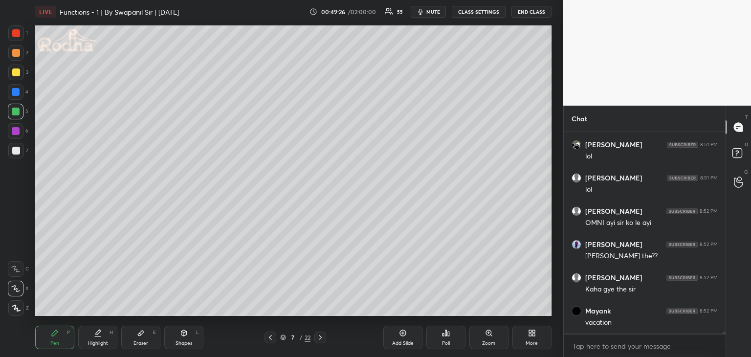
scroll to position [23034, 0]
click at [186, 340] on div "Shapes L" at bounding box center [183, 337] width 39 height 23
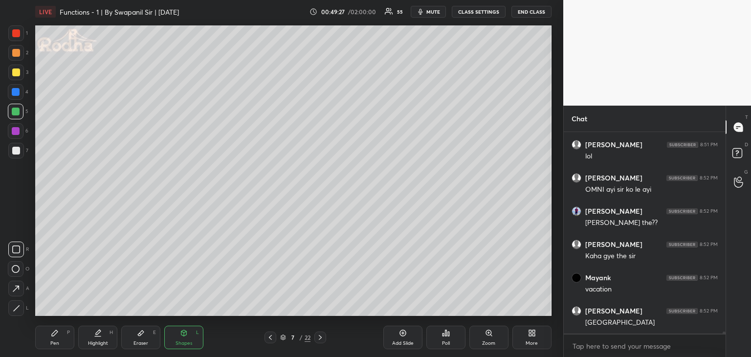
click at [17, 308] on icon at bounding box center [16, 308] width 7 height 7
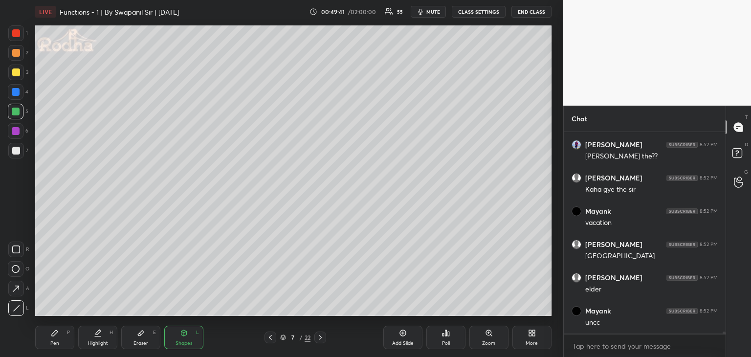
scroll to position [23134, 0]
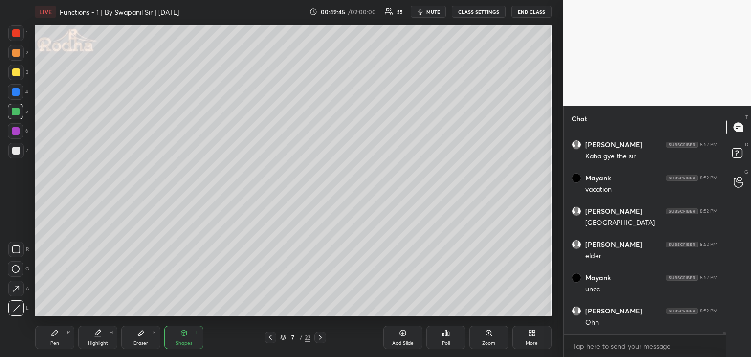
click at [45, 345] on div "Pen P" at bounding box center [54, 337] width 39 height 23
click at [145, 343] on div "Eraser" at bounding box center [141, 343] width 15 height 5
click at [51, 343] on div "Pen" at bounding box center [54, 343] width 9 height 5
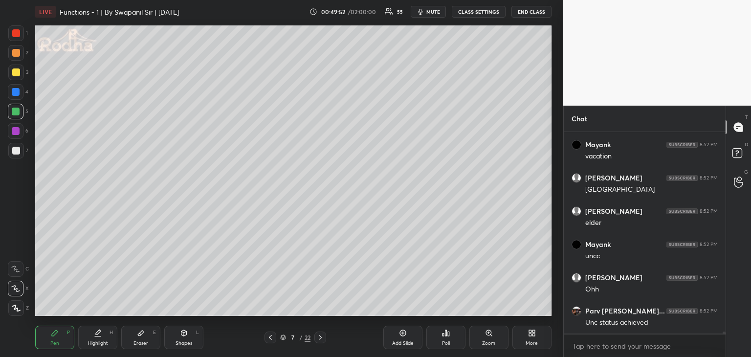
click at [16, 113] on div at bounding box center [16, 112] width 8 height 8
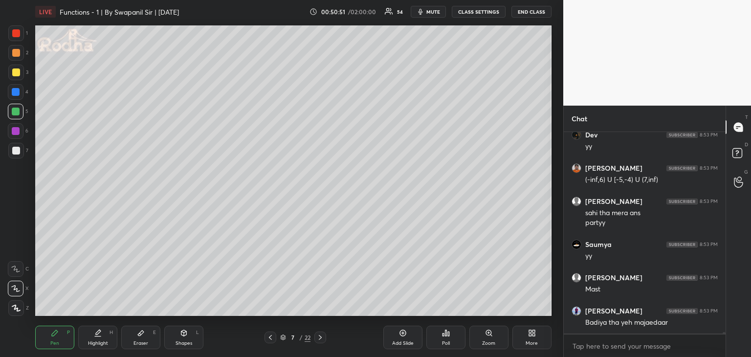
scroll to position [23643, 0]
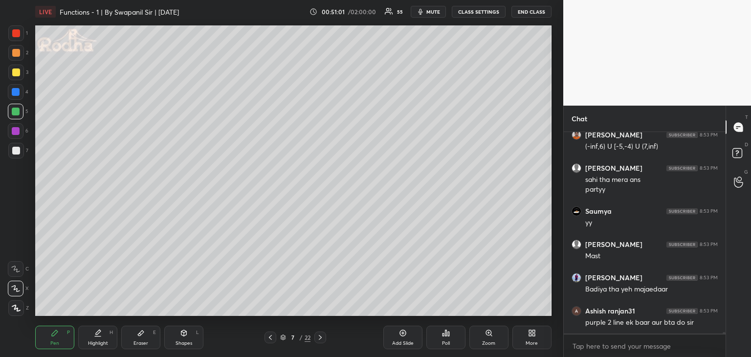
click at [13, 131] on div at bounding box center [16, 131] width 8 height 8
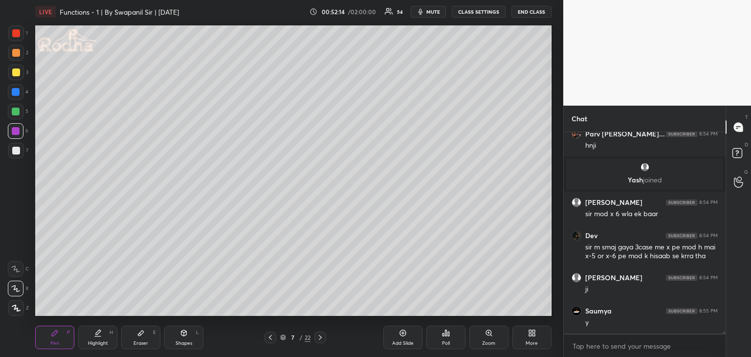
scroll to position [22312, 0]
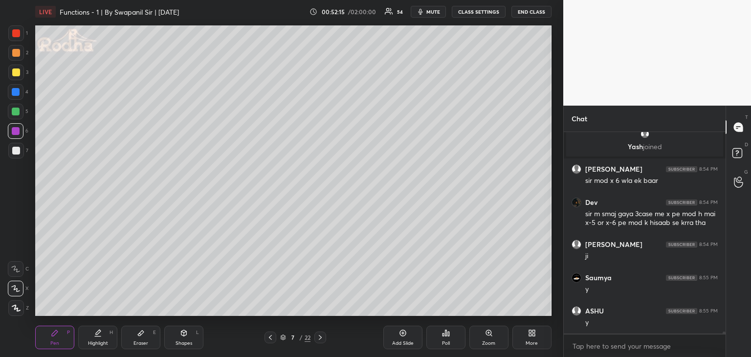
drag, startPoint x: 15, startPoint y: 149, endPoint x: 30, endPoint y: 141, distance: 17.3
click at [15, 150] on div at bounding box center [16, 151] width 8 height 8
click at [17, 111] on div at bounding box center [16, 112] width 8 height 8
click at [317, 339] on icon at bounding box center [320, 338] width 8 height 8
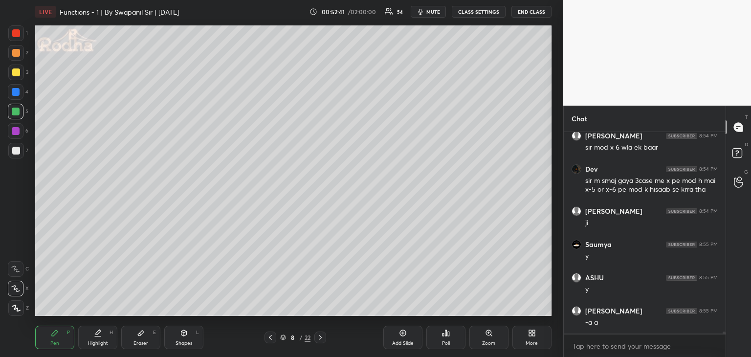
click at [151, 340] on div "Eraser E" at bounding box center [140, 337] width 39 height 23
click at [18, 308] on rect at bounding box center [18, 308] width 1 height 1
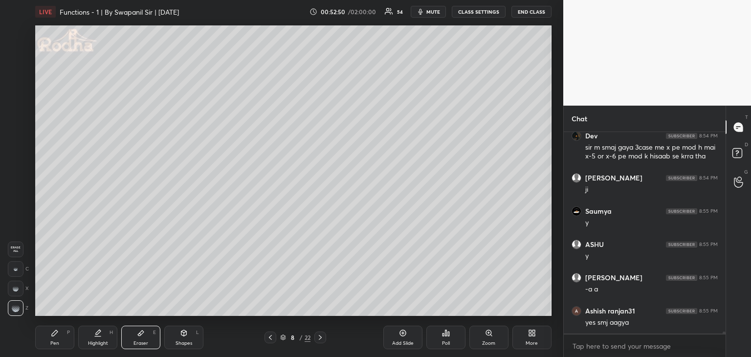
click at [60, 337] on div "Pen P" at bounding box center [54, 337] width 39 height 23
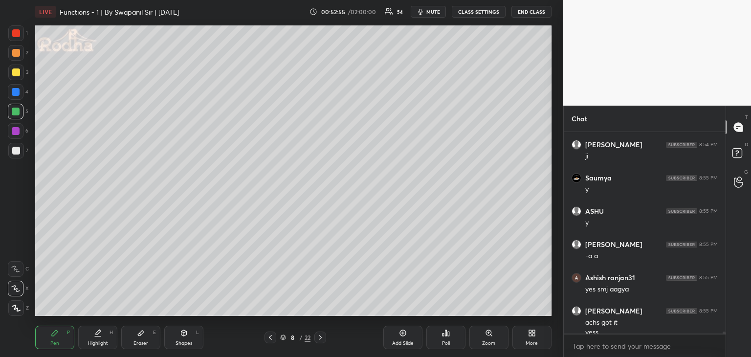
scroll to position [22422, 0]
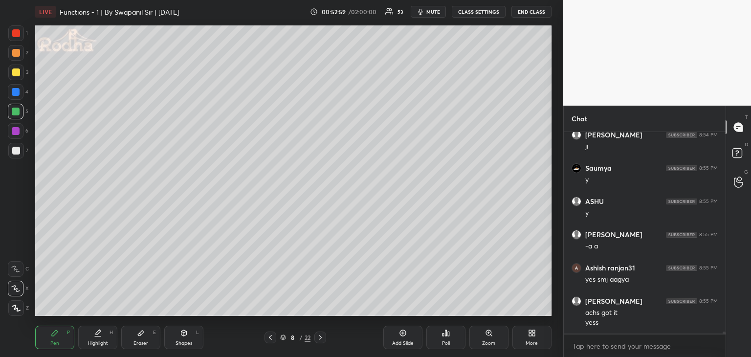
click at [145, 336] on div "Eraser E" at bounding box center [140, 337] width 39 height 23
click at [270, 337] on icon at bounding box center [271, 338] width 8 height 8
click at [323, 336] on icon at bounding box center [320, 338] width 8 height 8
drag, startPoint x: 55, startPoint y: 337, endPoint x: 65, endPoint y: 336, distance: 9.8
click at [55, 337] on div "Pen P" at bounding box center [54, 337] width 39 height 23
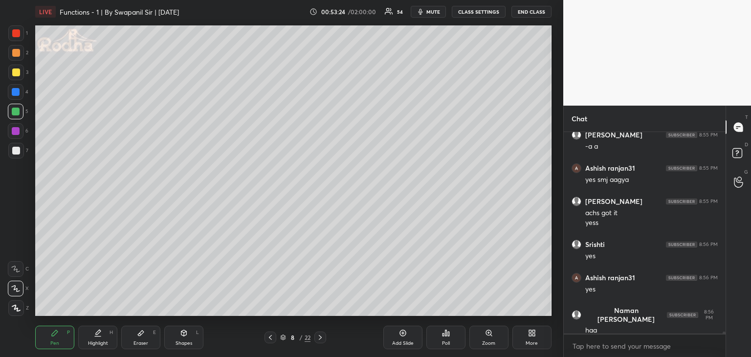
scroll to position [22555, 0]
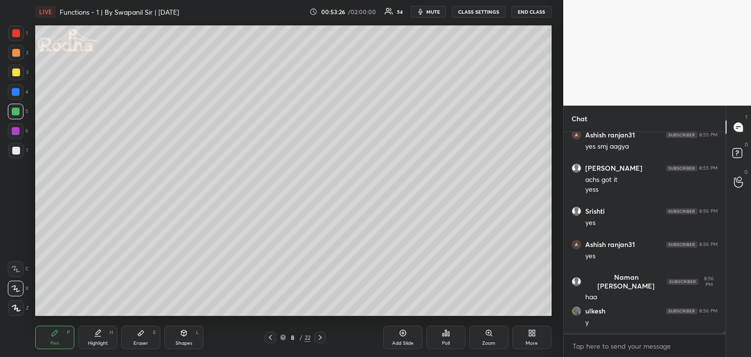
drag, startPoint x: 16, startPoint y: 90, endPoint x: 32, endPoint y: 79, distance: 20.0
click at [18, 90] on div at bounding box center [16, 92] width 8 height 8
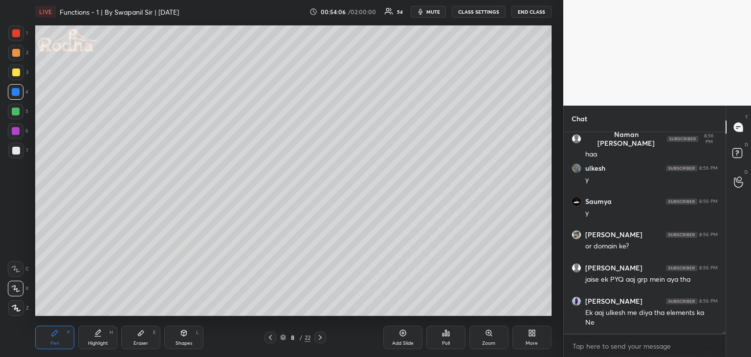
scroll to position [22731, 0]
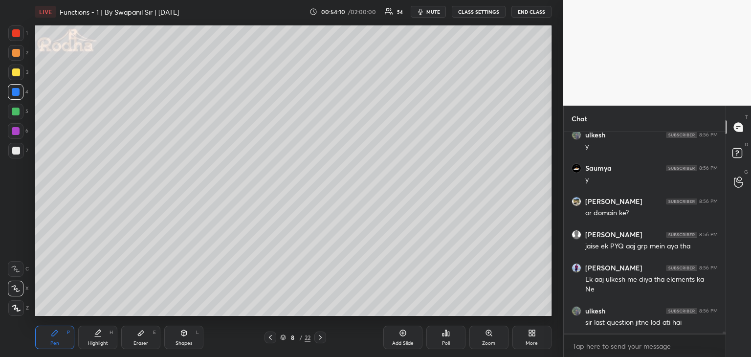
click at [269, 339] on icon at bounding box center [271, 338] width 8 height 8
click at [16, 112] on div at bounding box center [16, 112] width 8 height 8
click at [14, 131] on div at bounding box center [16, 131] width 8 height 8
click at [15, 54] on div at bounding box center [16, 53] width 8 height 8
click at [269, 340] on icon at bounding box center [271, 338] width 8 height 8
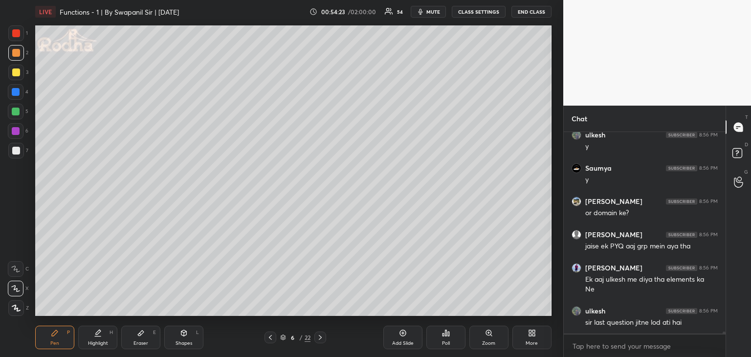
click at [268, 339] on icon at bounding box center [271, 338] width 8 height 8
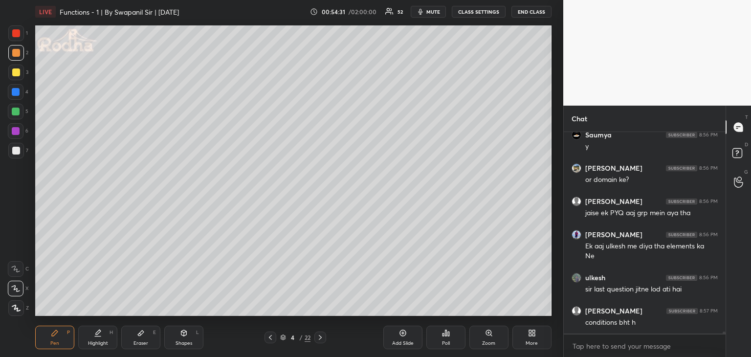
scroll to position [22798, 0]
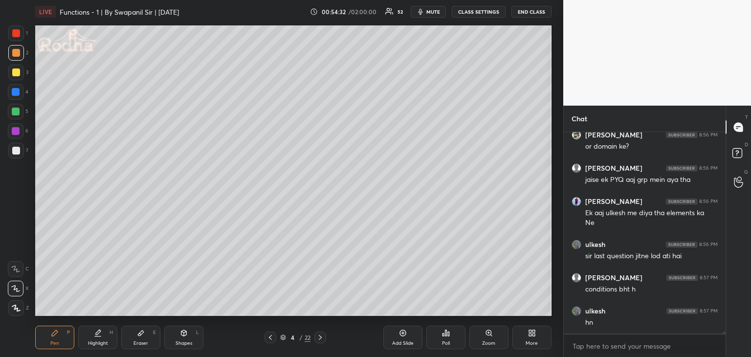
click at [322, 338] on icon at bounding box center [320, 338] width 8 height 8
click at [323, 337] on icon at bounding box center [320, 338] width 8 height 8
click at [15, 72] on div at bounding box center [16, 72] width 8 height 8
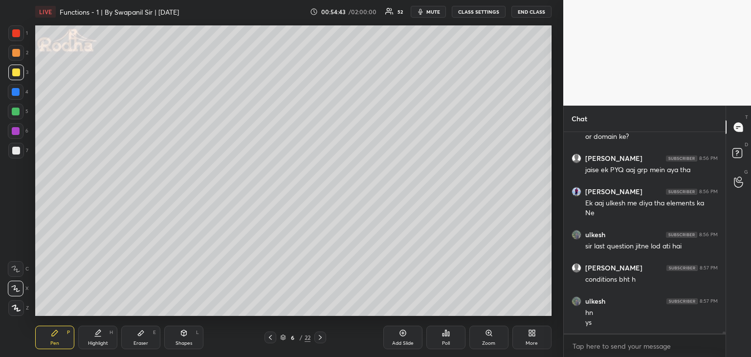
scroll to position [22849, 0]
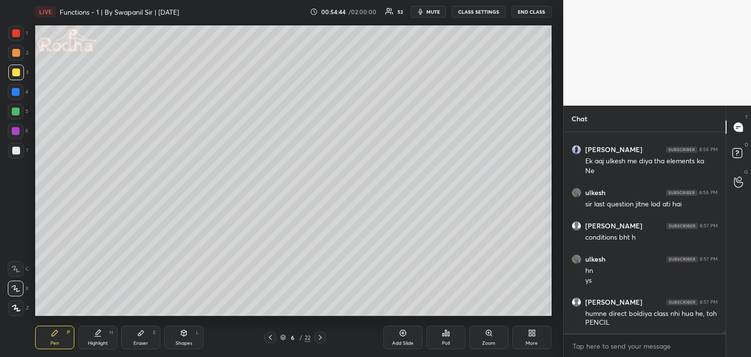
drag, startPoint x: 17, startPoint y: 151, endPoint x: 34, endPoint y: 132, distance: 25.6
click at [16, 150] on div at bounding box center [16, 151] width 8 height 8
click at [323, 341] on icon at bounding box center [320, 338] width 8 height 8
click at [325, 342] on div "7 / 22" at bounding box center [296, 338] width 62 height 12
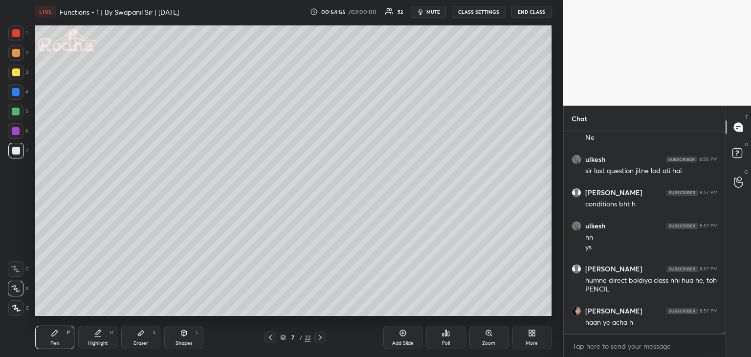
click at [321, 340] on icon at bounding box center [320, 338] width 8 height 8
click at [15, 112] on div at bounding box center [16, 112] width 8 height 8
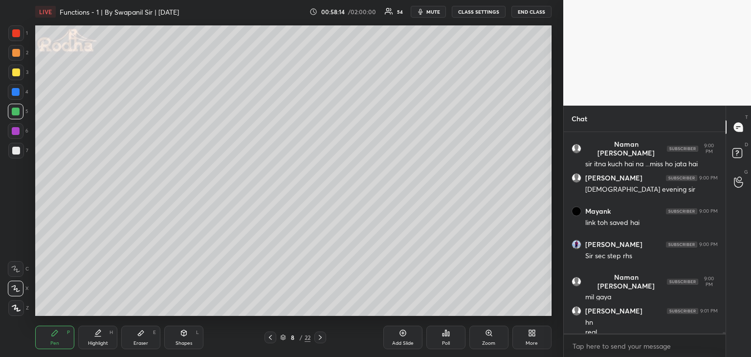
scroll to position [23951, 0]
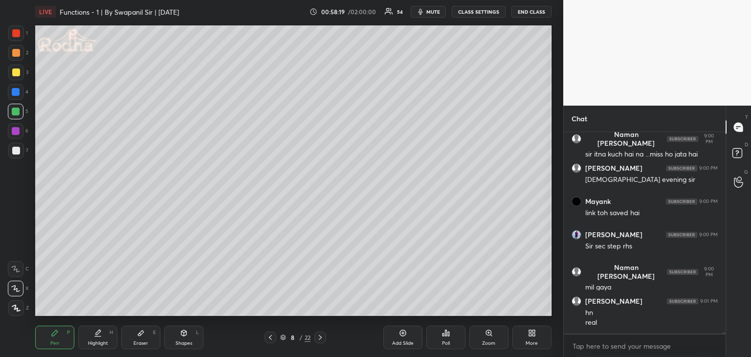
drag, startPoint x: 16, startPoint y: 131, endPoint x: 27, endPoint y: 132, distance: 11.3
click at [16, 131] on div at bounding box center [16, 131] width 8 height 8
click at [13, 111] on div at bounding box center [16, 112] width 8 height 8
click at [16, 131] on div at bounding box center [16, 131] width 8 height 8
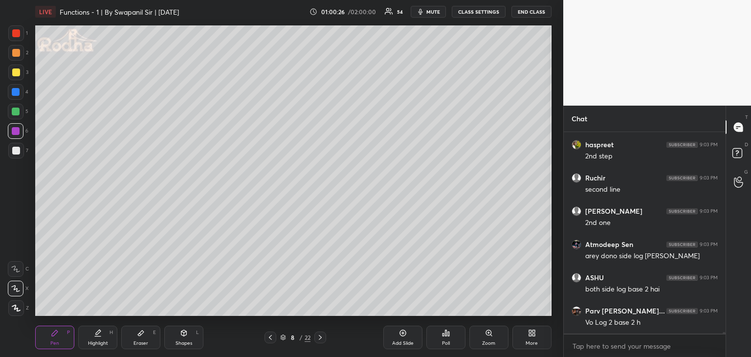
scroll to position [25010, 0]
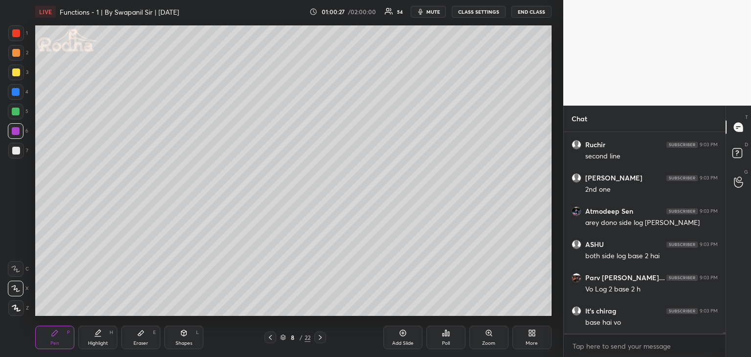
click at [145, 336] on div "Eraser E" at bounding box center [140, 337] width 39 height 23
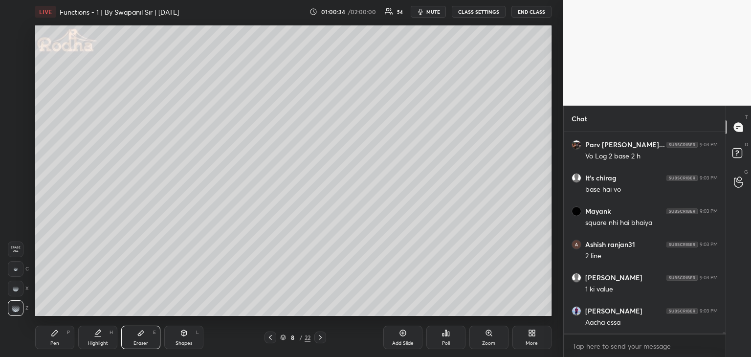
scroll to position [25153, 0]
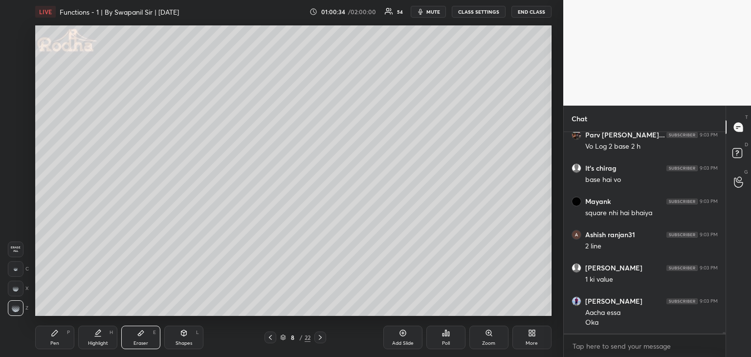
drag, startPoint x: 57, startPoint y: 343, endPoint x: 59, endPoint y: 337, distance: 6.2
click at [57, 341] on div "Pen" at bounding box center [54, 343] width 9 height 5
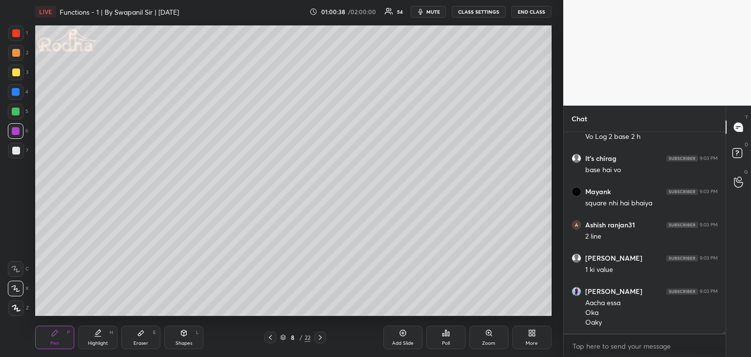
click at [17, 49] on div at bounding box center [16, 53] width 16 height 16
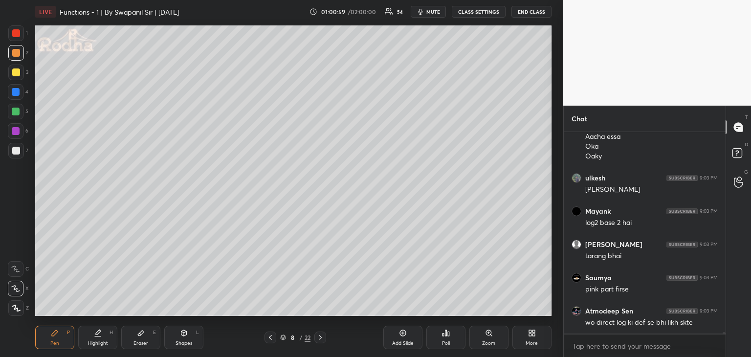
scroll to position [25362, 0]
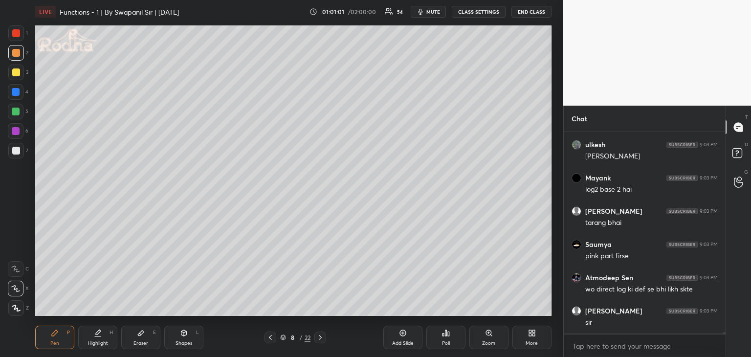
click at [13, 131] on div at bounding box center [16, 131] width 8 height 8
drag, startPoint x: 186, startPoint y: 347, endPoint x: 191, endPoint y: 345, distance: 5.3
click at [186, 346] on div "Shapes L" at bounding box center [183, 337] width 39 height 23
click at [17, 111] on div at bounding box center [16, 112] width 8 height 8
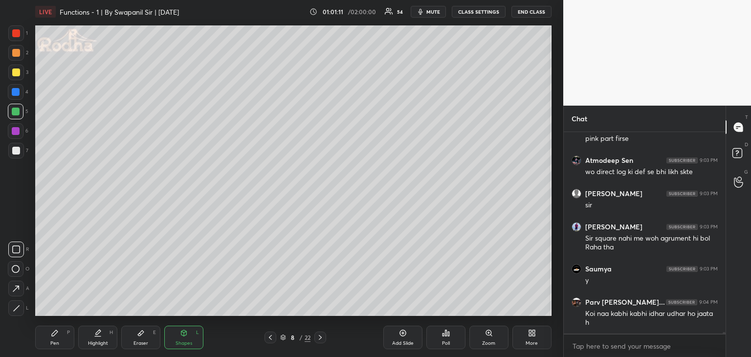
scroll to position [25513, 0]
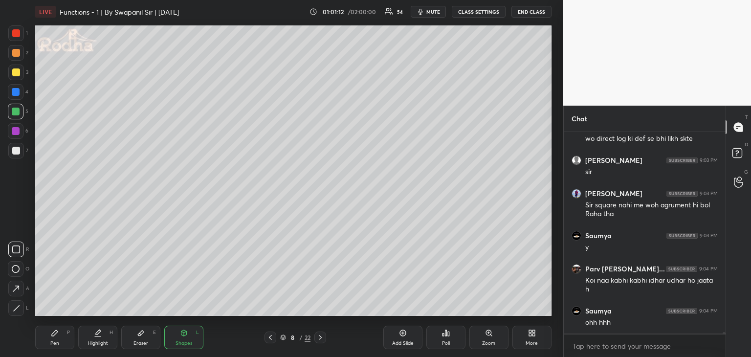
click at [58, 341] on div "Pen" at bounding box center [54, 343] width 9 height 5
click at [16, 151] on div at bounding box center [16, 151] width 8 height 8
click at [12, 131] on div at bounding box center [16, 131] width 8 height 8
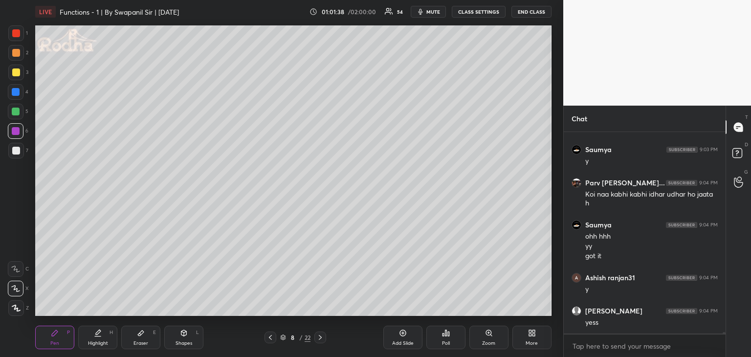
scroll to position [25632, 0]
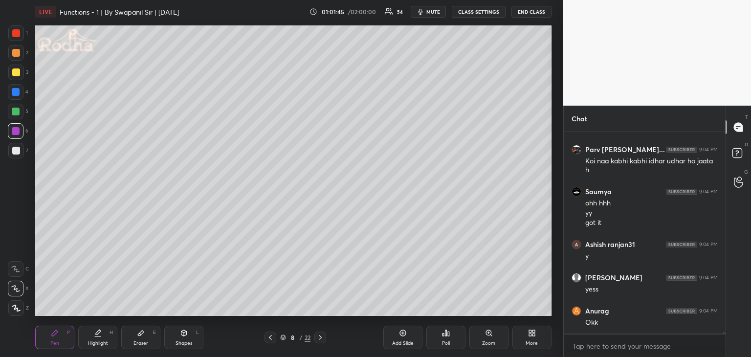
click at [320, 340] on icon at bounding box center [320, 338] width 8 height 8
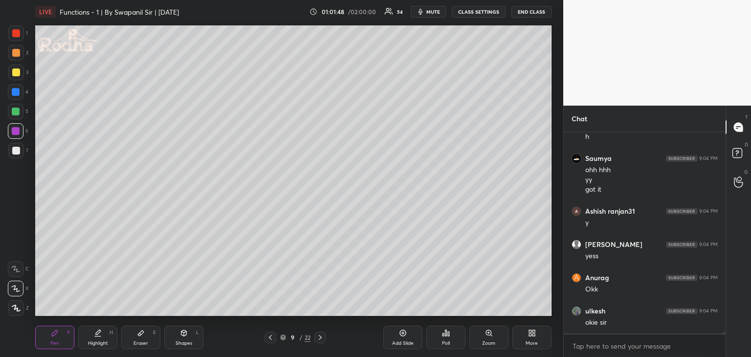
click at [14, 92] on div at bounding box center [16, 92] width 8 height 8
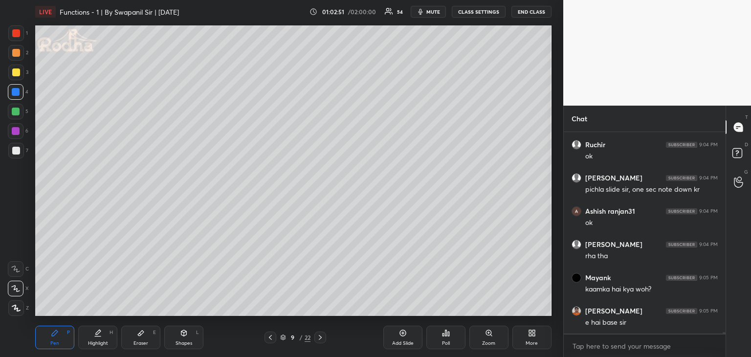
scroll to position [25898, 0]
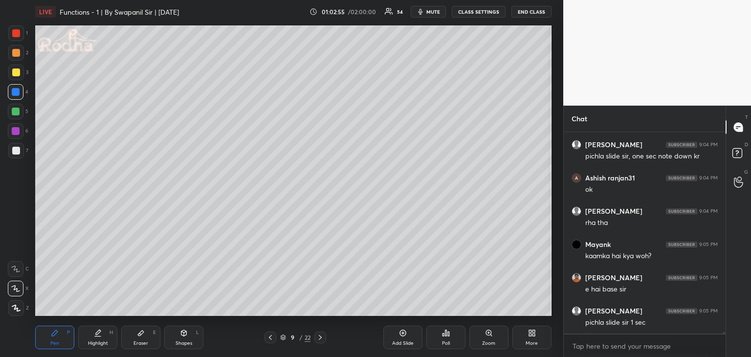
click at [272, 338] on icon at bounding box center [271, 338] width 8 height 8
click at [14, 151] on div at bounding box center [16, 151] width 8 height 8
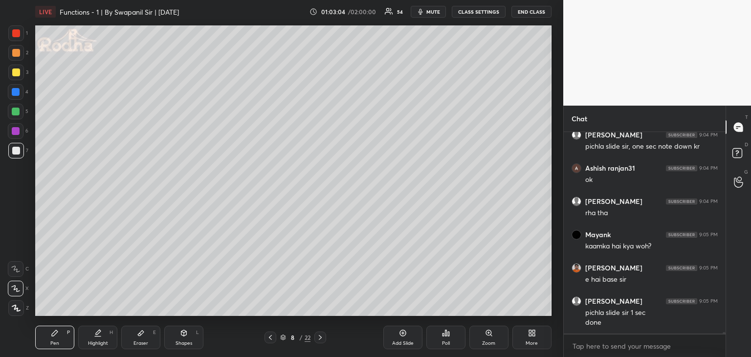
click at [319, 339] on icon at bounding box center [320, 338] width 8 height 8
click at [433, 12] on button "mute" at bounding box center [428, 12] width 35 height 12
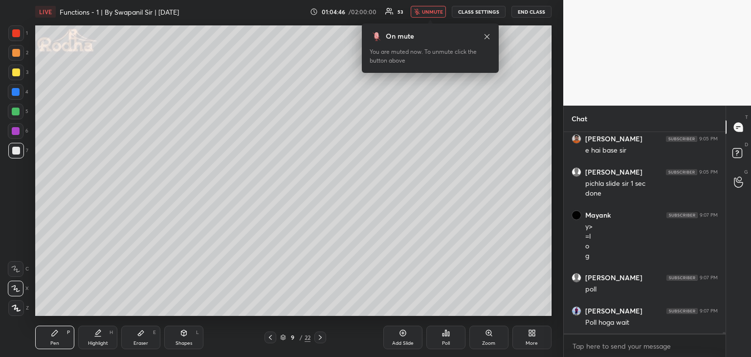
scroll to position [26070, 0]
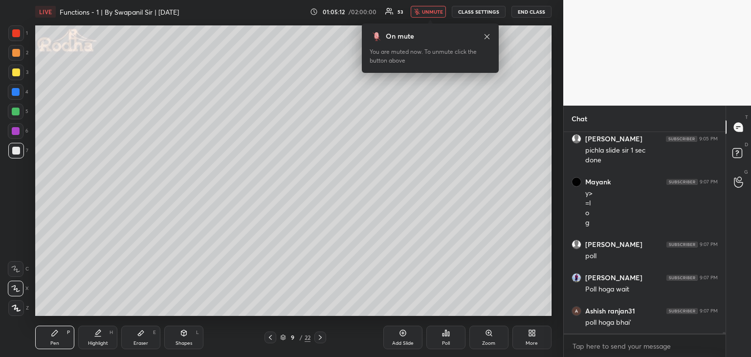
click at [427, 15] on button "unmute" at bounding box center [428, 12] width 35 height 12
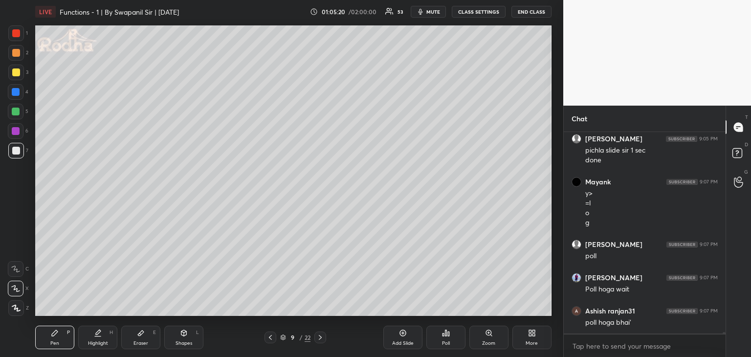
scroll to position [26104, 0]
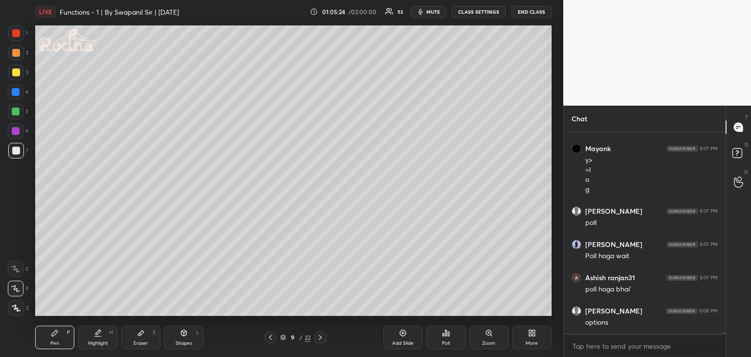
click at [18, 289] on icon at bounding box center [15, 288] width 9 height 7
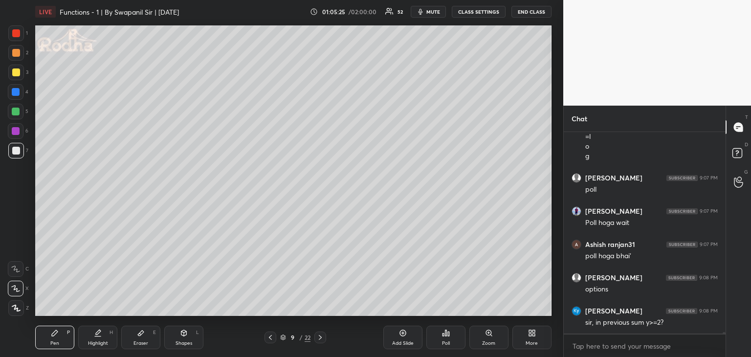
click at [15, 75] on div at bounding box center [16, 72] width 8 height 8
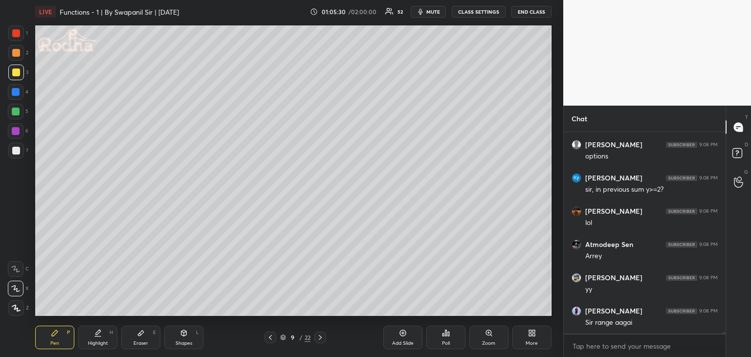
scroll to position [26303, 0]
click at [270, 339] on icon at bounding box center [271, 338] width 8 height 8
drag, startPoint x: 399, startPoint y: 342, endPoint x: 407, endPoint y: 332, distance: 12.5
click at [400, 342] on div "Add Slide" at bounding box center [403, 343] width 22 height 5
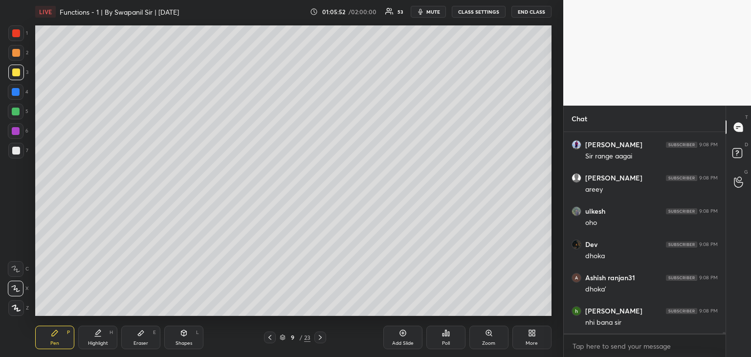
click at [15, 113] on div at bounding box center [16, 112] width 8 height 8
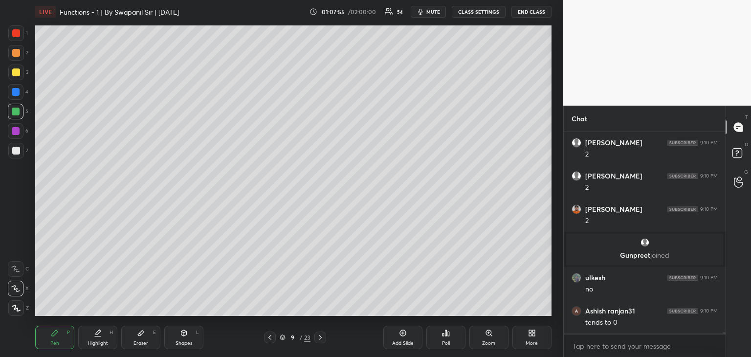
scroll to position [26414, 0]
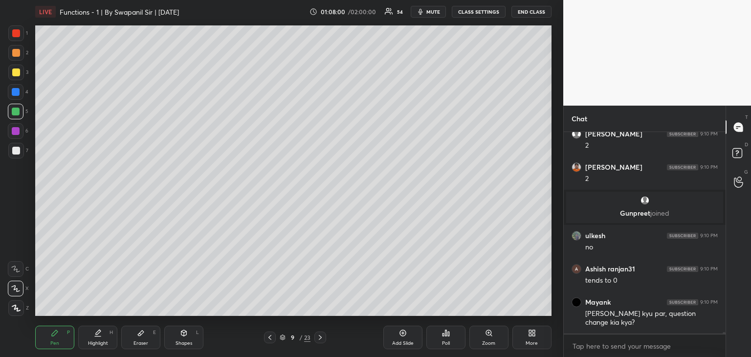
click at [270, 338] on icon at bounding box center [269, 337] width 3 height 5
click at [321, 339] on icon at bounding box center [320, 338] width 8 height 8
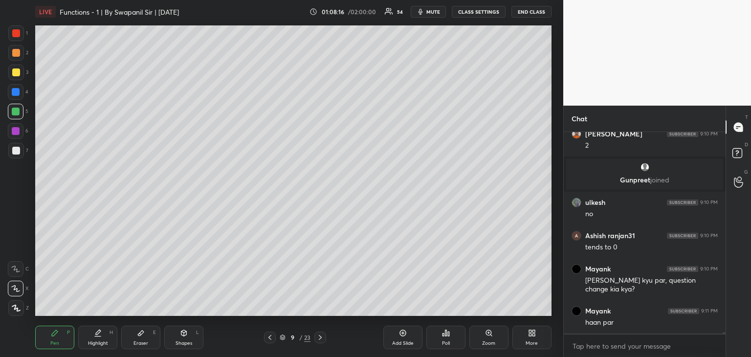
click at [268, 337] on icon at bounding box center [270, 338] width 8 height 8
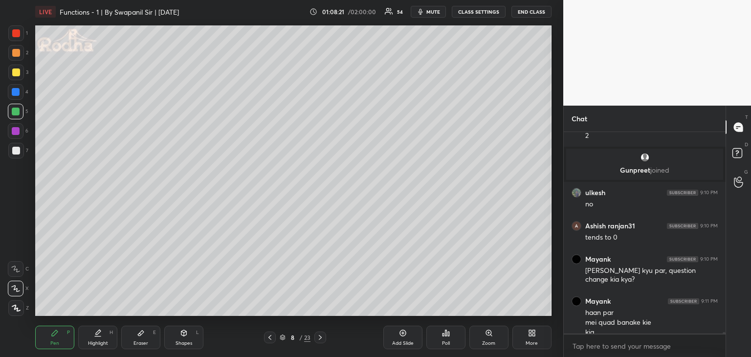
scroll to position [26467, 0]
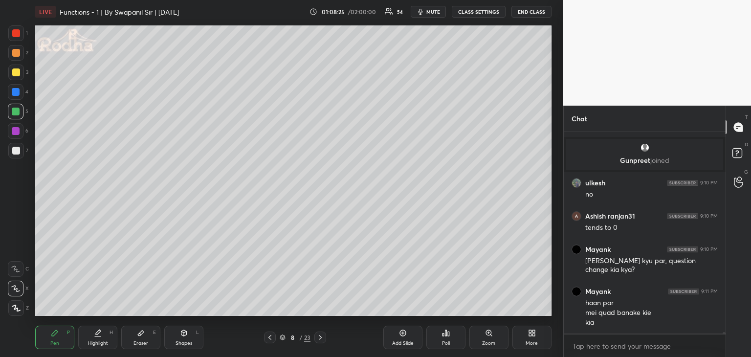
click at [324, 339] on icon at bounding box center [320, 338] width 8 height 8
click at [134, 339] on div "Eraser E" at bounding box center [140, 337] width 39 height 23
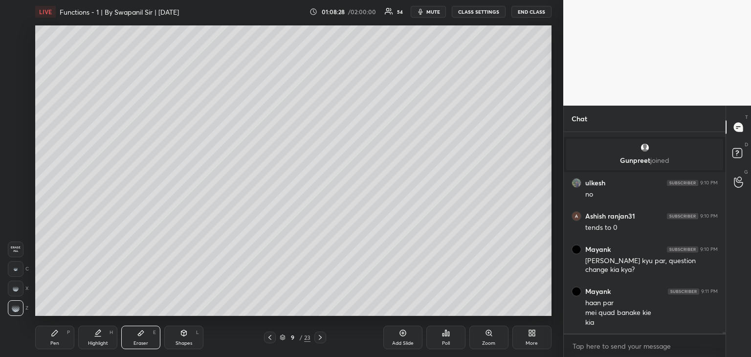
scroll to position [26500, 0]
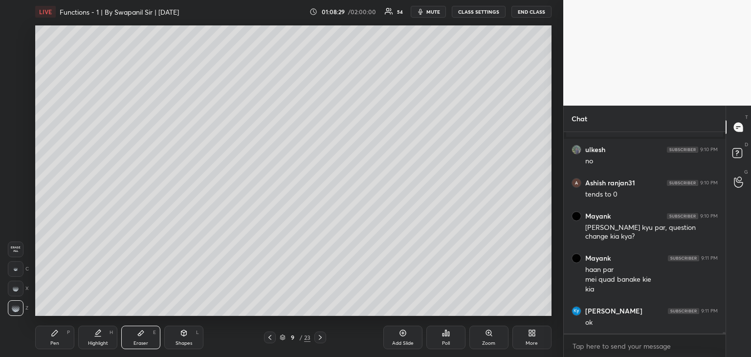
click at [52, 336] on icon at bounding box center [55, 333] width 8 height 8
click at [15, 89] on div at bounding box center [16, 92] width 8 height 8
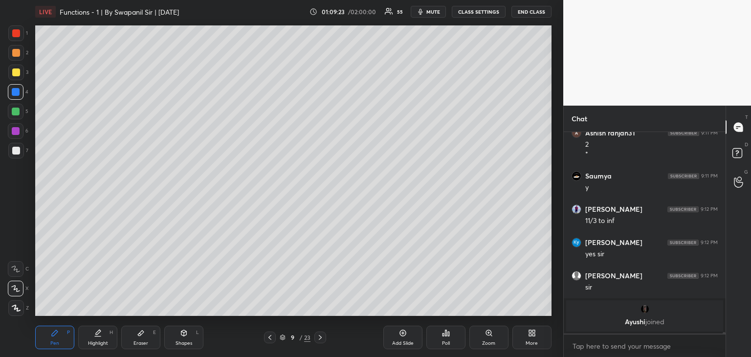
scroll to position [26865, 0]
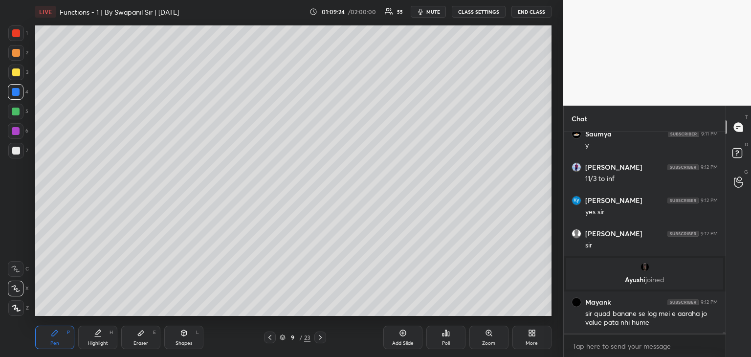
click at [23, 110] on div at bounding box center [16, 112] width 16 height 16
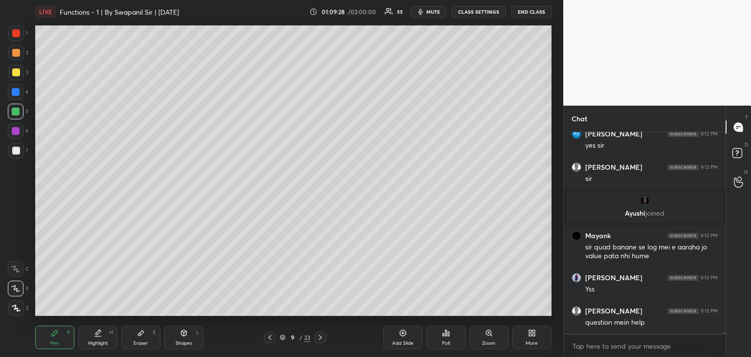
scroll to position [26941, 0]
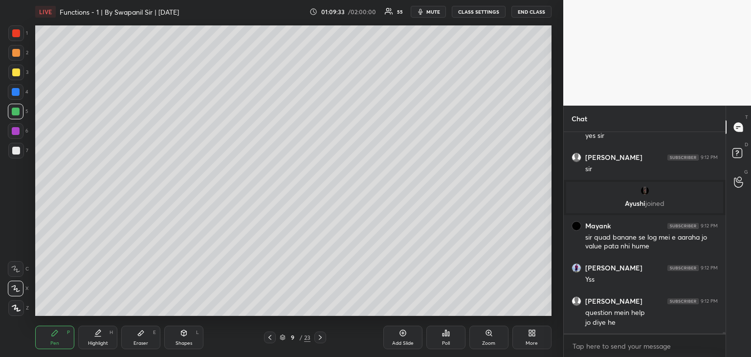
click at [268, 337] on icon at bounding box center [270, 338] width 8 height 8
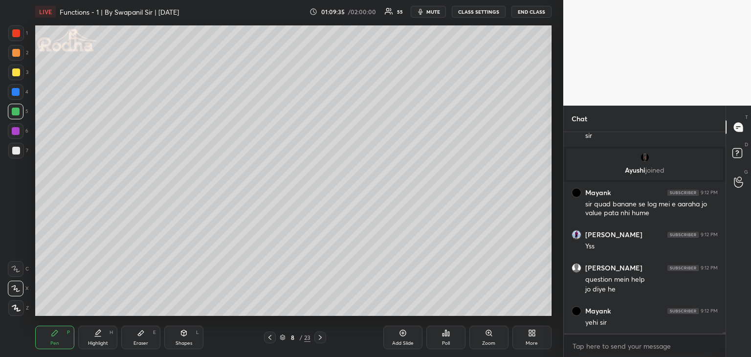
scroll to position [27007, 0]
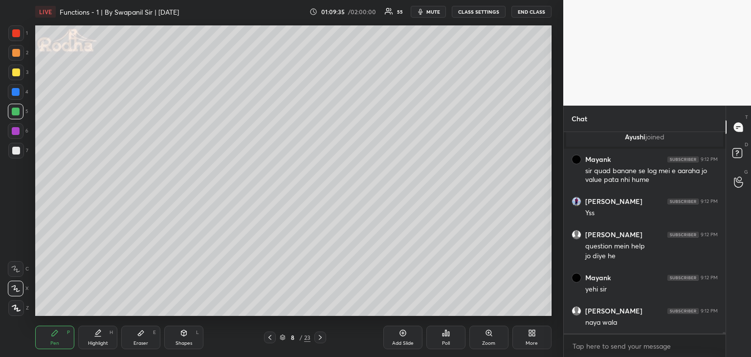
click at [322, 339] on icon at bounding box center [320, 338] width 8 height 8
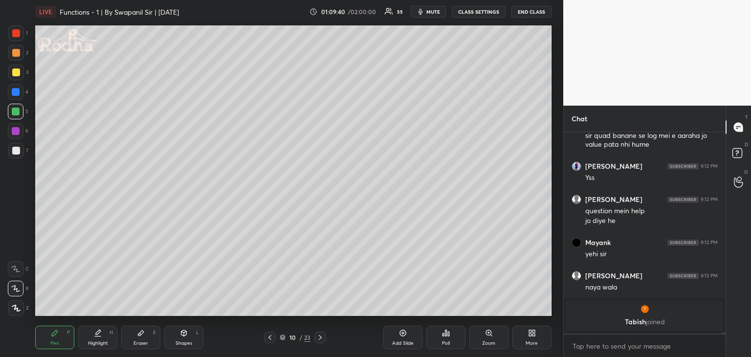
click at [268, 339] on icon at bounding box center [270, 338] width 8 height 8
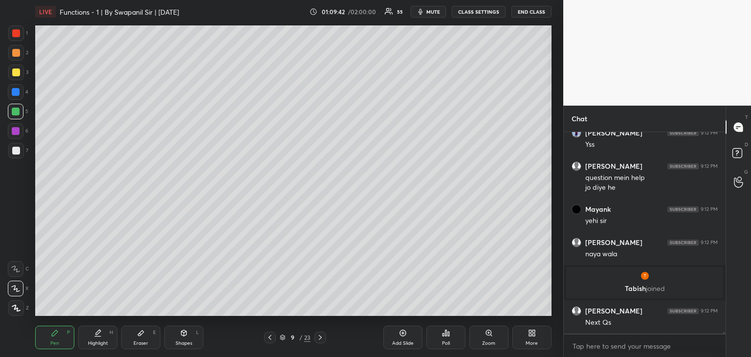
click at [15, 110] on div at bounding box center [16, 112] width 8 height 8
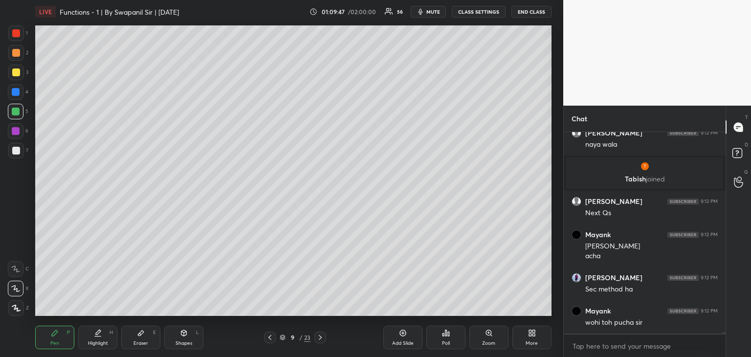
scroll to position [27138, 0]
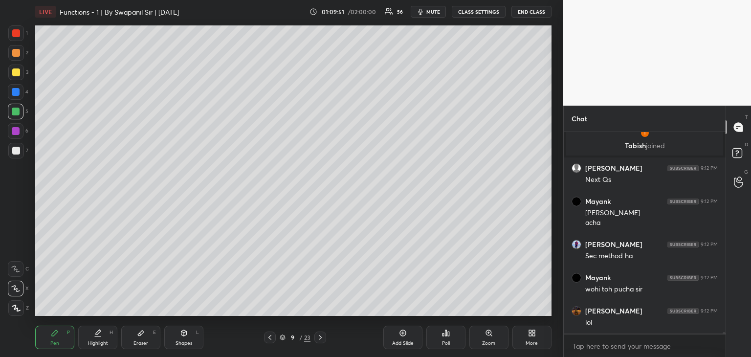
click at [321, 340] on icon at bounding box center [320, 338] width 8 height 8
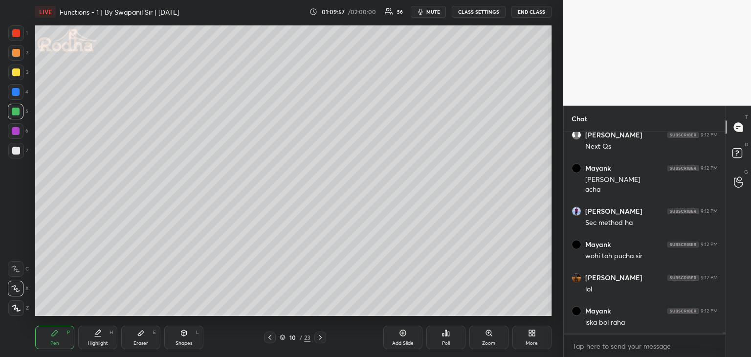
click at [17, 151] on div at bounding box center [16, 151] width 8 height 8
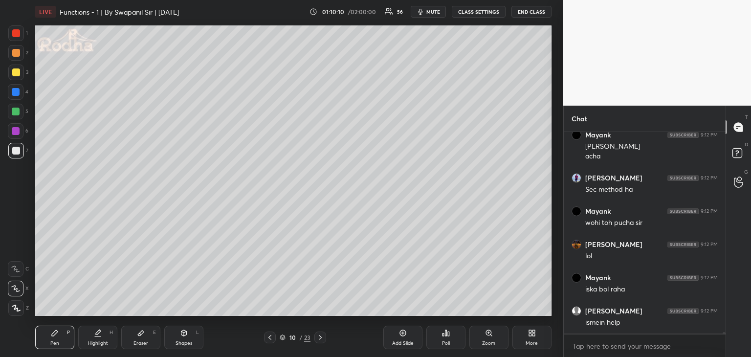
scroll to position [27237, 0]
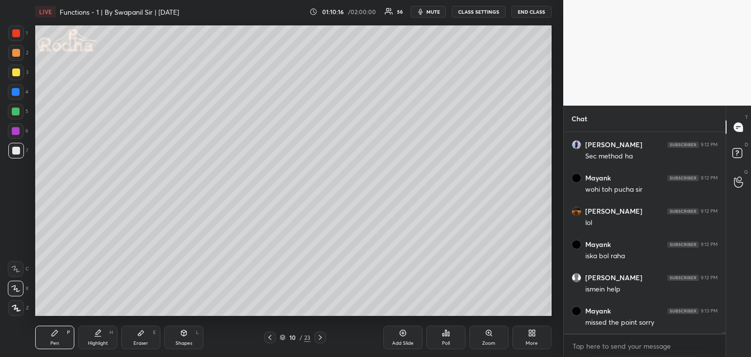
click at [141, 335] on icon at bounding box center [141, 333] width 6 height 5
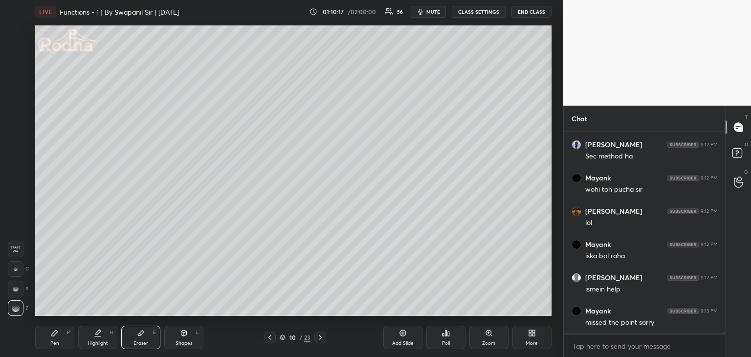
click at [15, 265] on div at bounding box center [16, 269] width 16 height 16
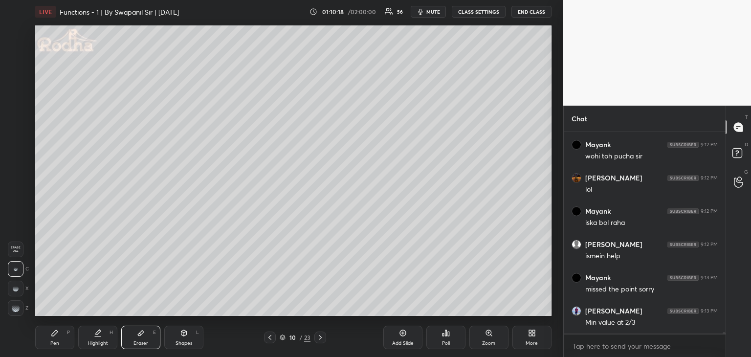
click at [38, 336] on div "Pen P" at bounding box center [54, 337] width 39 height 23
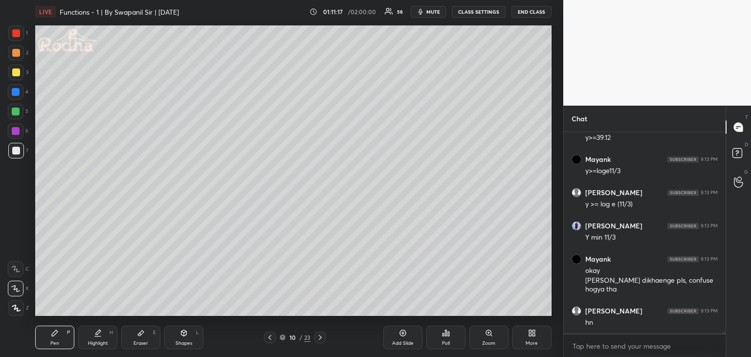
scroll to position [27655, 0]
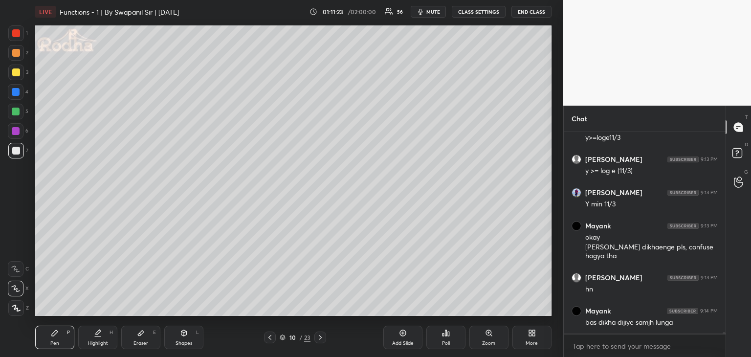
click at [274, 340] on div at bounding box center [270, 338] width 12 height 12
drag, startPoint x: 14, startPoint y: 112, endPoint x: 17, endPoint y: 124, distance: 12.2
click at [14, 112] on div at bounding box center [16, 112] width 8 height 8
click at [14, 130] on div at bounding box center [16, 131] width 8 height 8
click at [18, 112] on div at bounding box center [16, 112] width 8 height 8
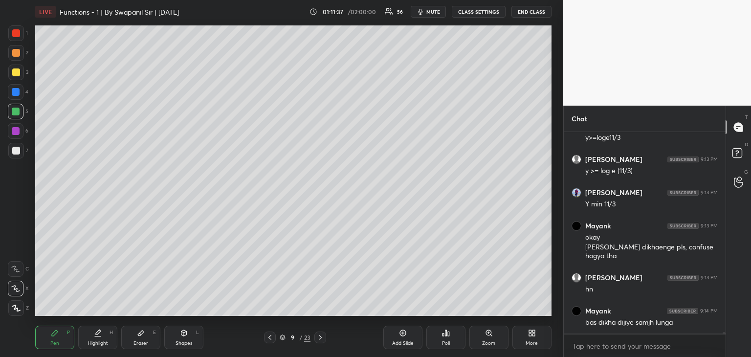
drag, startPoint x: 318, startPoint y: 339, endPoint x: 324, endPoint y: 338, distance: 5.9
click at [319, 339] on icon at bounding box center [320, 338] width 8 height 8
click at [14, 150] on div at bounding box center [16, 151] width 8 height 8
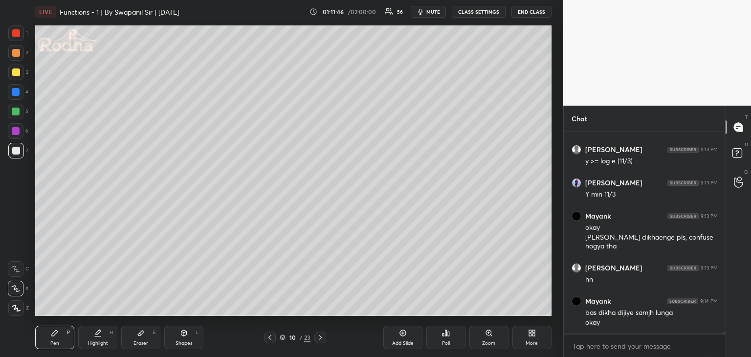
scroll to position [27700, 0]
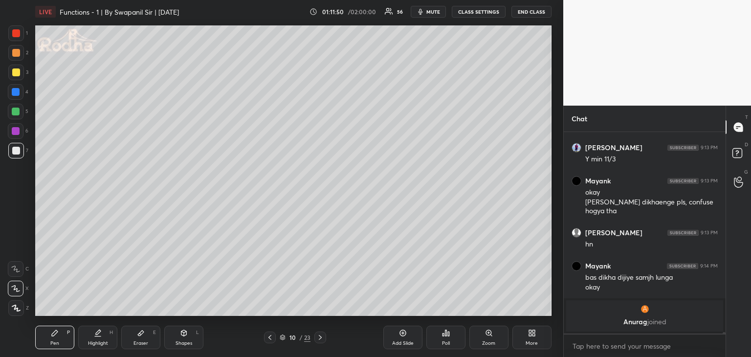
click at [147, 331] on div "Eraser E" at bounding box center [140, 337] width 39 height 23
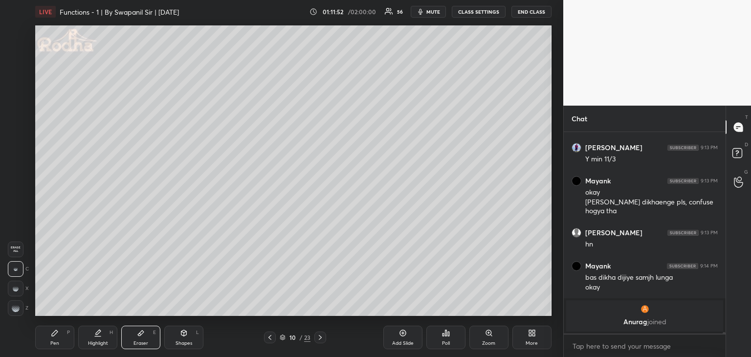
click at [53, 339] on div "Pen P" at bounding box center [54, 337] width 39 height 23
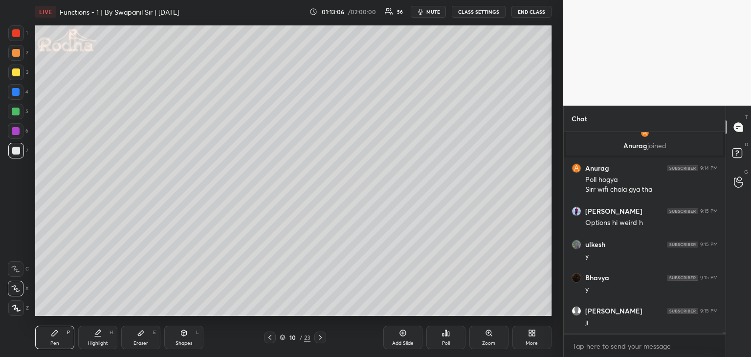
scroll to position [27674, 0]
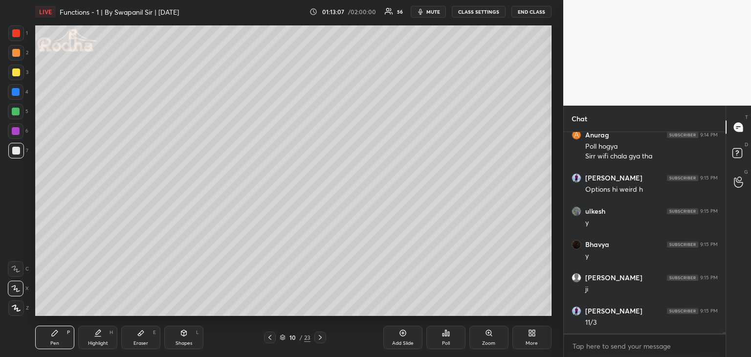
click at [15, 133] on div at bounding box center [16, 131] width 8 height 8
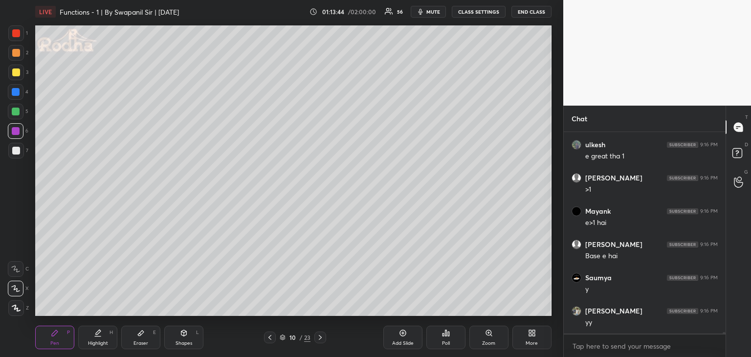
scroll to position [28172, 0]
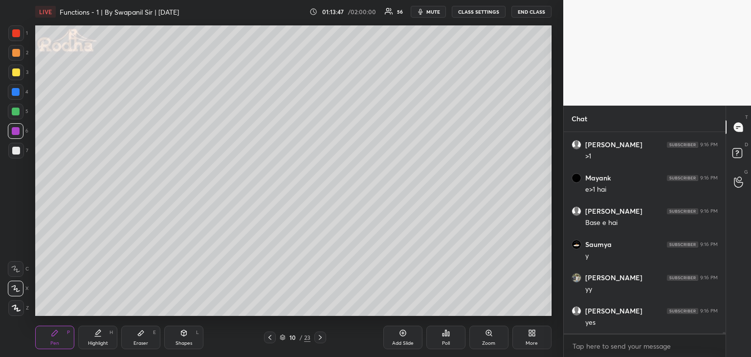
drag, startPoint x: 17, startPoint y: 151, endPoint x: 32, endPoint y: 168, distance: 22.2
click at [18, 152] on div at bounding box center [16, 151] width 8 height 8
click at [16, 134] on div at bounding box center [16, 131] width 8 height 8
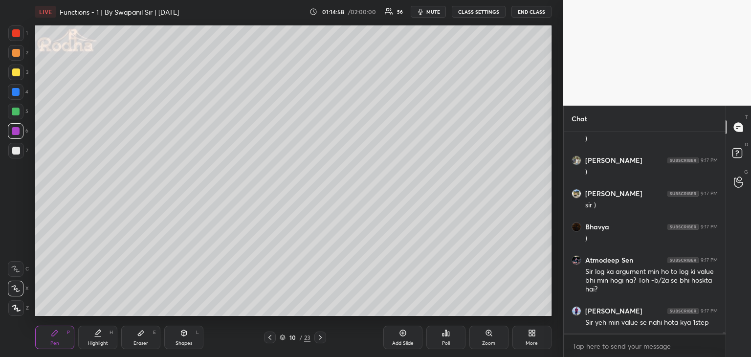
scroll to position [28589, 0]
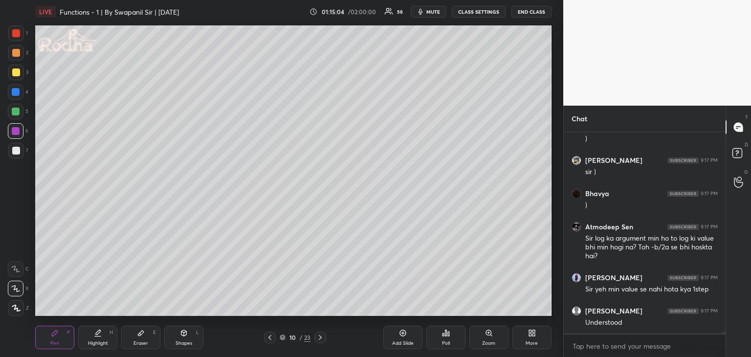
click at [15, 111] on div at bounding box center [16, 112] width 8 height 8
click at [16, 91] on div at bounding box center [16, 92] width 8 height 8
click at [13, 73] on div at bounding box center [16, 72] width 8 height 8
click at [14, 151] on div at bounding box center [16, 151] width 8 height 8
click at [181, 341] on div "Shapes" at bounding box center [184, 343] width 17 height 5
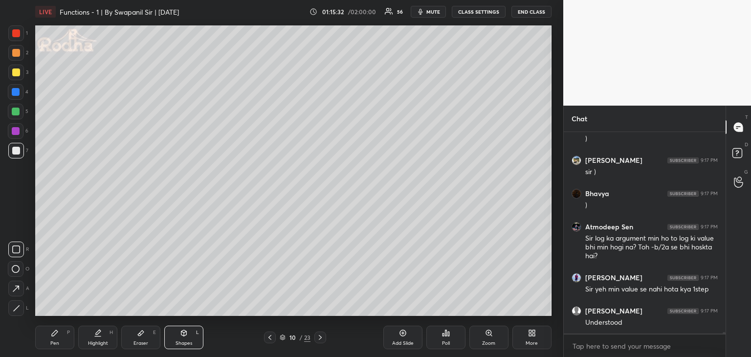
scroll to position [28622, 0]
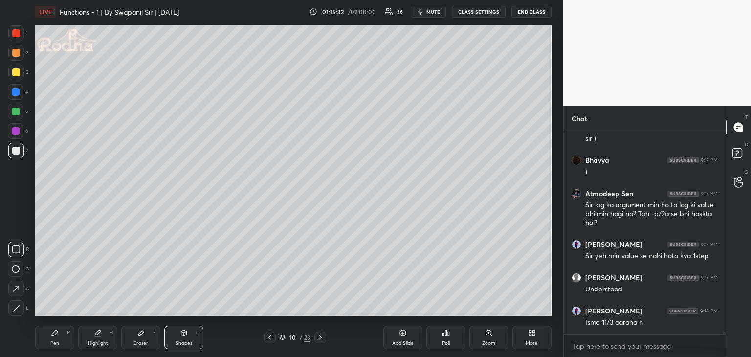
click at [20, 304] on div at bounding box center [16, 308] width 16 height 16
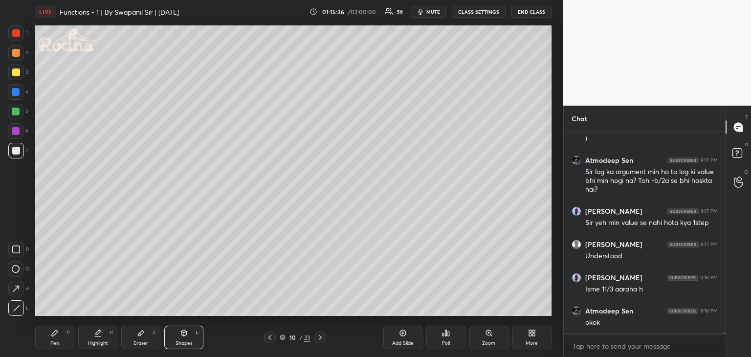
click at [60, 341] on div "Pen P" at bounding box center [54, 337] width 39 height 23
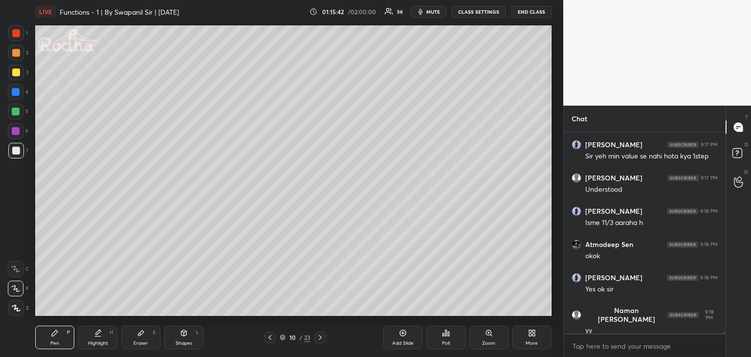
scroll to position [28755, 0]
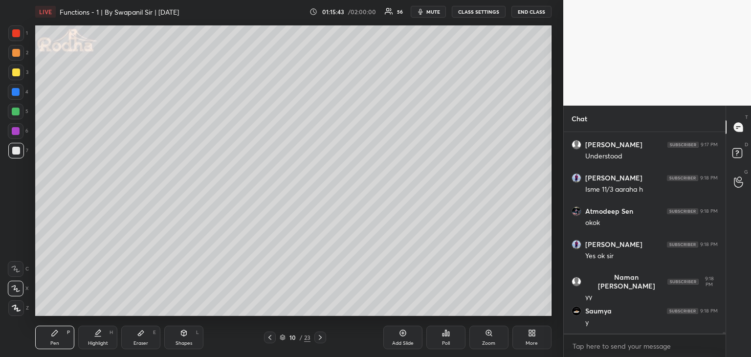
click at [319, 338] on icon at bounding box center [320, 338] width 8 height 8
drag, startPoint x: 16, startPoint y: 149, endPoint x: 33, endPoint y: 127, distance: 28.3
click at [17, 149] on div at bounding box center [16, 151] width 8 height 8
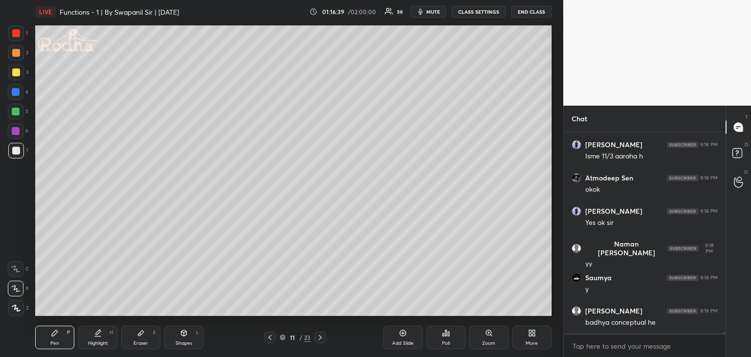
scroll to position [28822, 0]
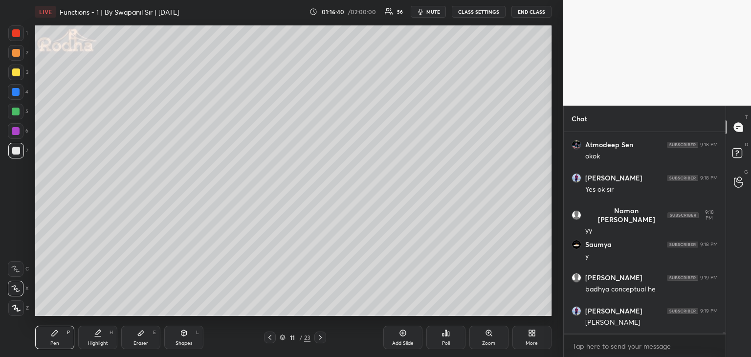
click at [16, 112] on div at bounding box center [16, 112] width 8 height 8
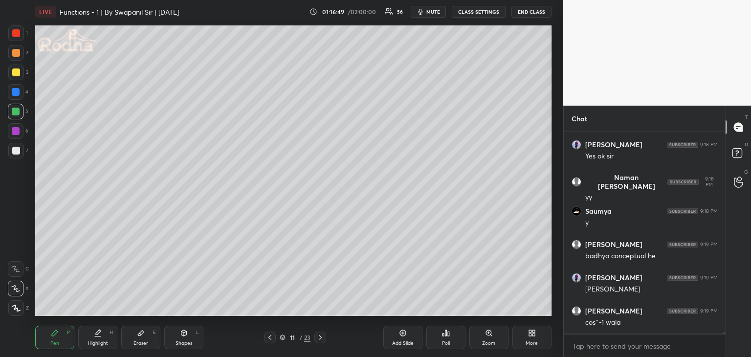
scroll to position [28888, 0]
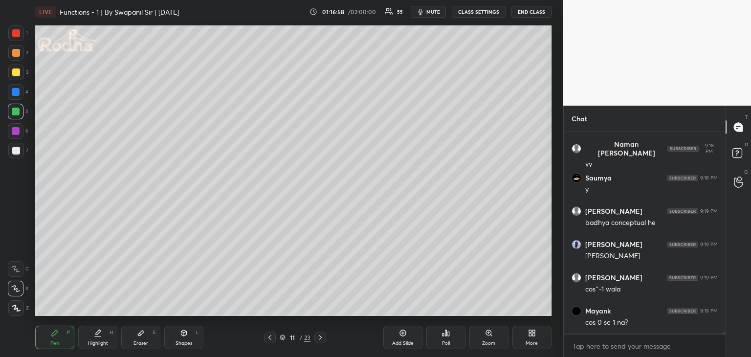
click at [18, 73] on div at bounding box center [16, 72] width 8 height 8
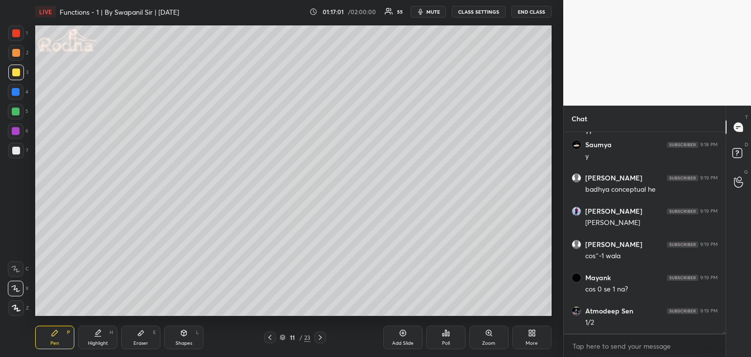
click at [14, 73] on div at bounding box center [16, 72] width 8 height 8
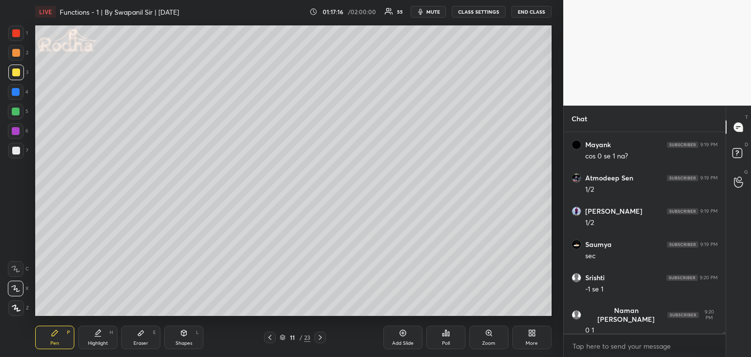
scroll to position [29088, 0]
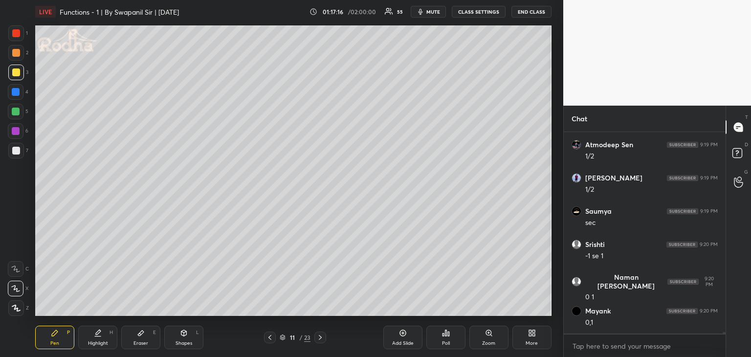
drag, startPoint x: 151, startPoint y: 341, endPoint x: 177, endPoint y: 318, distance: 34.6
click at [151, 340] on div "Eraser E" at bounding box center [140, 337] width 39 height 23
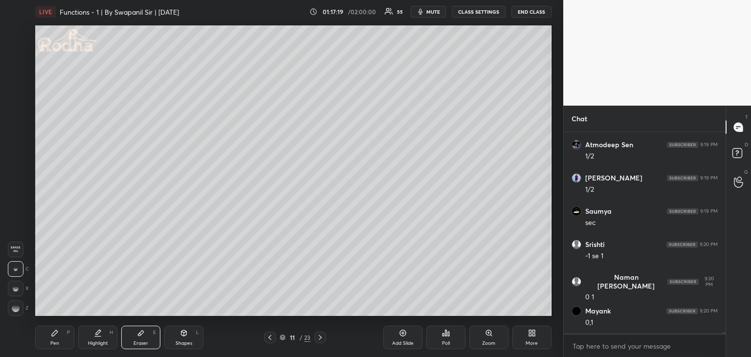
click at [63, 339] on div "Pen P" at bounding box center [54, 337] width 39 height 23
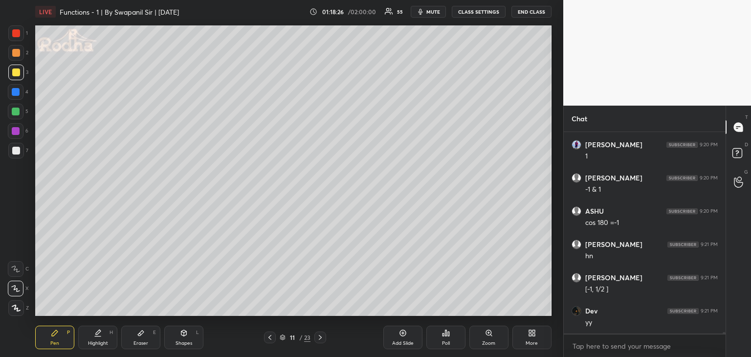
scroll to position [29786, 0]
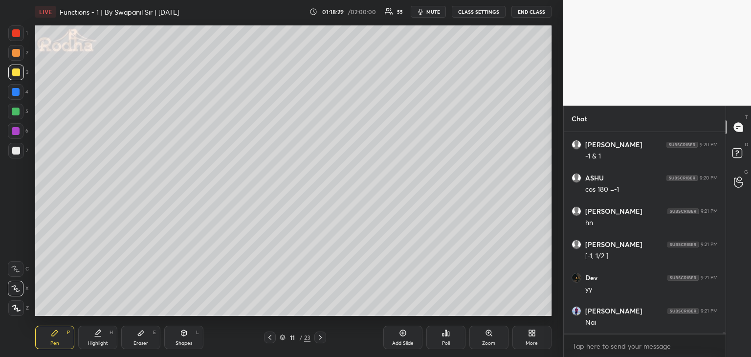
click at [180, 351] on div "Pen P Highlight H Eraser E Shapes L 11 / 23 Add Slide Poll Zoom More" at bounding box center [293, 337] width 516 height 39
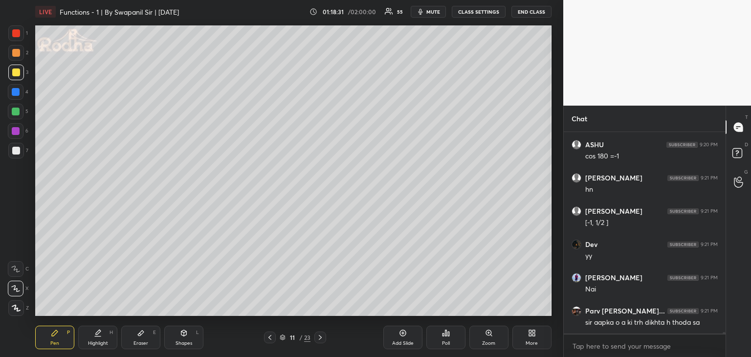
click at [141, 330] on icon at bounding box center [141, 333] width 8 height 8
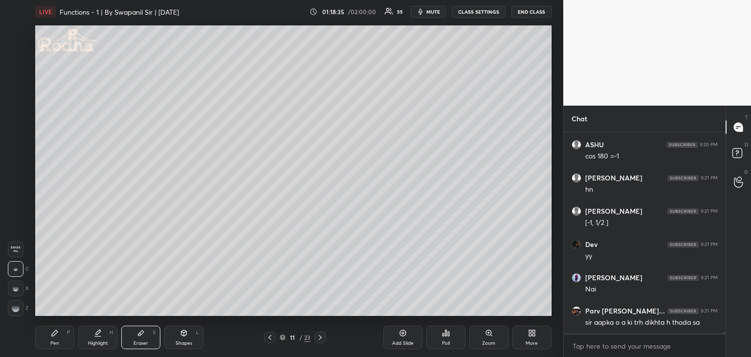
scroll to position [29853, 0]
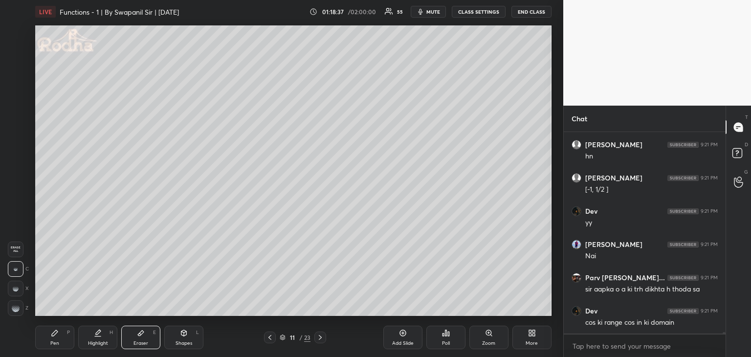
click at [23, 270] on div "C" at bounding box center [18, 269] width 21 height 16
click at [60, 342] on div "Pen P" at bounding box center [54, 337] width 39 height 23
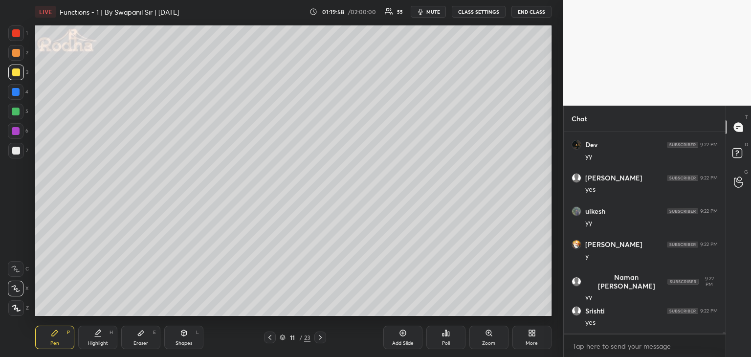
scroll to position [30651, 0]
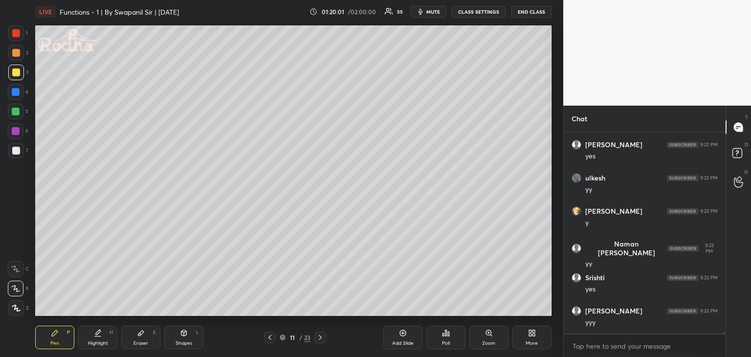
click at [16, 153] on div at bounding box center [16, 151] width 8 height 8
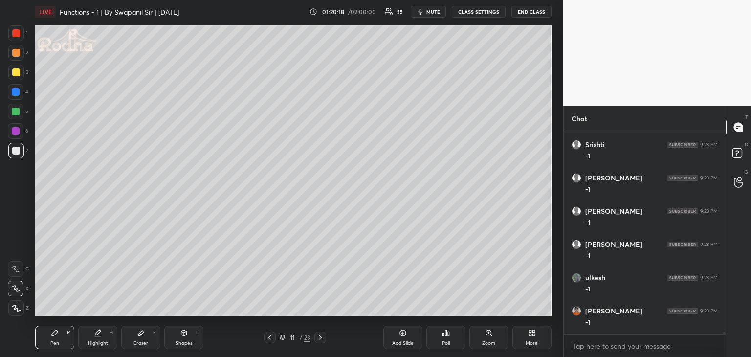
scroll to position [30884, 0]
click at [15, 151] on div at bounding box center [16, 151] width 8 height 8
drag, startPoint x: 12, startPoint y: 134, endPoint x: 28, endPoint y: 133, distance: 16.2
click at [14, 134] on div at bounding box center [16, 131] width 8 height 8
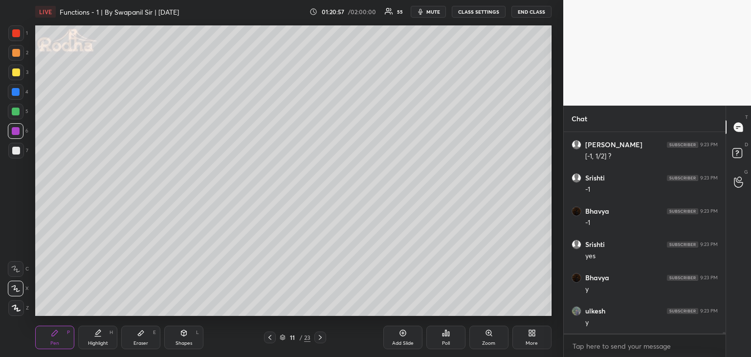
drag, startPoint x: 186, startPoint y: 337, endPoint x: 151, endPoint y: 330, distance: 35.9
click at [184, 337] on div "Shapes L" at bounding box center [183, 337] width 39 height 23
click at [57, 339] on div "Pen P" at bounding box center [54, 337] width 39 height 23
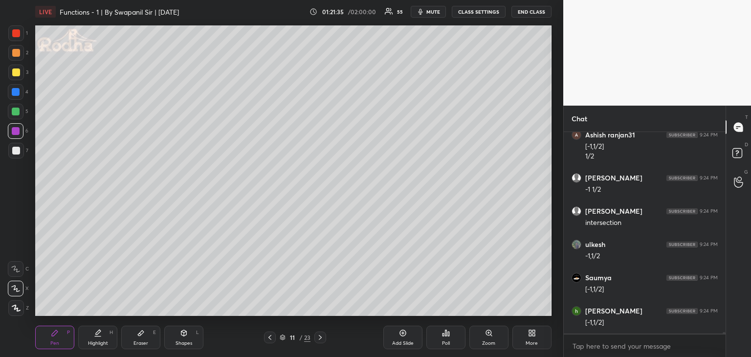
scroll to position [31326, 0]
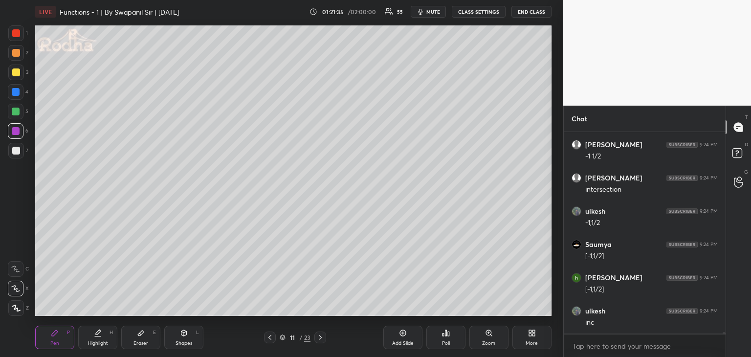
click at [182, 343] on div "Shapes" at bounding box center [184, 343] width 17 height 5
click at [18, 291] on icon at bounding box center [16, 289] width 10 height 10
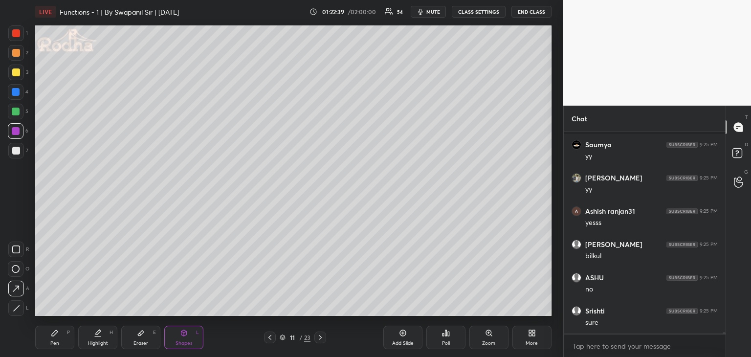
scroll to position [32124, 0]
click at [320, 338] on icon at bounding box center [320, 338] width 8 height 8
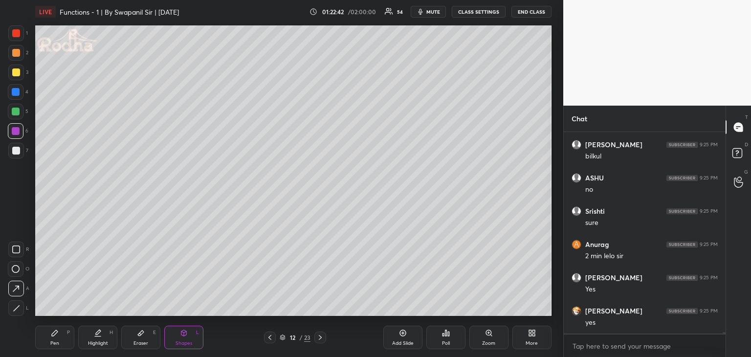
drag, startPoint x: 12, startPoint y: 113, endPoint x: 25, endPoint y: 102, distance: 17.3
click at [13, 114] on div at bounding box center [16, 112] width 8 height 8
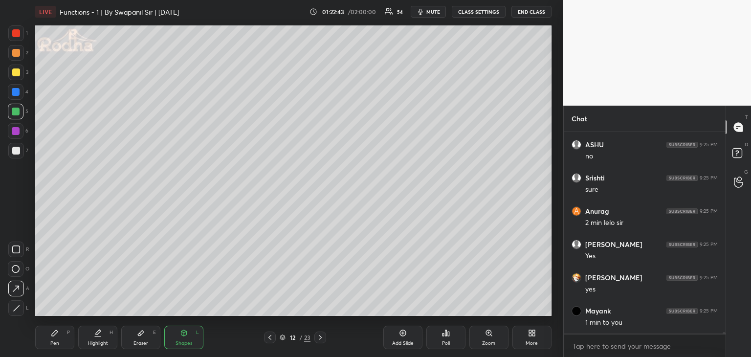
drag, startPoint x: 54, startPoint y: 340, endPoint x: 58, endPoint y: 335, distance: 6.4
click at [56, 338] on div "Pen P" at bounding box center [54, 337] width 39 height 23
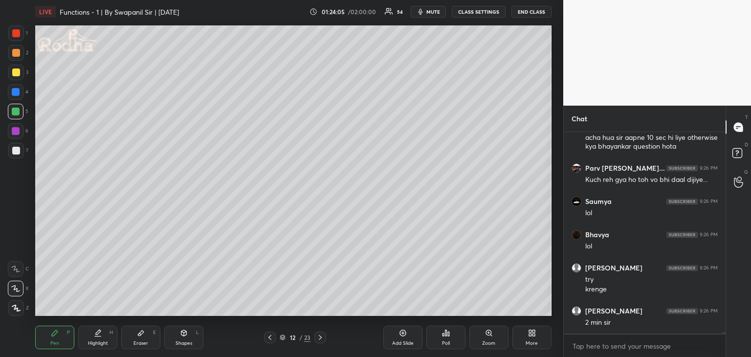
scroll to position [32841, 0]
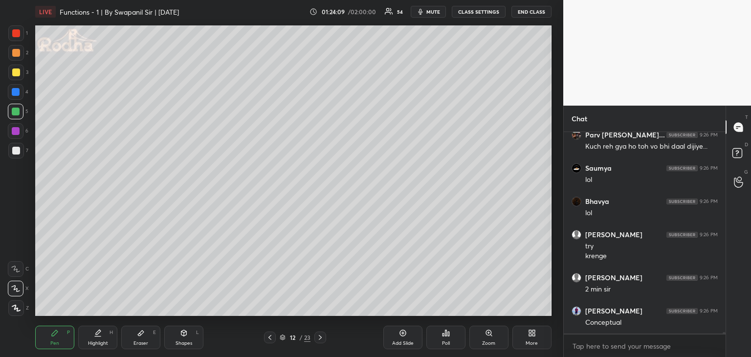
click at [17, 96] on div at bounding box center [16, 92] width 16 height 16
drag, startPoint x: 16, startPoint y: 93, endPoint x: 12, endPoint y: 123, distance: 30.1
click at [16, 91] on div at bounding box center [16, 92] width 8 height 8
click at [17, 92] on div at bounding box center [16, 92] width 8 height 8
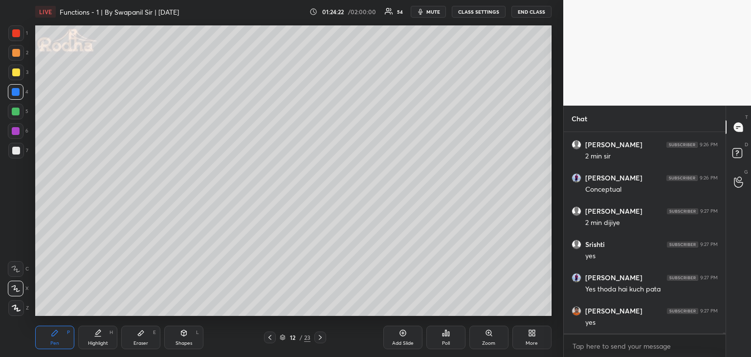
scroll to position [33007, 0]
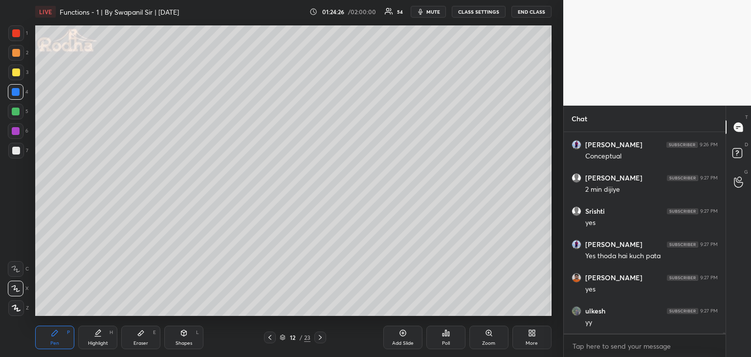
drag, startPoint x: 147, startPoint y: 343, endPoint x: 166, endPoint y: 325, distance: 26.3
click at [149, 343] on div "Eraser E" at bounding box center [140, 337] width 39 height 23
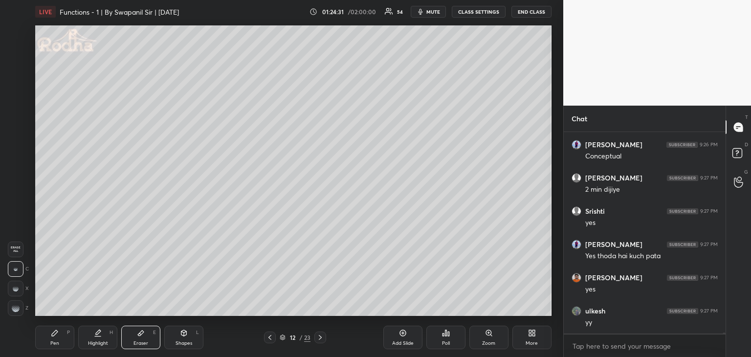
scroll to position [33041, 0]
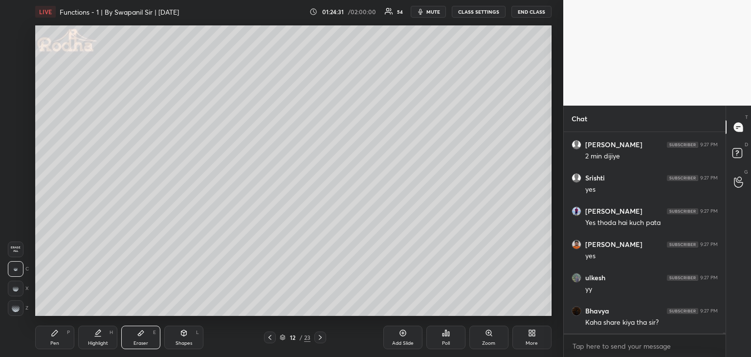
click at [67, 337] on div "Pen P" at bounding box center [54, 337] width 39 height 23
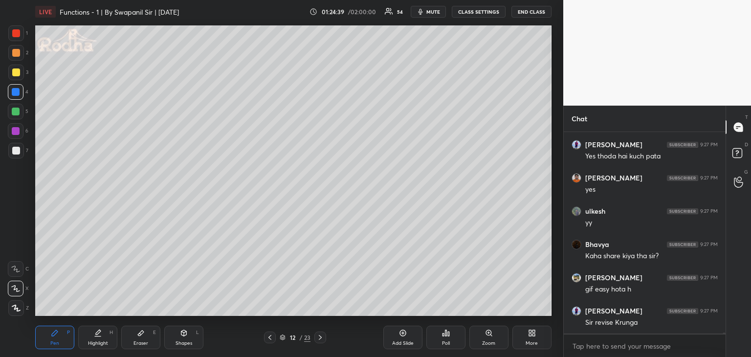
scroll to position [33140, 0]
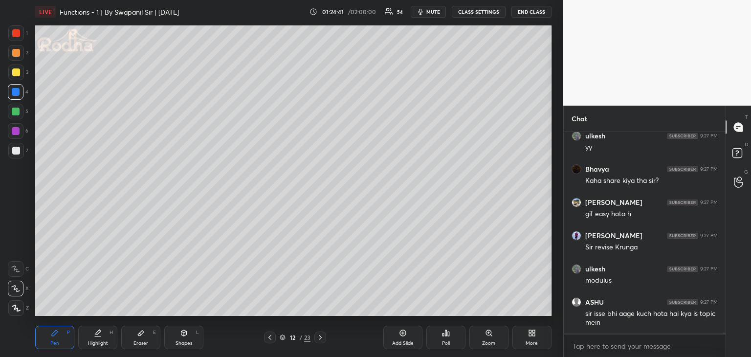
click at [10, 112] on div at bounding box center [16, 112] width 16 height 16
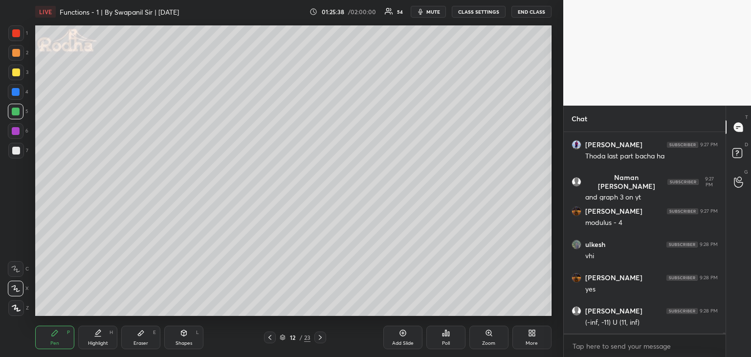
scroll to position [33482, 0]
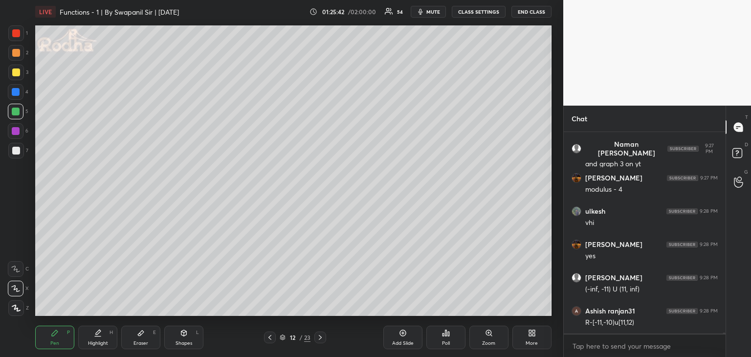
click at [17, 95] on div at bounding box center [16, 92] width 8 height 8
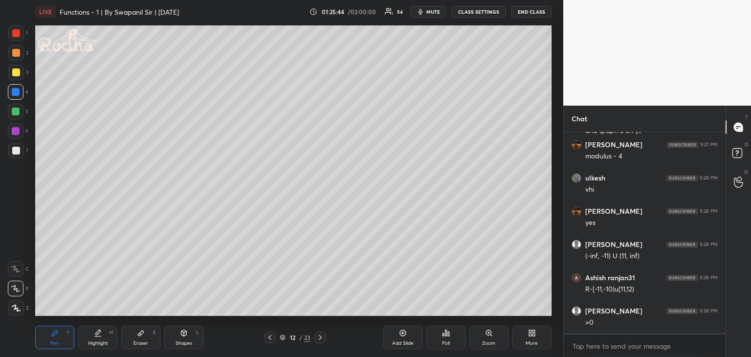
click at [18, 55] on div at bounding box center [16, 53] width 8 height 8
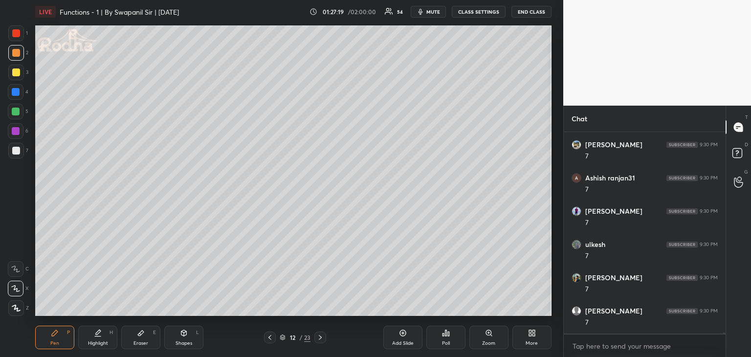
scroll to position [34346, 0]
click at [147, 329] on div "Eraser E" at bounding box center [140, 337] width 39 height 23
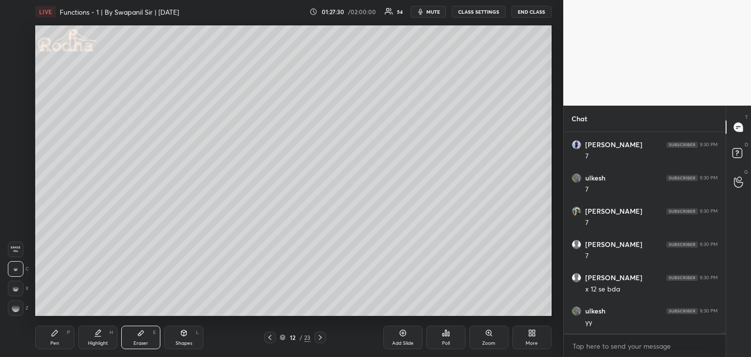
scroll to position [34413, 0]
click at [63, 335] on div "Pen P" at bounding box center [54, 337] width 39 height 23
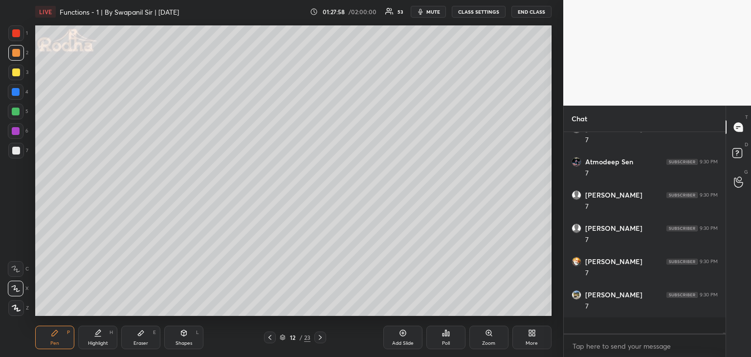
scroll to position [35145, 0]
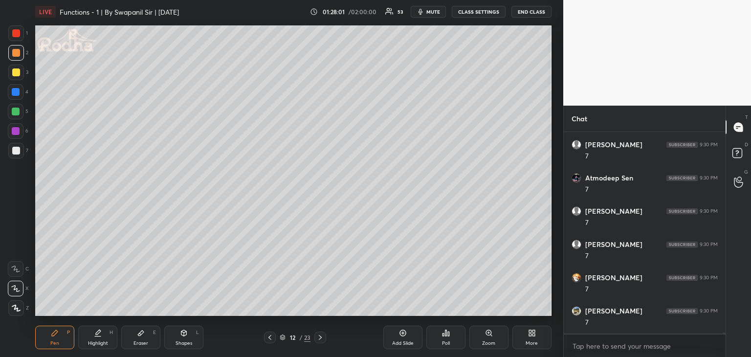
click at [185, 341] on div "Shapes" at bounding box center [184, 343] width 17 height 5
click at [14, 289] on icon at bounding box center [16, 289] width 10 height 10
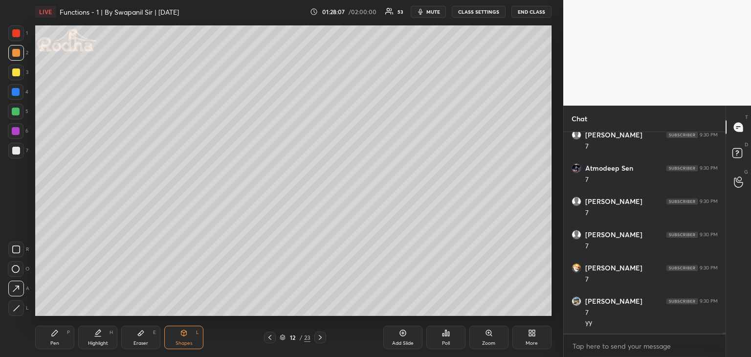
scroll to position [35188, 0]
click at [49, 337] on div "Pen P" at bounding box center [54, 337] width 39 height 23
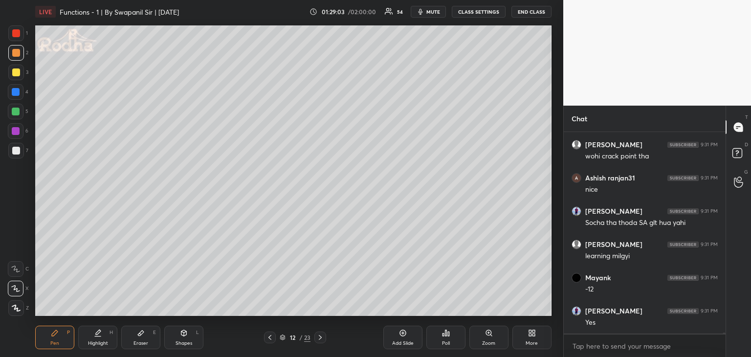
scroll to position [35620, 0]
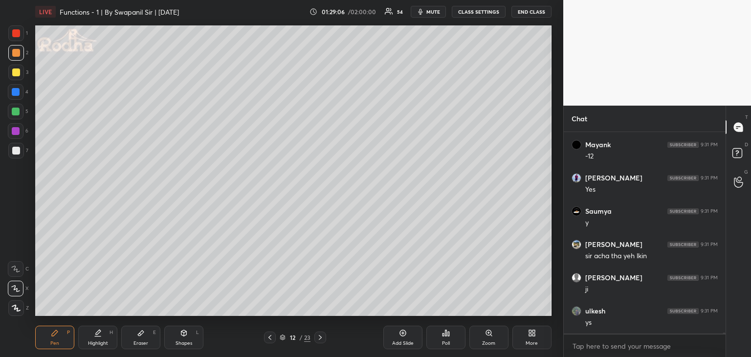
drag, startPoint x: 136, startPoint y: 337, endPoint x: 142, endPoint y: 322, distance: 15.6
click at [137, 334] on div "Eraser E" at bounding box center [140, 337] width 39 height 23
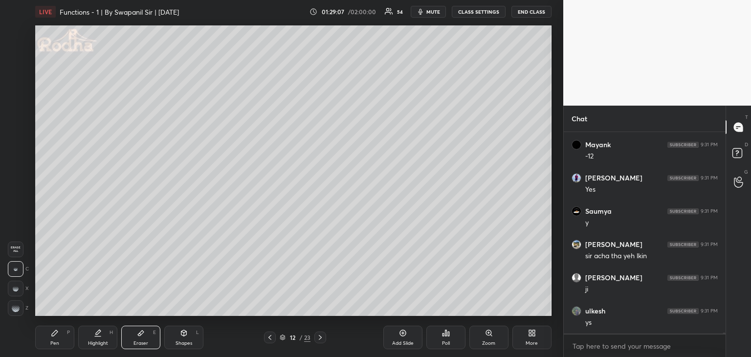
click at [53, 343] on div "Pen" at bounding box center [54, 343] width 9 height 5
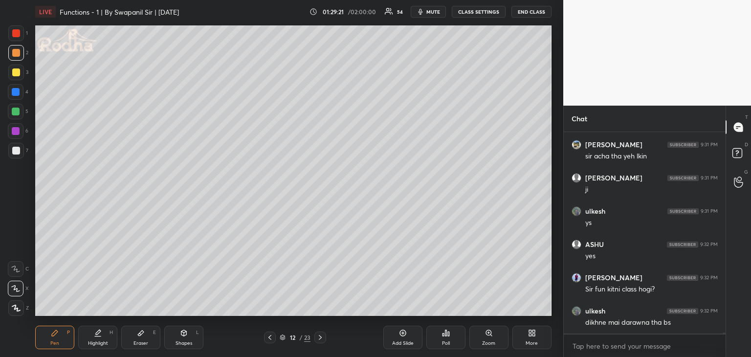
scroll to position [35753, 0]
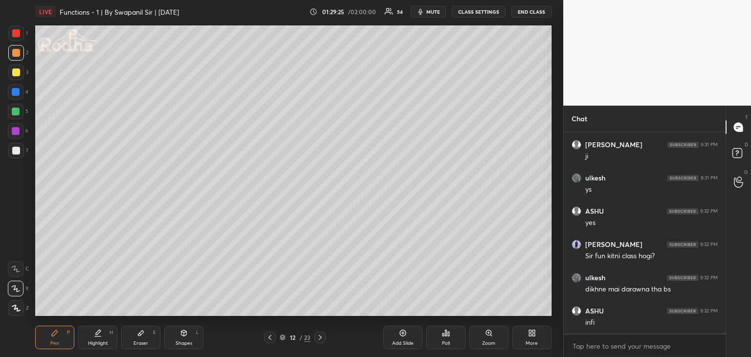
click at [145, 345] on div "Eraser" at bounding box center [141, 343] width 15 height 5
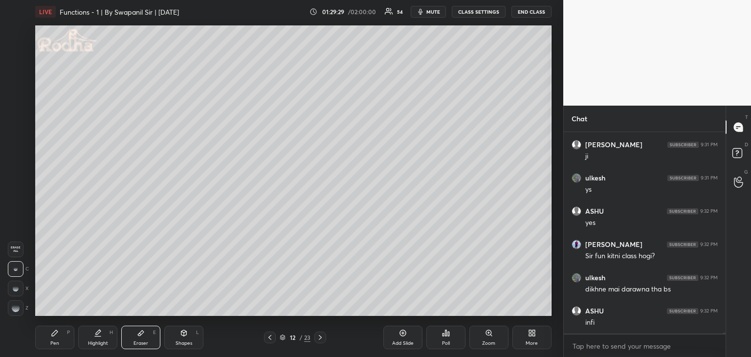
click at [52, 327] on div "Pen P" at bounding box center [54, 337] width 39 height 23
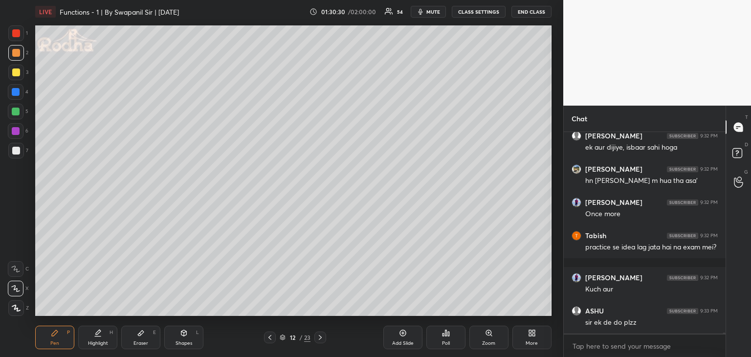
scroll to position [36130, 0]
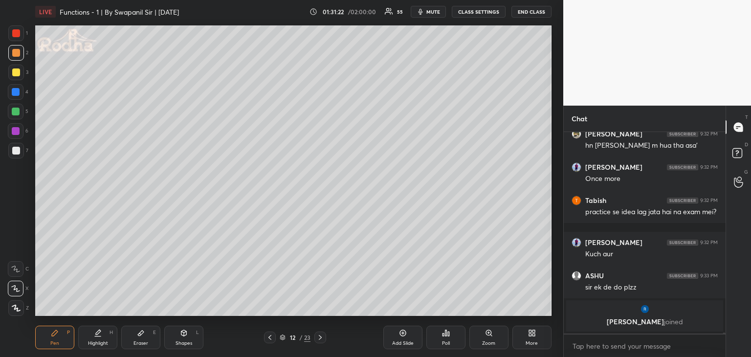
drag, startPoint x: 319, startPoint y: 338, endPoint x: 326, endPoint y: 331, distance: 10.4
click at [319, 339] on icon at bounding box center [320, 338] width 8 height 8
click at [18, 89] on div at bounding box center [16, 92] width 8 height 8
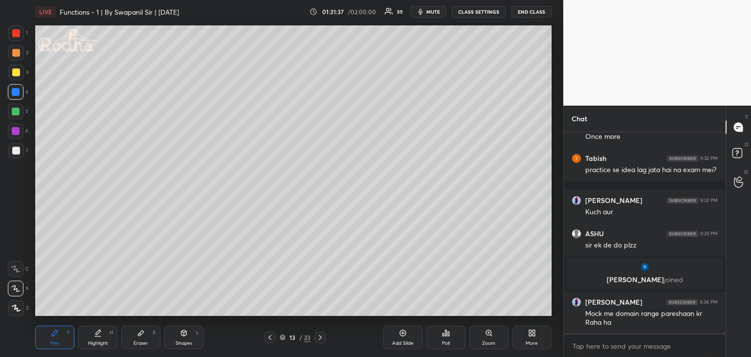
click at [172, 335] on div "Shapes L" at bounding box center [183, 337] width 39 height 23
click at [17, 310] on icon at bounding box center [16, 308] width 7 height 7
click at [53, 341] on div "Pen" at bounding box center [54, 343] width 9 height 5
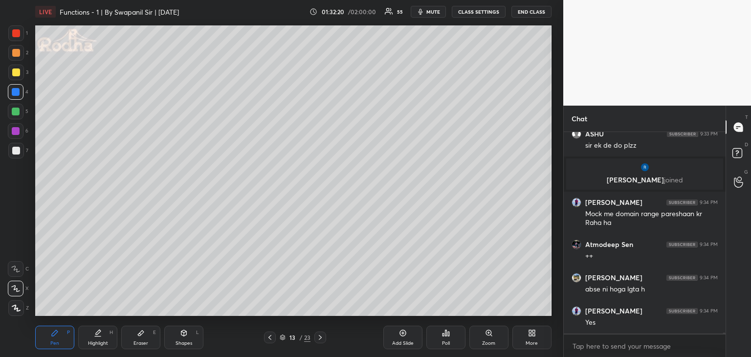
scroll to position [33938, 0]
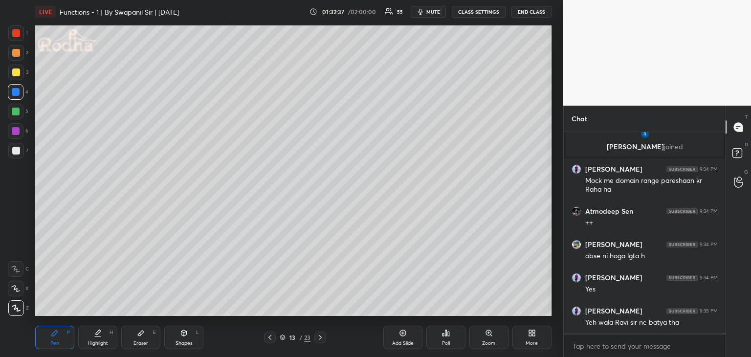
click at [18, 291] on icon at bounding box center [16, 289] width 8 height 6
click at [189, 341] on div "Shapes" at bounding box center [184, 343] width 17 height 5
click at [23, 307] on div at bounding box center [16, 308] width 16 height 16
click at [151, 340] on div "Eraser E" at bounding box center [140, 337] width 39 height 23
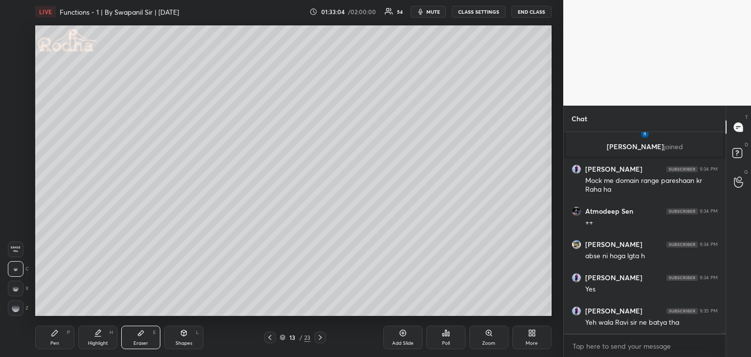
click at [184, 341] on div "Shapes" at bounding box center [184, 343] width 17 height 5
drag, startPoint x: 12, startPoint y: 310, endPoint x: 25, endPoint y: 296, distance: 18.7
click at [15, 310] on icon at bounding box center [16, 308] width 7 height 7
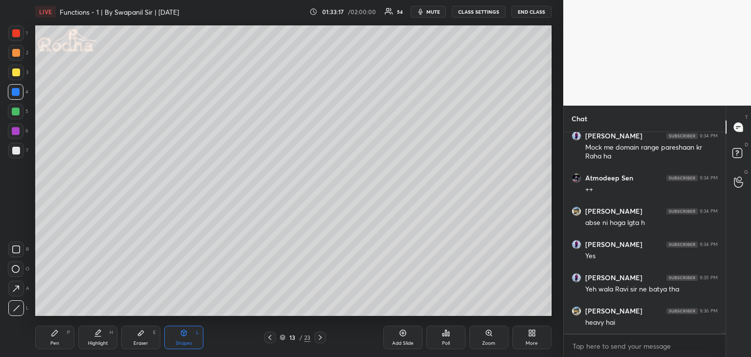
click at [138, 341] on div "Eraser" at bounding box center [141, 343] width 15 height 5
click at [57, 341] on div "Pen" at bounding box center [54, 343] width 9 height 5
click at [12, 113] on div at bounding box center [16, 112] width 8 height 8
click at [14, 73] on div at bounding box center [16, 72] width 8 height 8
click at [15, 111] on div at bounding box center [16, 112] width 8 height 8
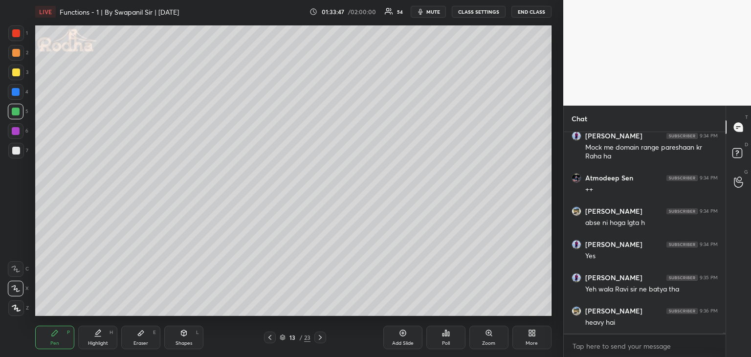
click at [17, 145] on div at bounding box center [16, 151] width 16 height 16
drag, startPoint x: 12, startPoint y: 53, endPoint x: 33, endPoint y: 50, distance: 20.7
click at [13, 53] on div at bounding box center [16, 53] width 8 height 8
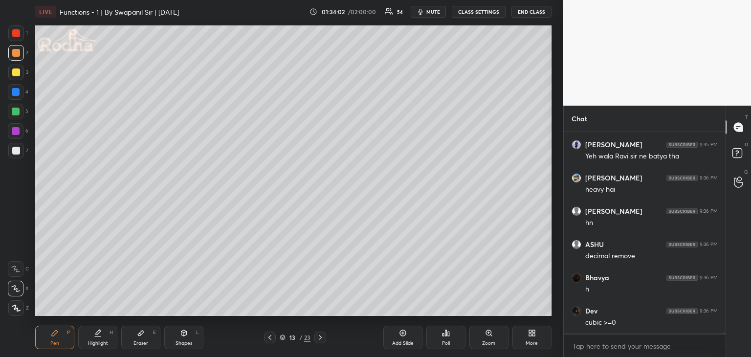
scroll to position [34137, 0]
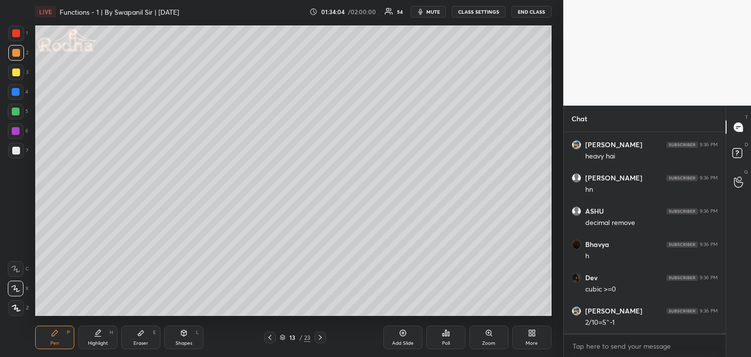
drag, startPoint x: 15, startPoint y: 92, endPoint x: 29, endPoint y: 86, distance: 15.3
click at [16, 92] on div at bounding box center [16, 92] width 8 height 8
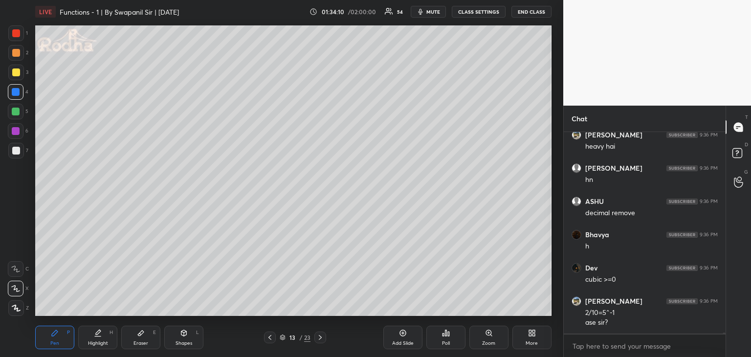
scroll to position [34180, 0]
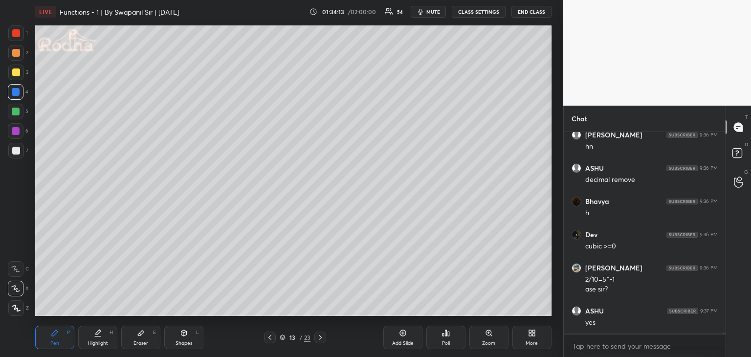
click at [14, 52] on div at bounding box center [16, 53] width 8 height 8
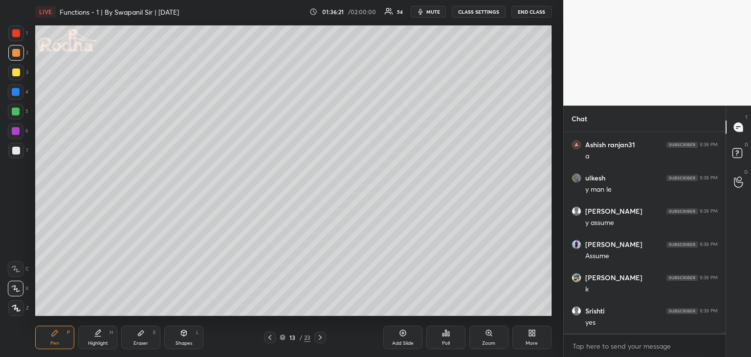
scroll to position [35506, 0]
click at [147, 342] on div "Eraser" at bounding box center [141, 343] width 15 height 5
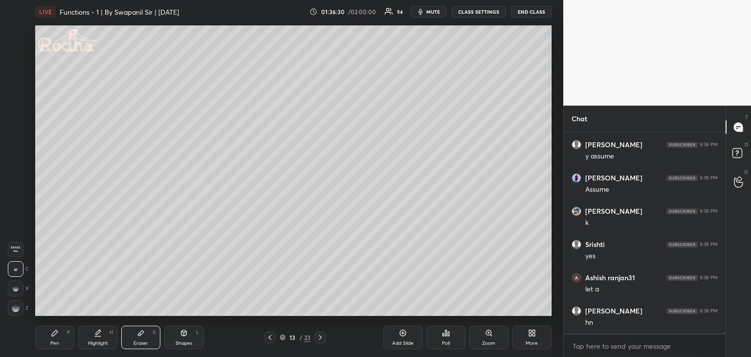
scroll to position [35573, 0]
click at [51, 346] on div "Pen" at bounding box center [54, 343] width 9 height 5
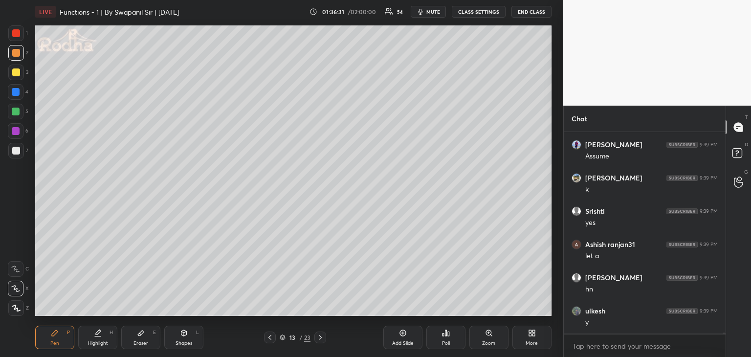
scroll to position [35606, 0]
click at [14, 152] on div at bounding box center [16, 151] width 8 height 8
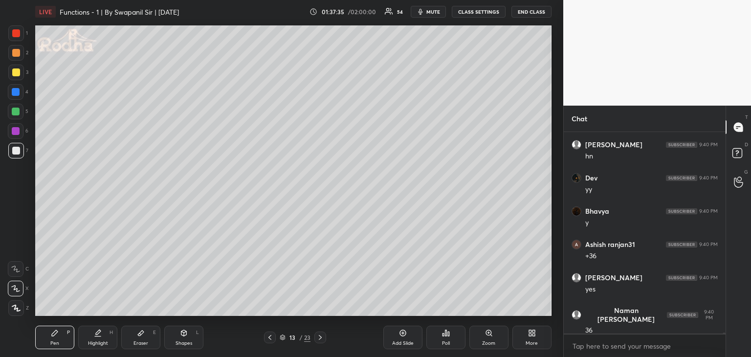
scroll to position [36305, 0]
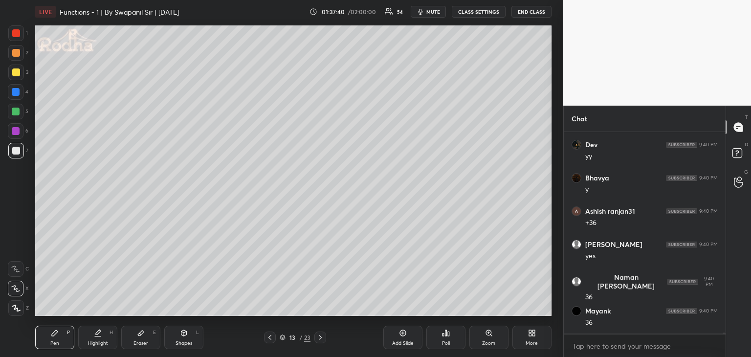
click at [147, 341] on div "Eraser" at bounding box center [141, 343] width 15 height 5
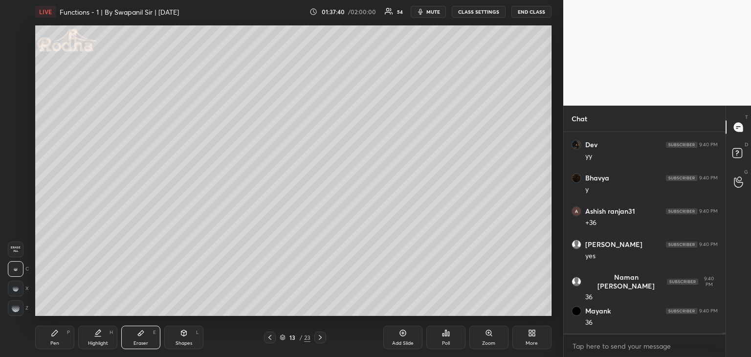
scroll to position [36338, 0]
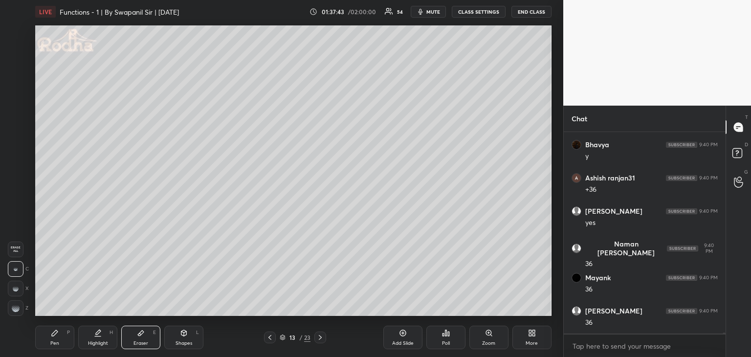
click at [57, 337] on div "Pen P" at bounding box center [54, 337] width 39 height 23
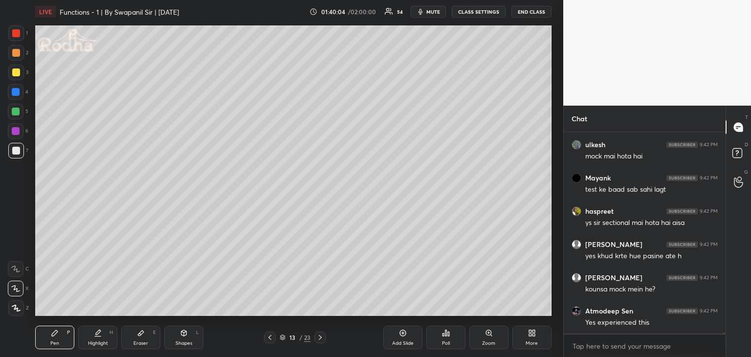
scroll to position [37364, 0]
drag, startPoint x: 136, startPoint y: 342, endPoint x: 127, endPoint y: 323, distance: 21.2
click at [137, 342] on div "Eraser" at bounding box center [141, 343] width 15 height 5
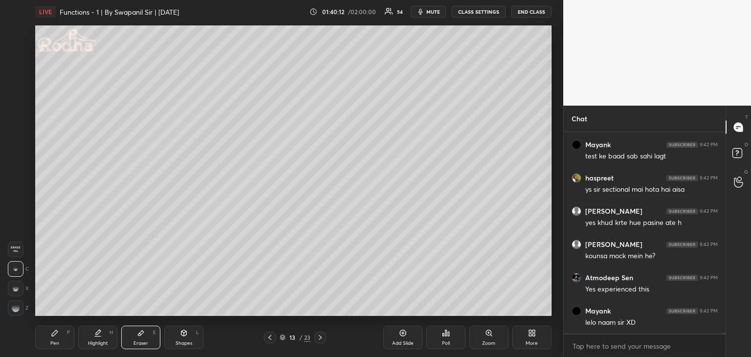
click at [51, 333] on icon at bounding box center [55, 333] width 8 height 8
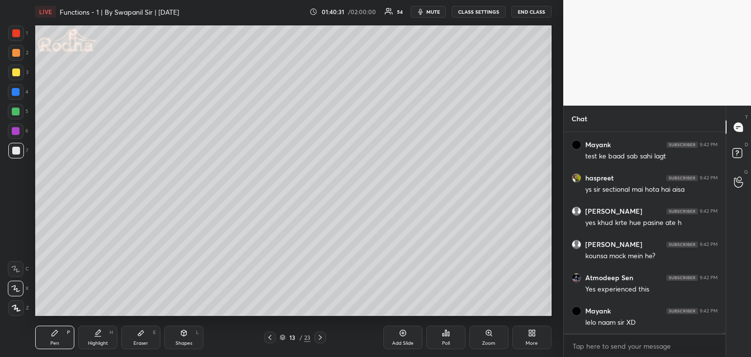
scroll to position [37397, 0]
drag, startPoint x: 14, startPoint y: 113, endPoint x: 28, endPoint y: 119, distance: 15.6
click at [14, 114] on div at bounding box center [16, 112] width 8 height 8
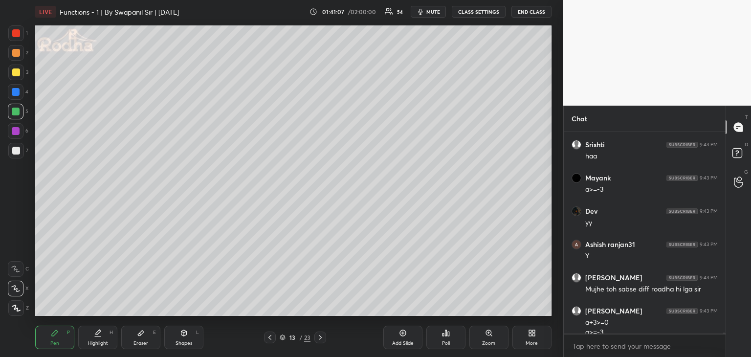
scroll to position [37815, 0]
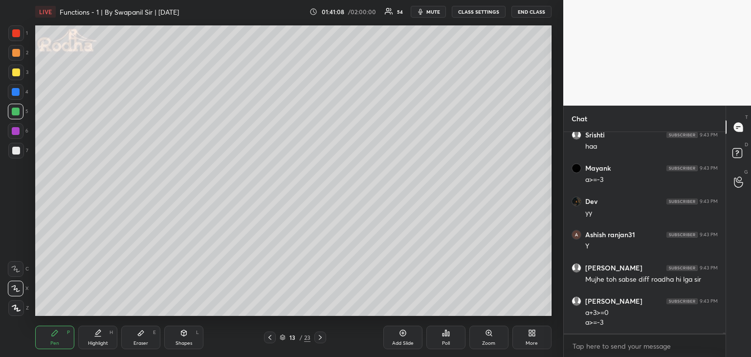
click at [14, 152] on div at bounding box center [16, 151] width 8 height 8
click at [139, 336] on icon at bounding box center [141, 333] width 6 height 5
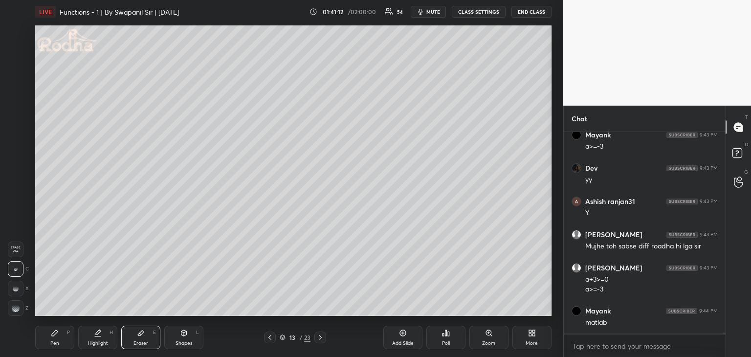
drag, startPoint x: 50, startPoint y: 332, endPoint x: 58, endPoint y: 326, distance: 9.4
click at [51, 332] on div "Pen P" at bounding box center [54, 337] width 39 height 23
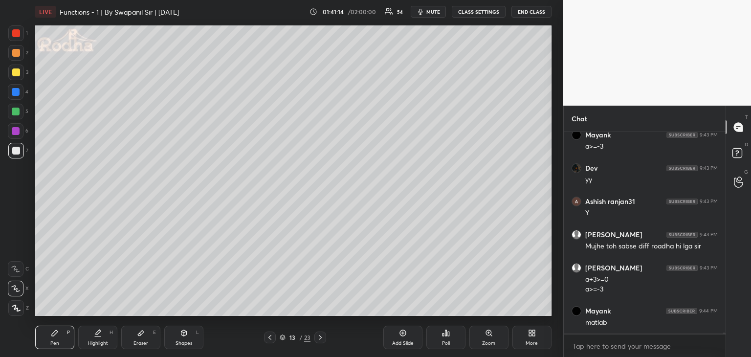
click at [15, 151] on div at bounding box center [16, 151] width 8 height 8
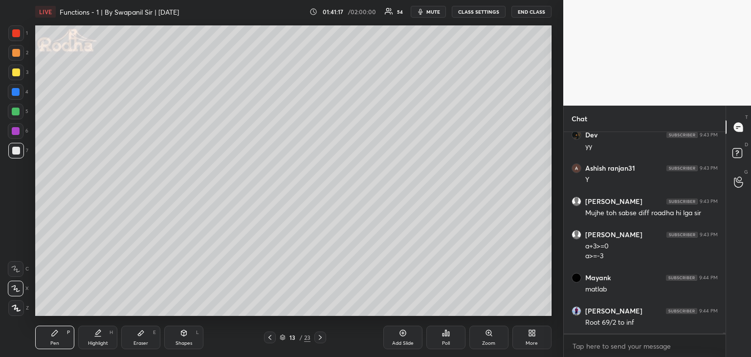
click at [141, 341] on div "Eraser" at bounding box center [141, 343] width 15 height 5
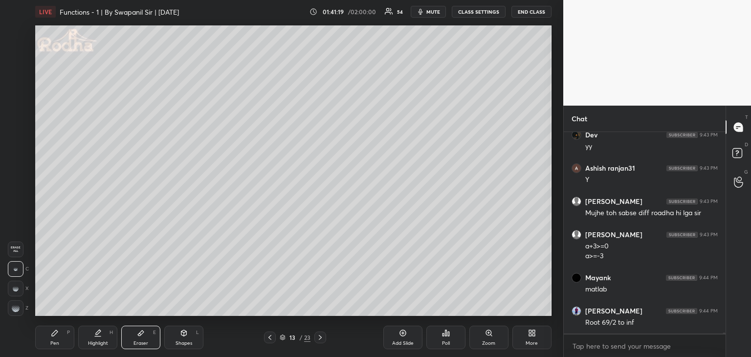
click at [51, 331] on icon at bounding box center [55, 333] width 8 height 8
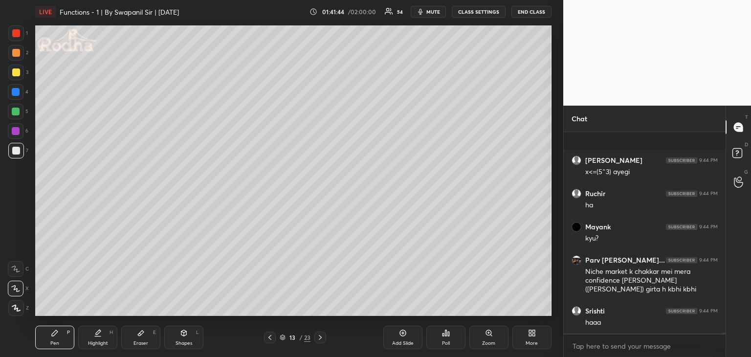
scroll to position [38274, 0]
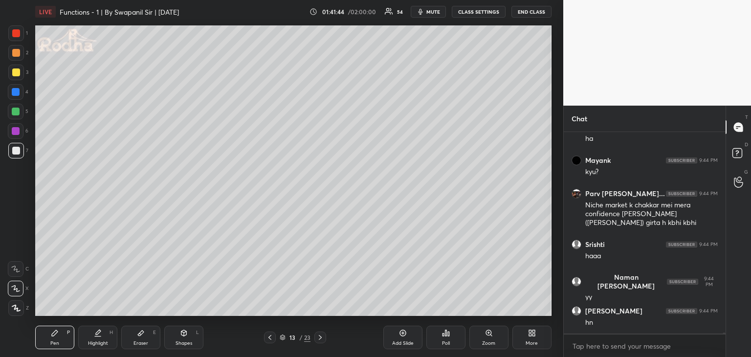
click at [16, 110] on div at bounding box center [16, 112] width 8 height 8
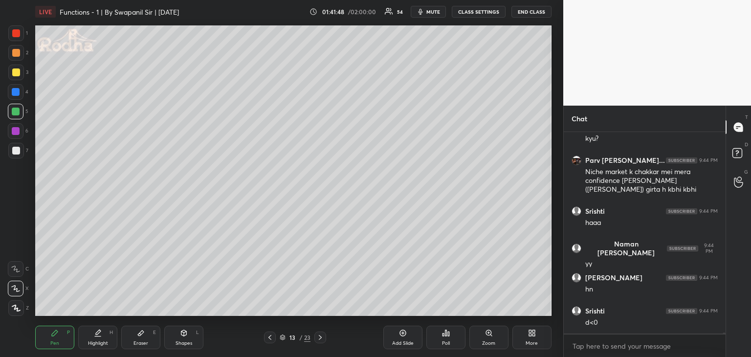
scroll to position [38340, 0]
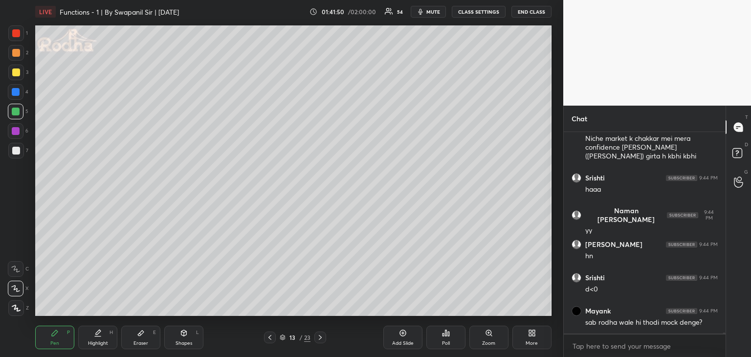
click at [16, 152] on div at bounding box center [16, 151] width 8 height 8
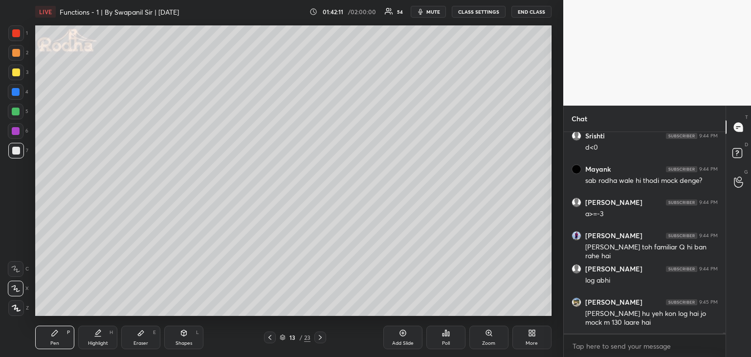
scroll to position [38533, 0]
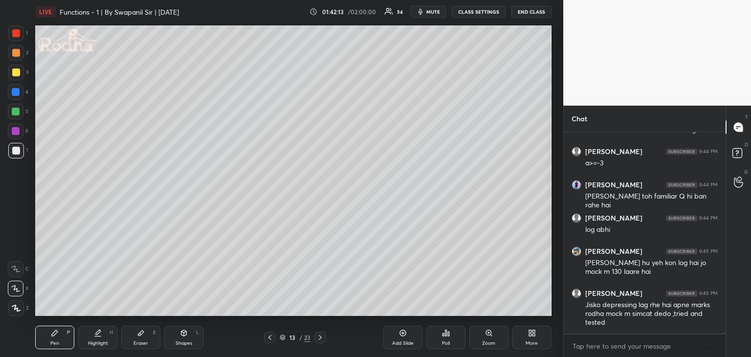
click at [16, 113] on div at bounding box center [16, 112] width 8 height 8
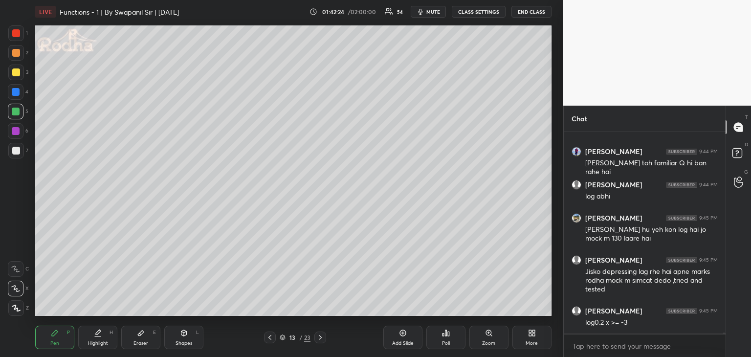
click at [16, 153] on div at bounding box center [16, 151] width 8 height 8
click at [19, 134] on div at bounding box center [16, 131] width 16 height 16
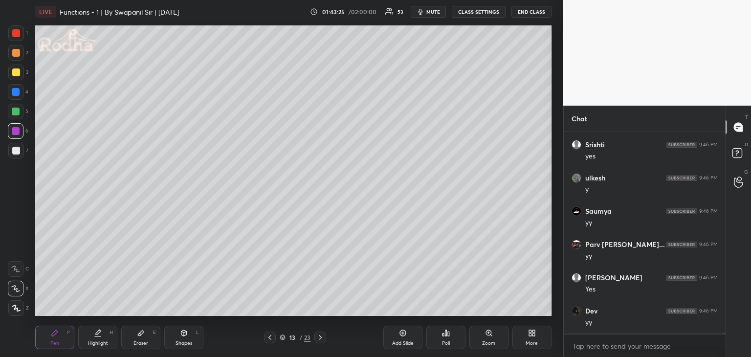
scroll to position [39198, 0]
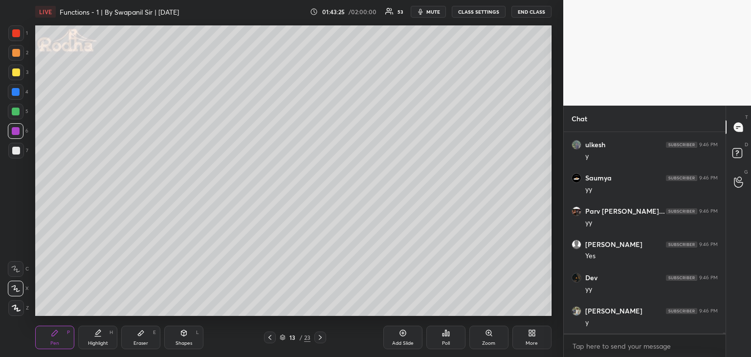
click at [13, 30] on div at bounding box center [16, 33] width 8 height 8
click at [15, 132] on div at bounding box center [16, 131] width 8 height 8
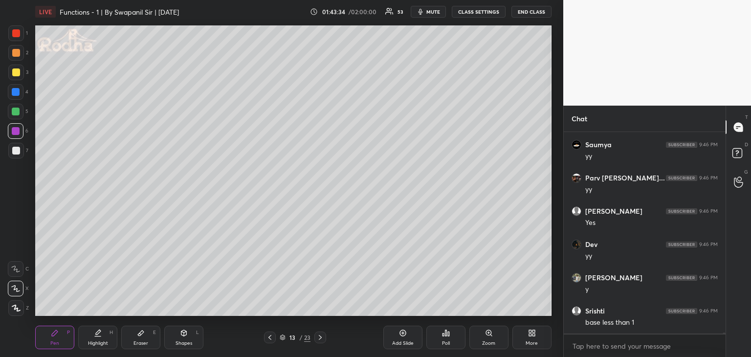
click at [16, 130] on div at bounding box center [16, 131] width 8 height 8
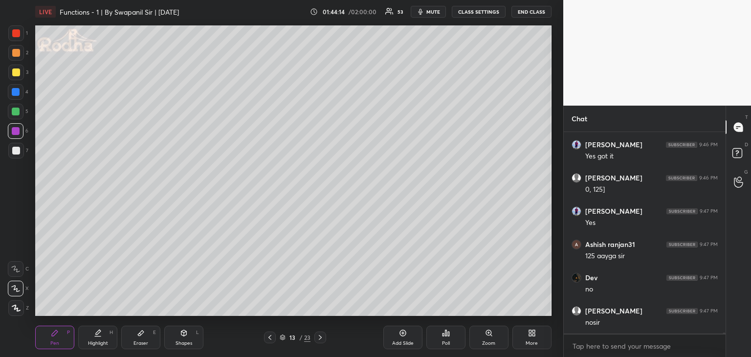
click at [145, 343] on div "Eraser" at bounding box center [141, 343] width 15 height 5
click at [18, 306] on rect at bounding box center [18, 306] width 1 height 1
click at [54, 335] on icon at bounding box center [55, 333] width 6 height 6
click at [140, 343] on div "Eraser" at bounding box center [141, 343] width 15 height 5
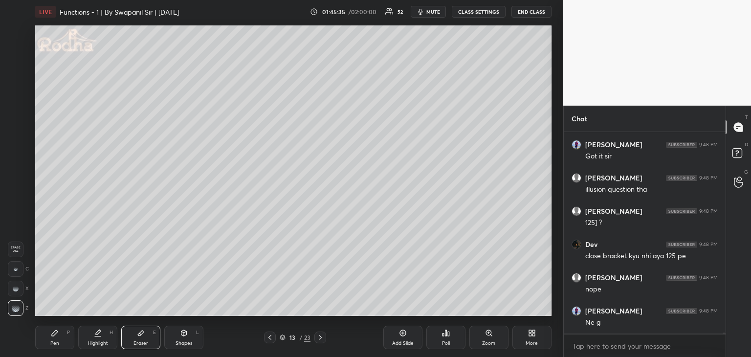
click at [463, 317] on div "LIVE Functions - 1 | By Swapanil Sir | [DATE] 01:45:35 / 02:00:00 52 mute CLASS…" at bounding box center [293, 178] width 524 height 357
click at [60, 339] on div "Pen P" at bounding box center [54, 337] width 39 height 23
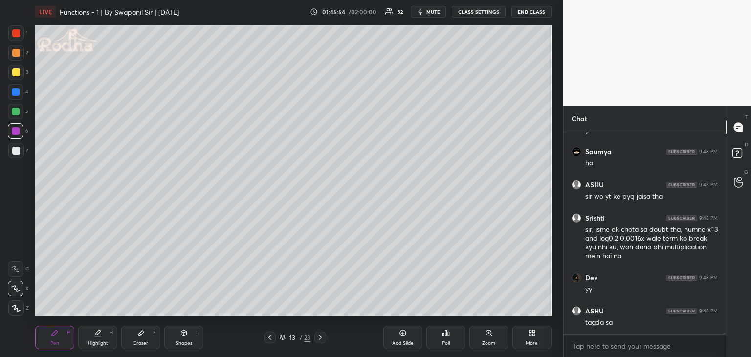
scroll to position [38821, 0]
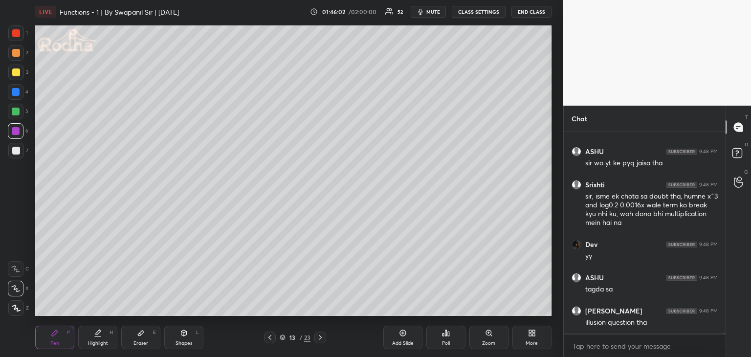
drag, startPoint x: 141, startPoint y: 342, endPoint x: 171, endPoint y: 317, distance: 39.3
click at [141, 341] on div "Eraser" at bounding box center [141, 343] width 15 height 5
drag, startPoint x: 15, startPoint y: 268, endPoint x: 18, endPoint y: 261, distance: 8.4
click at [15, 268] on g at bounding box center [16, 269] width 4 height 4
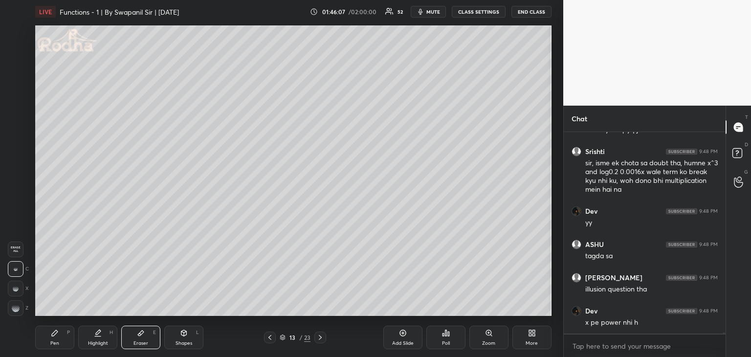
click at [61, 338] on div "Pen P" at bounding box center [54, 337] width 39 height 23
click at [14, 94] on div at bounding box center [16, 92] width 8 height 8
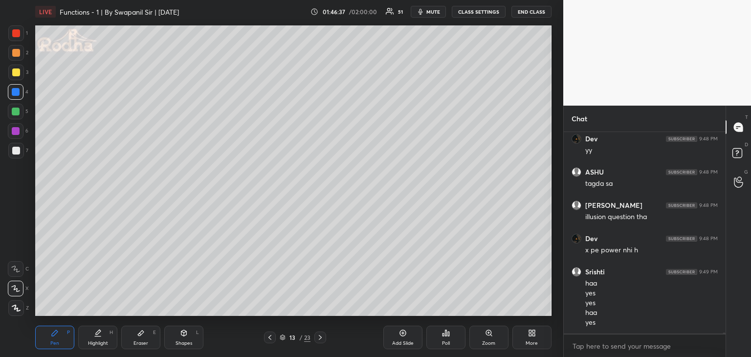
scroll to position [38937, 0]
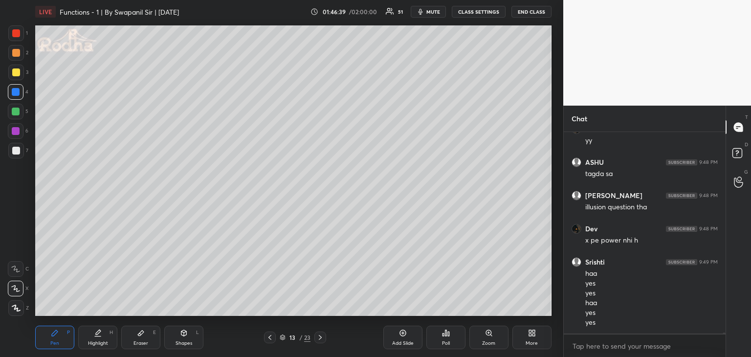
click at [105, 341] on div "Highlight" at bounding box center [98, 343] width 20 height 5
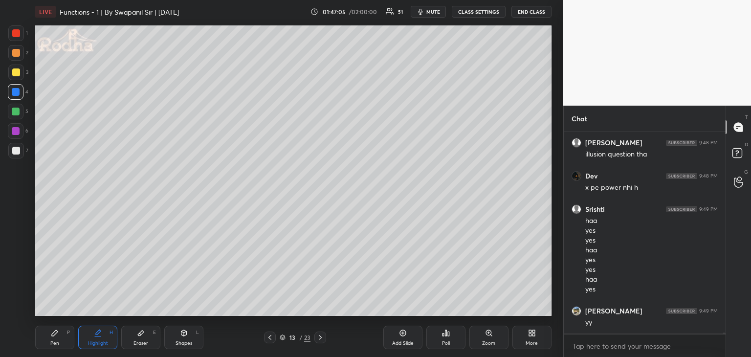
scroll to position [39023, 0]
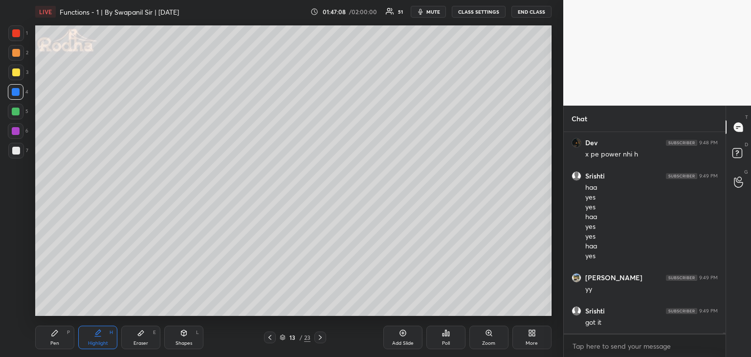
click at [321, 339] on icon at bounding box center [320, 338] width 8 height 8
click at [269, 338] on icon at bounding box center [270, 338] width 8 height 8
click at [14, 115] on div at bounding box center [16, 112] width 8 height 8
click at [16, 58] on div at bounding box center [16, 53] width 16 height 16
drag, startPoint x: 59, startPoint y: 335, endPoint x: 70, endPoint y: 321, distance: 18.4
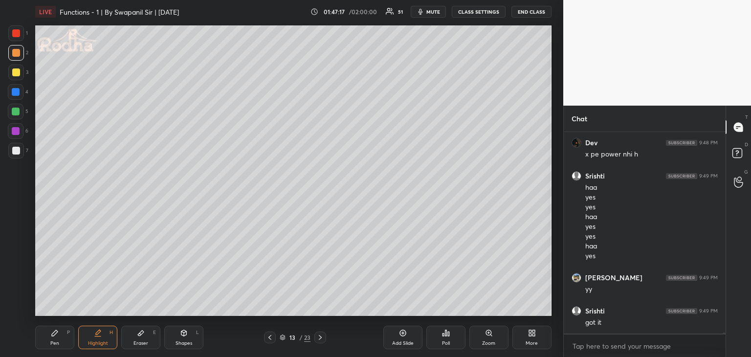
click at [61, 332] on div "Pen P" at bounding box center [54, 337] width 39 height 23
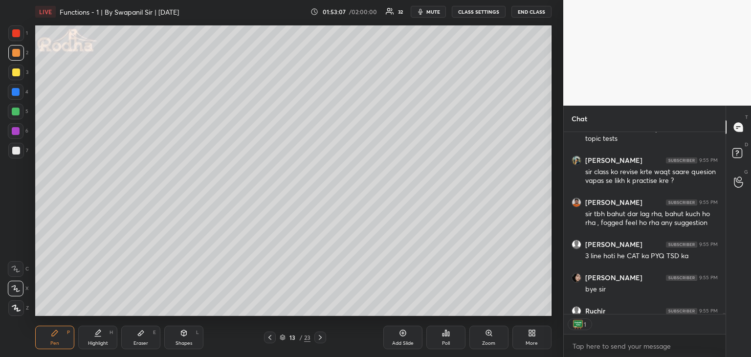
scroll to position [2, 3]
click at [183, 341] on div "Shapes" at bounding box center [184, 343] width 17 height 5
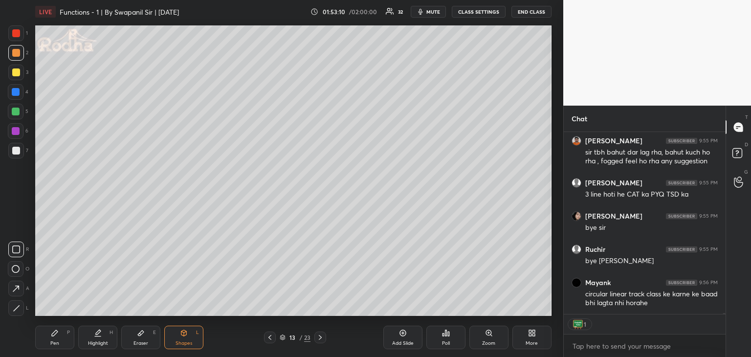
click at [143, 341] on div "Eraser" at bounding box center [141, 343] width 15 height 5
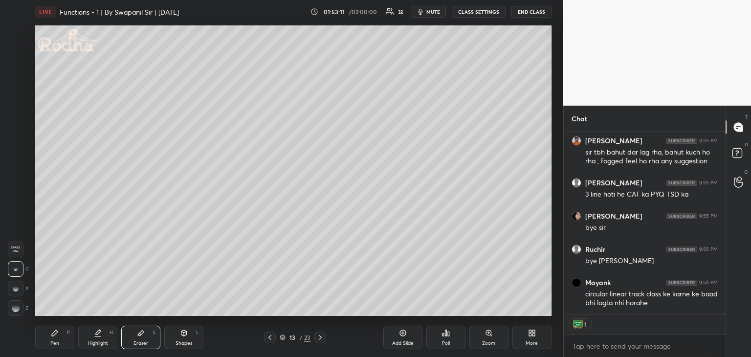
drag, startPoint x: 18, startPoint y: 270, endPoint x: 31, endPoint y: 251, distance: 23.5
click at [17, 269] on div at bounding box center [16, 269] width 16 height 16
click at [178, 334] on div "Shapes L" at bounding box center [183, 337] width 39 height 23
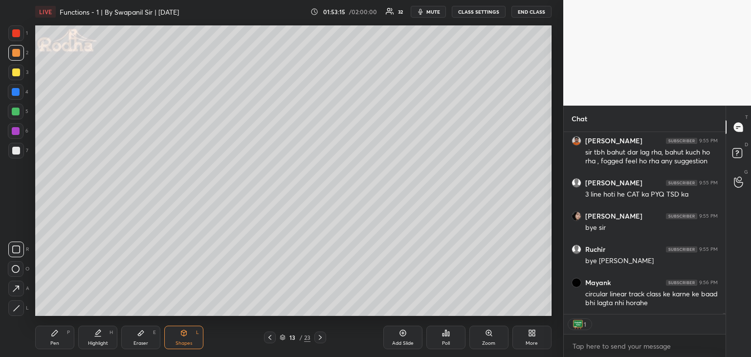
click at [20, 306] on icon at bounding box center [16, 308] width 7 height 7
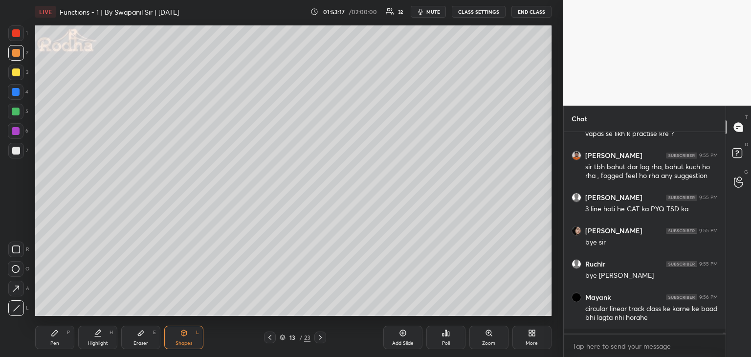
scroll to position [41645, 0]
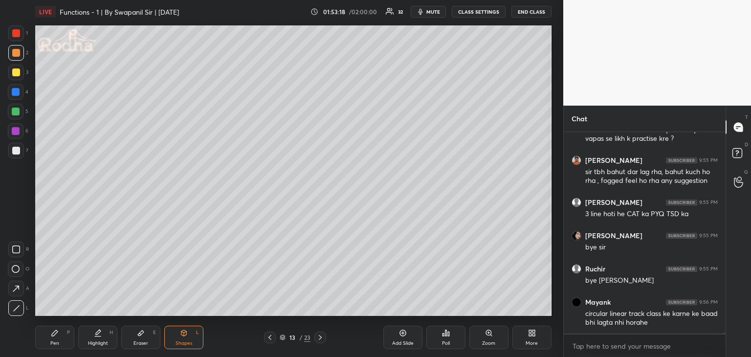
click at [16, 149] on div at bounding box center [16, 151] width 8 height 8
click at [56, 343] on div "Pen" at bounding box center [54, 343] width 9 height 5
drag, startPoint x: 14, startPoint y: 287, endPoint x: 20, endPoint y: 287, distance: 5.9
click at [14, 288] on icon at bounding box center [15, 288] width 9 height 7
click at [138, 337] on div "Eraser E" at bounding box center [140, 337] width 39 height 23
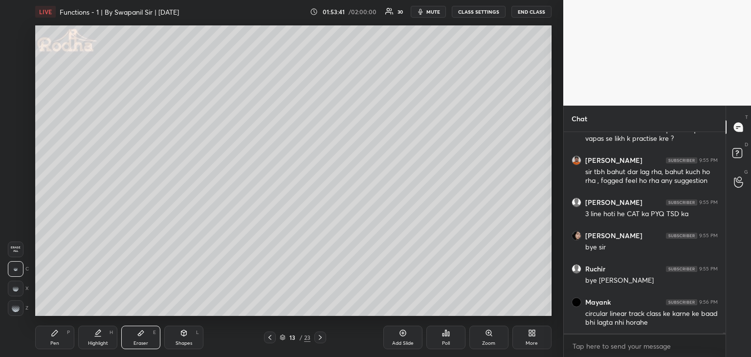
click at [17, 270] on rect at bounding box center [17, 270] width 1 height 1
click at [59, 337] on div "Pen P" at bounding box center [54, 337] width 39 height 23
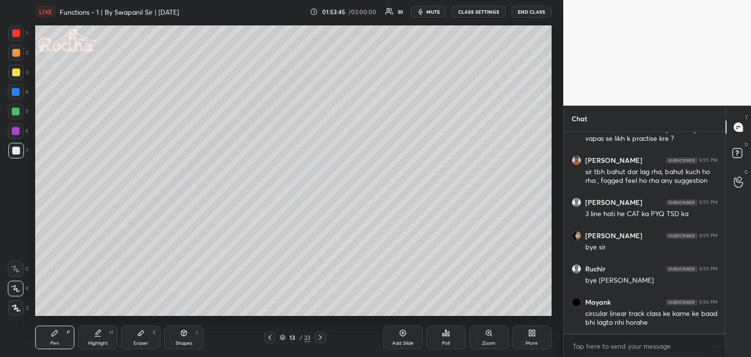
click at [14, 55] on div at bounding box center [16, 53] width 8 height 8
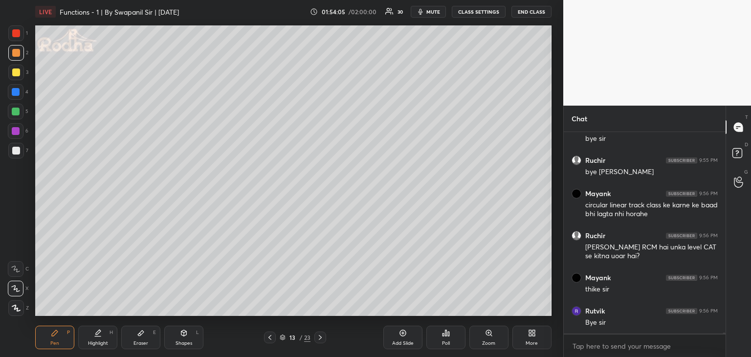
scroll to position [41787, 0]
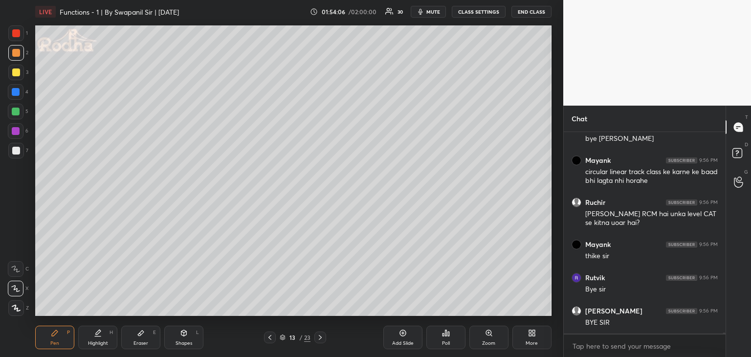
click at [14, 132] on div at bounding box center [16, 131] width 8 height 8
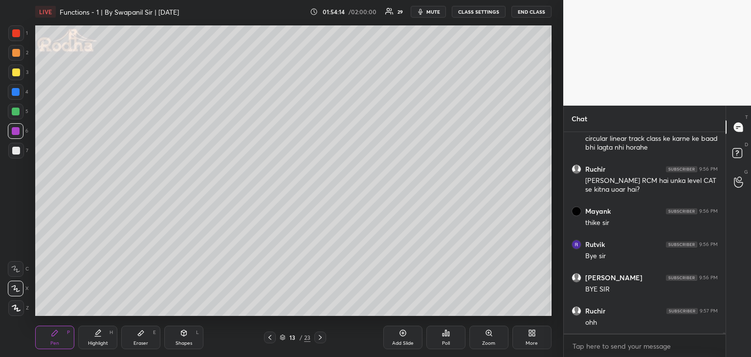
click at [151, 333] on div "Eraser E" at bounding box center [140, 337] width 39 height 23
click at [62, 347] on div "Pen P" at bounding box center [54, 337] width 39 height 23
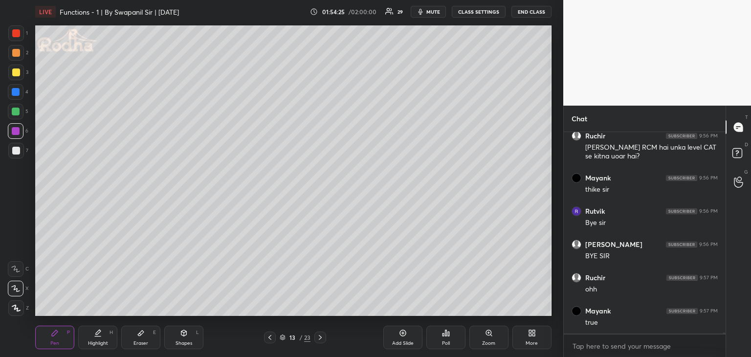
click at [21, 158] on div "1 2 3 4 5 6 7" at bounding box center [18, 93] width 21 height 137
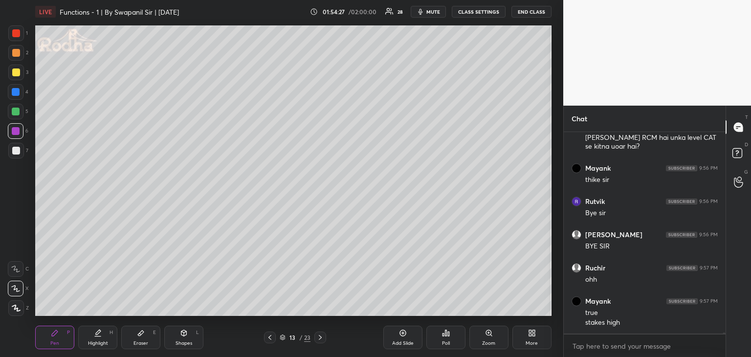
scroll to position [41939, 0]
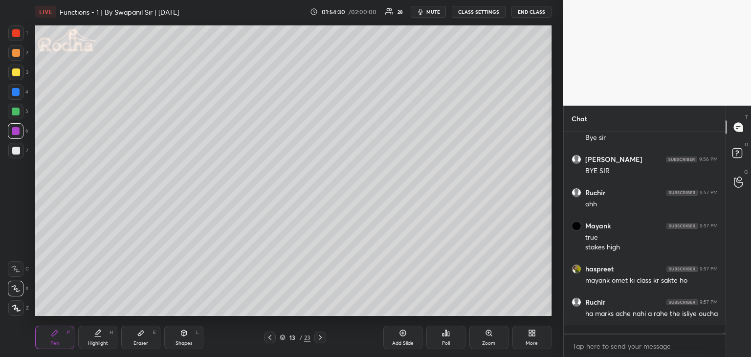
drag, startPoint x: 15, startPoint y: 149, endPoint x: 23, endPoint y: 149, distance: 8.8
click at [17, 149] on div at bounding box center [16, 151] width 8 height 8
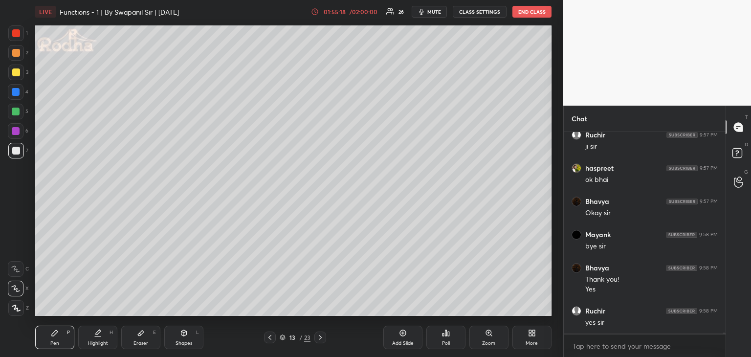
scroll to position [42290, 0]
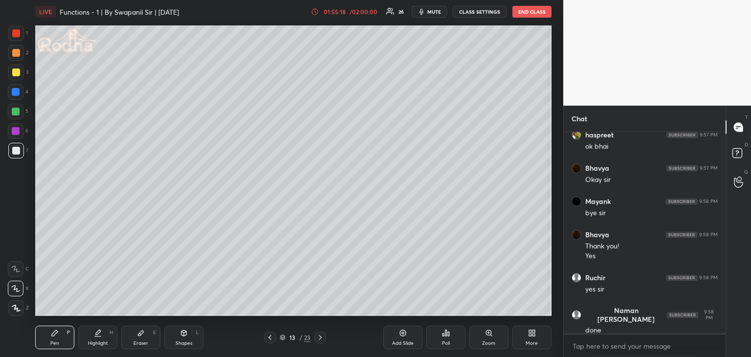
click at [536, 12] on button "END CLASS" at bounding box center [532, 12] width 39 height 12
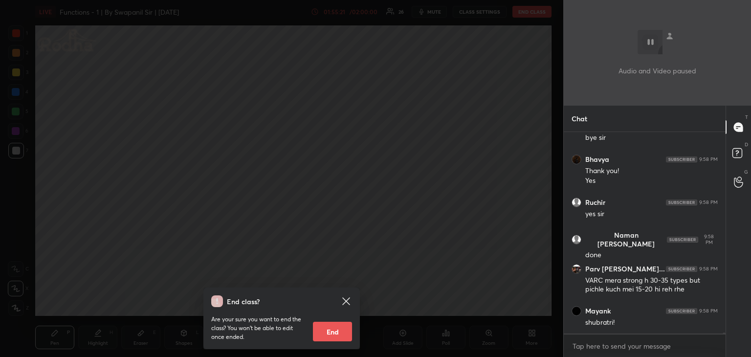
scroll to position [42398, 0]
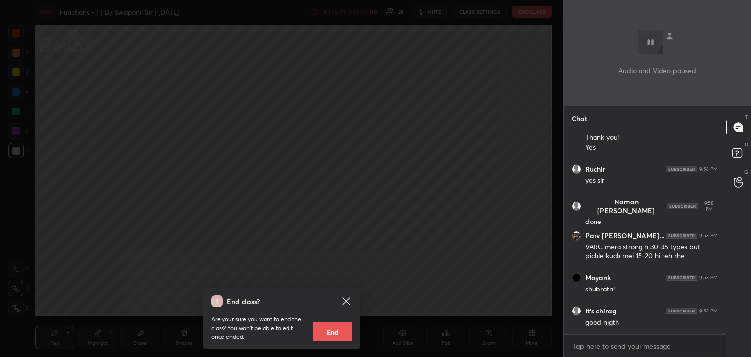
click at [339, 331] on button "End" at bounding box center [332, 332] width 39 height 20
type textarea "x"
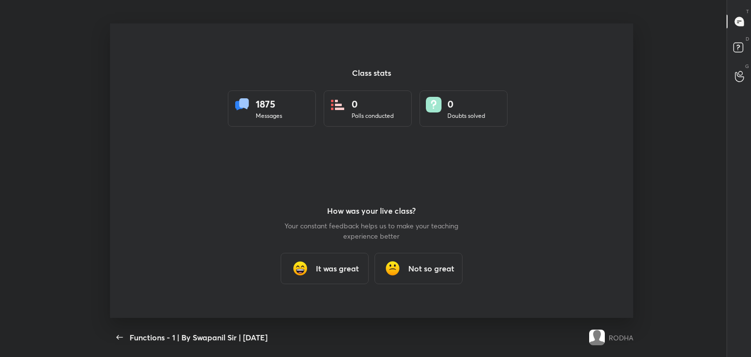
scroll to position [0, 0]
